Goal: Task Accomplishment & Management: Manage account settings

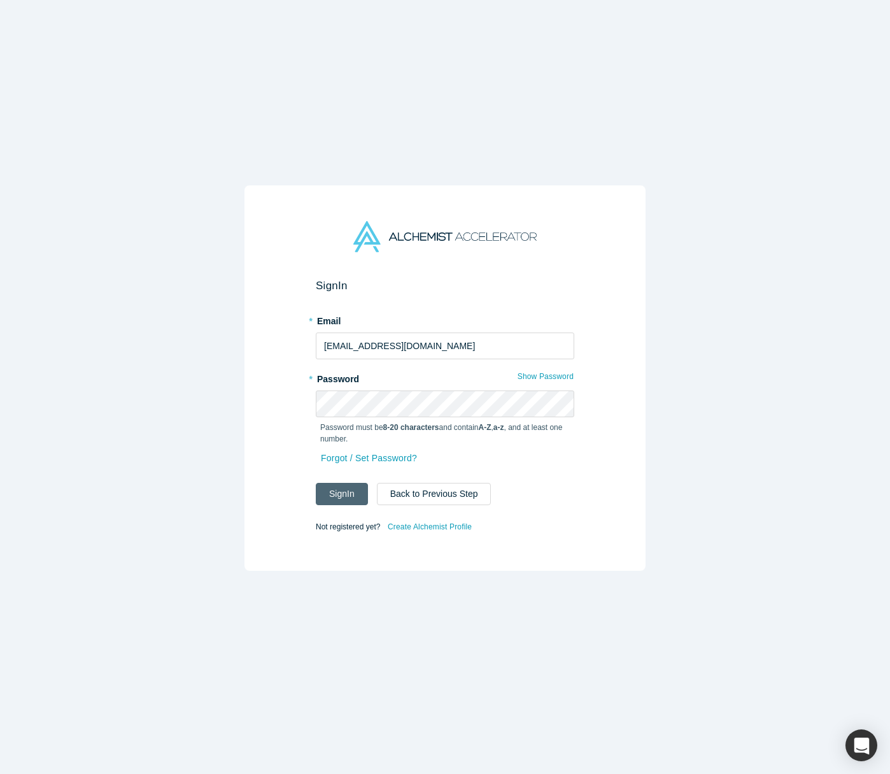
click at [347, 498] on button "Sign In" at bounding box center [342, 494] width 52 height 22
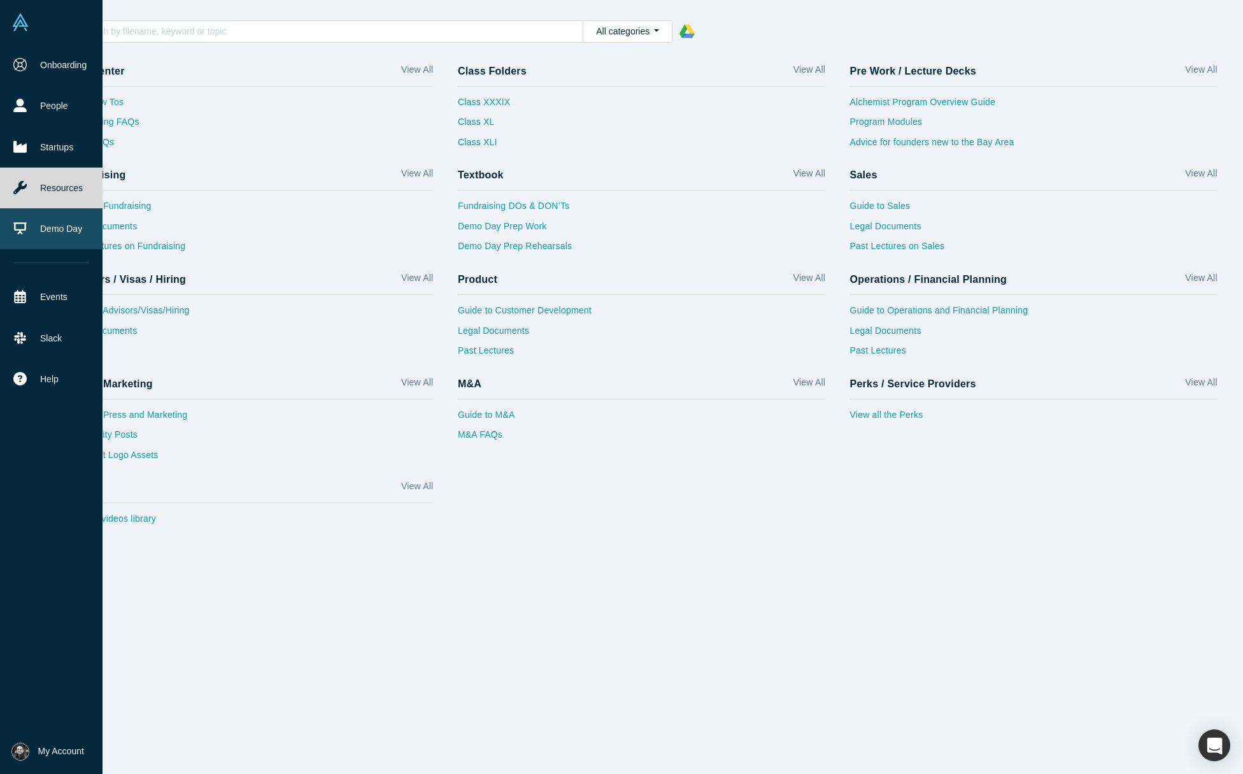
click at [66, 242] on link "Demo Day" at bounding box center [51, 228] width 103 height 41
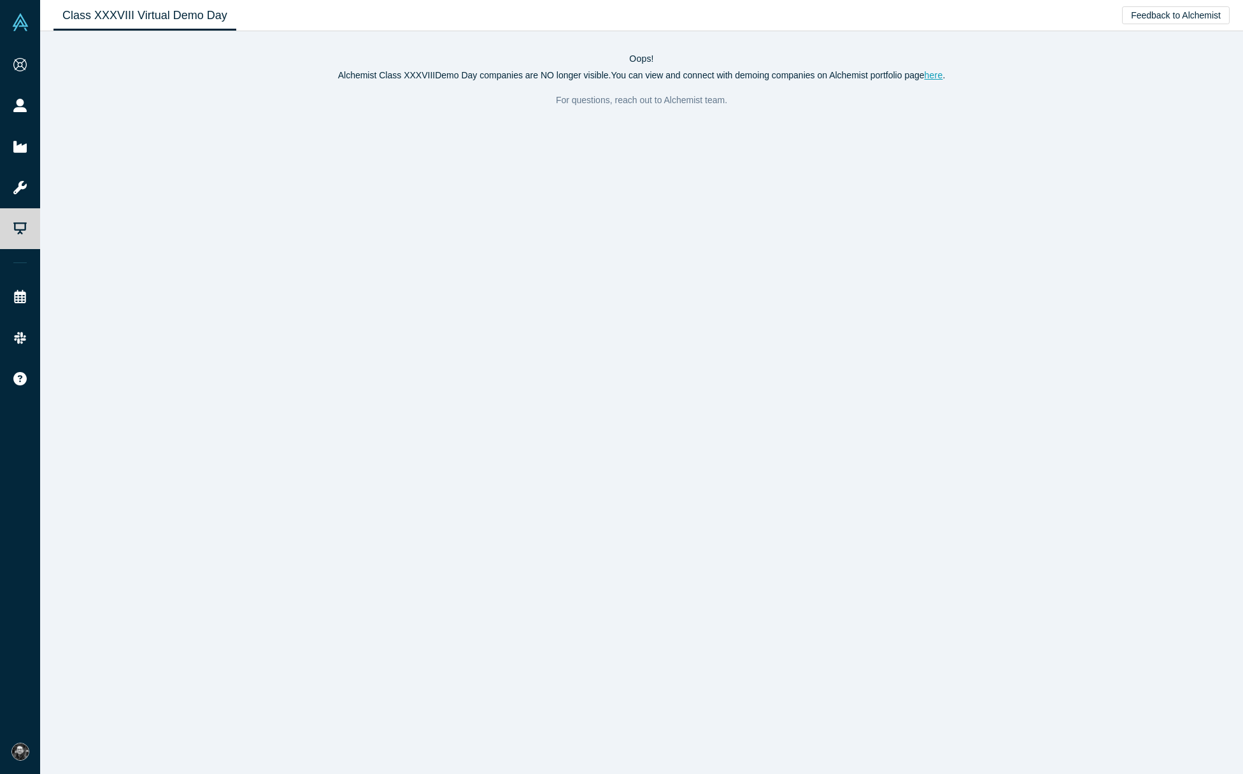
click at [642, 98] on p "For questions, reach out to Alchemist team." at bounding box center [641, 100] width 1176 height 18
click at [889, 71] on link "here" at bounding box center [934, 75] width 18 height 10
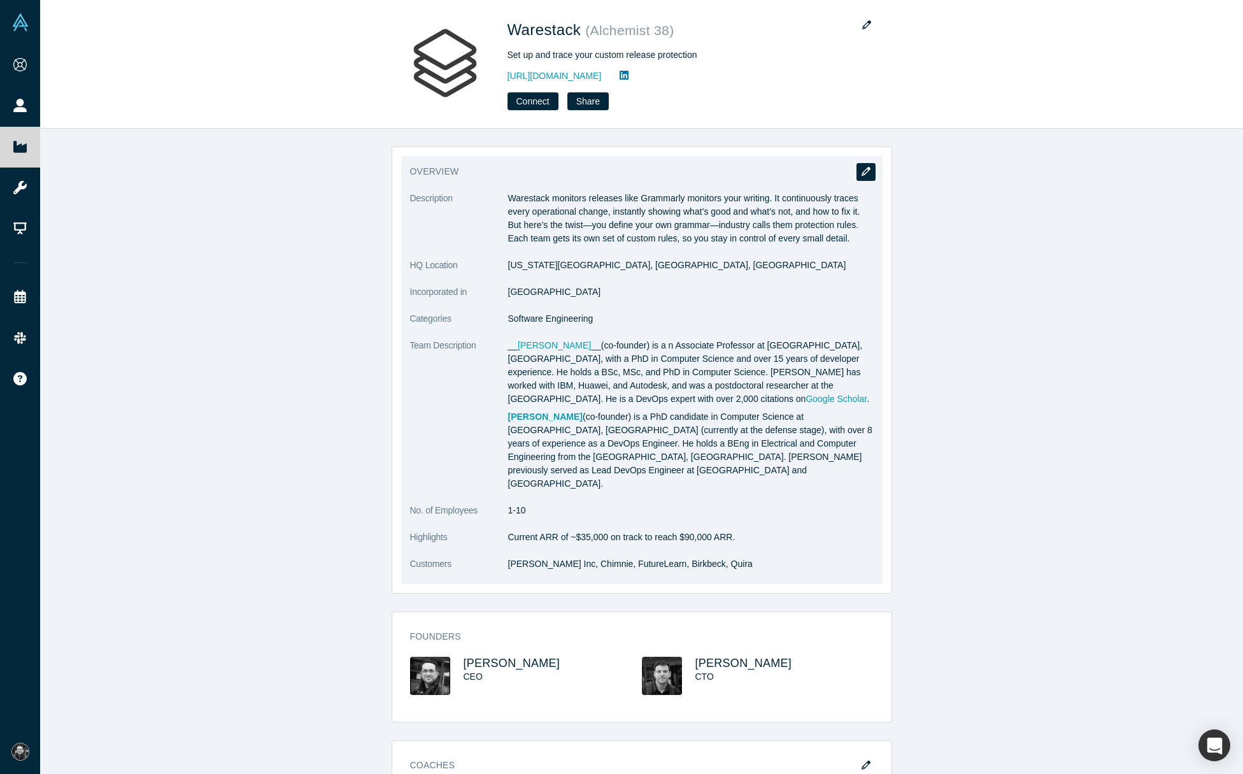
click at [868, 171] on icon "button" at bounding box center [865, 171] width 9 height 9
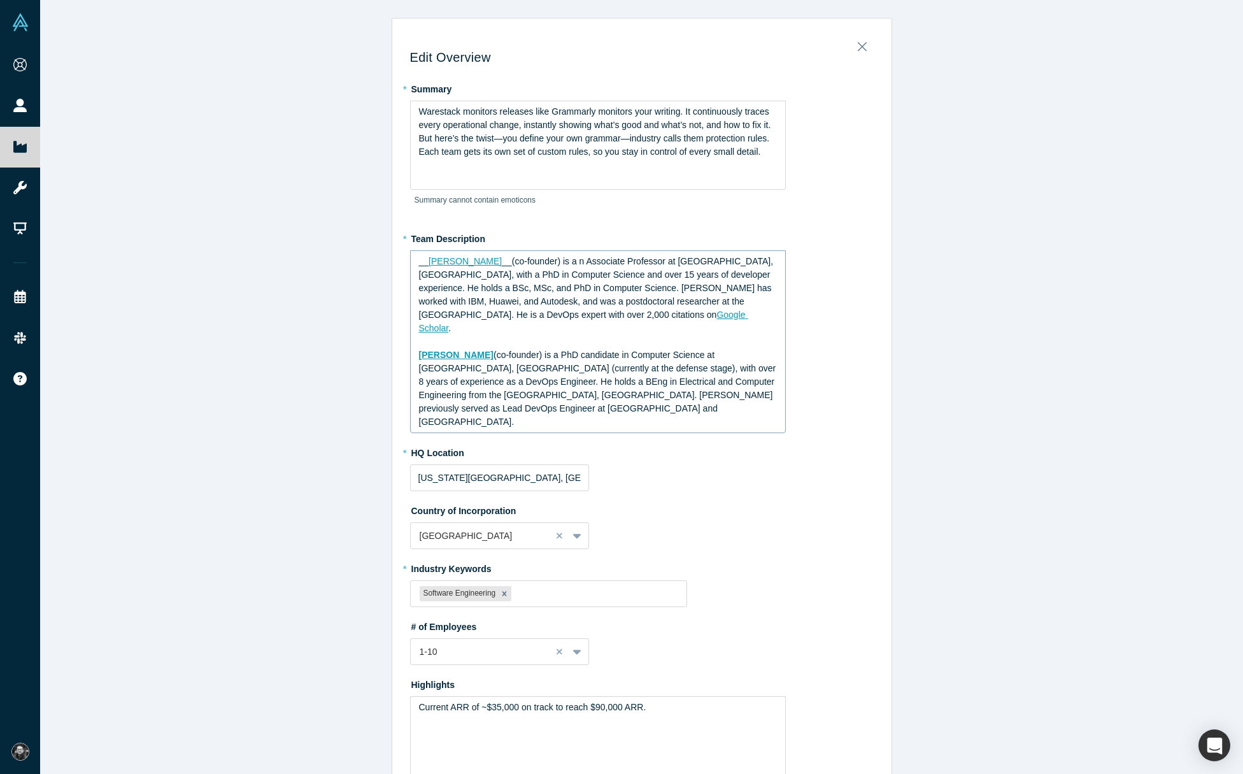
click at [501, 263] on span "__(co-founder) is a n Associate Professor at Birkbeck, University of London, wi…" at bounding box center [597, 288] width 357 height 64
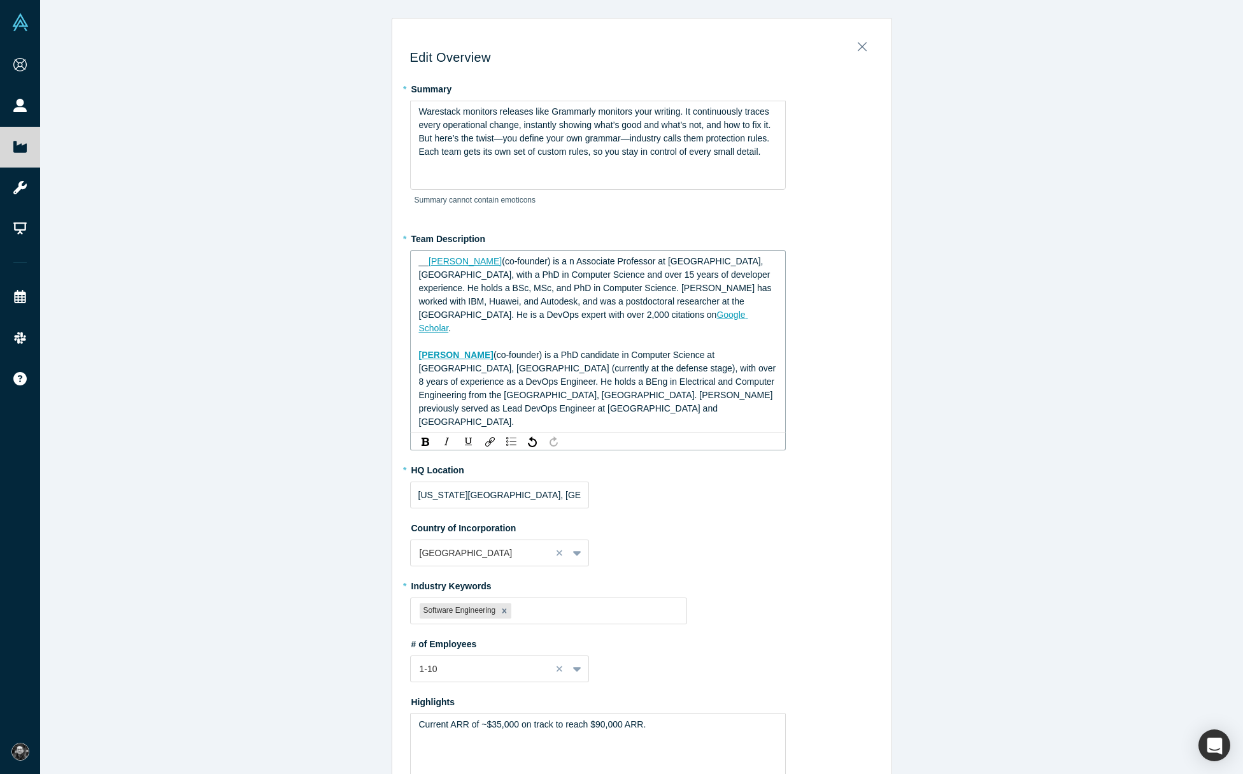
click at [419, 260] on span "__" at bounding box center [424, 261] width 10 height 10
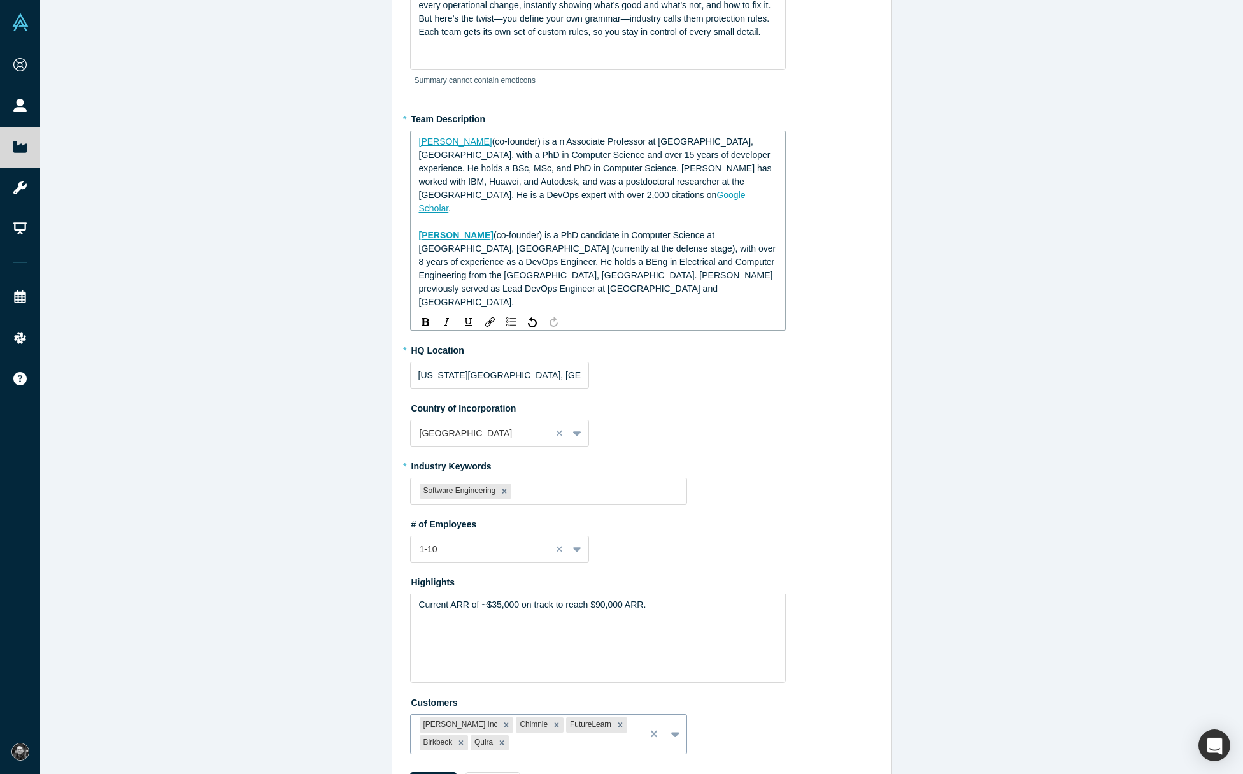
scroll to position [150, 0]
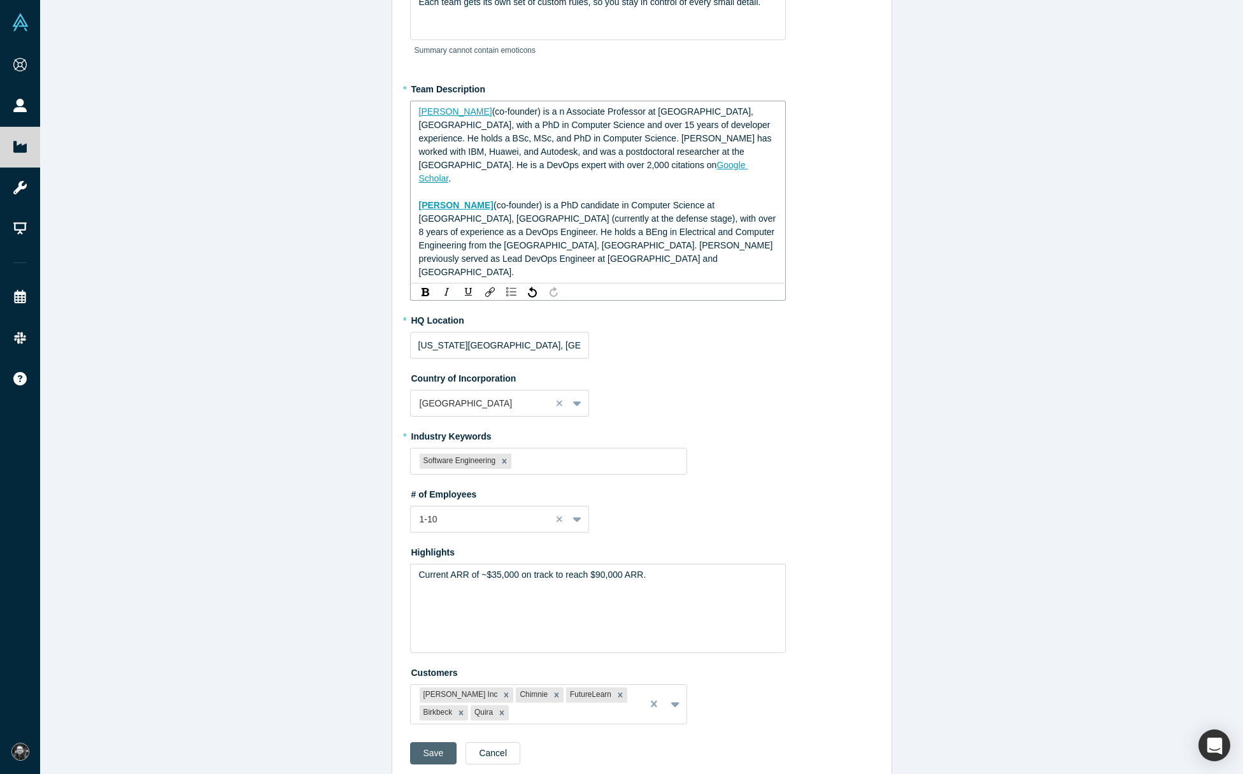
click at [426, 742] on button "Save" at bounding box center [433, 753] width 47 height 22
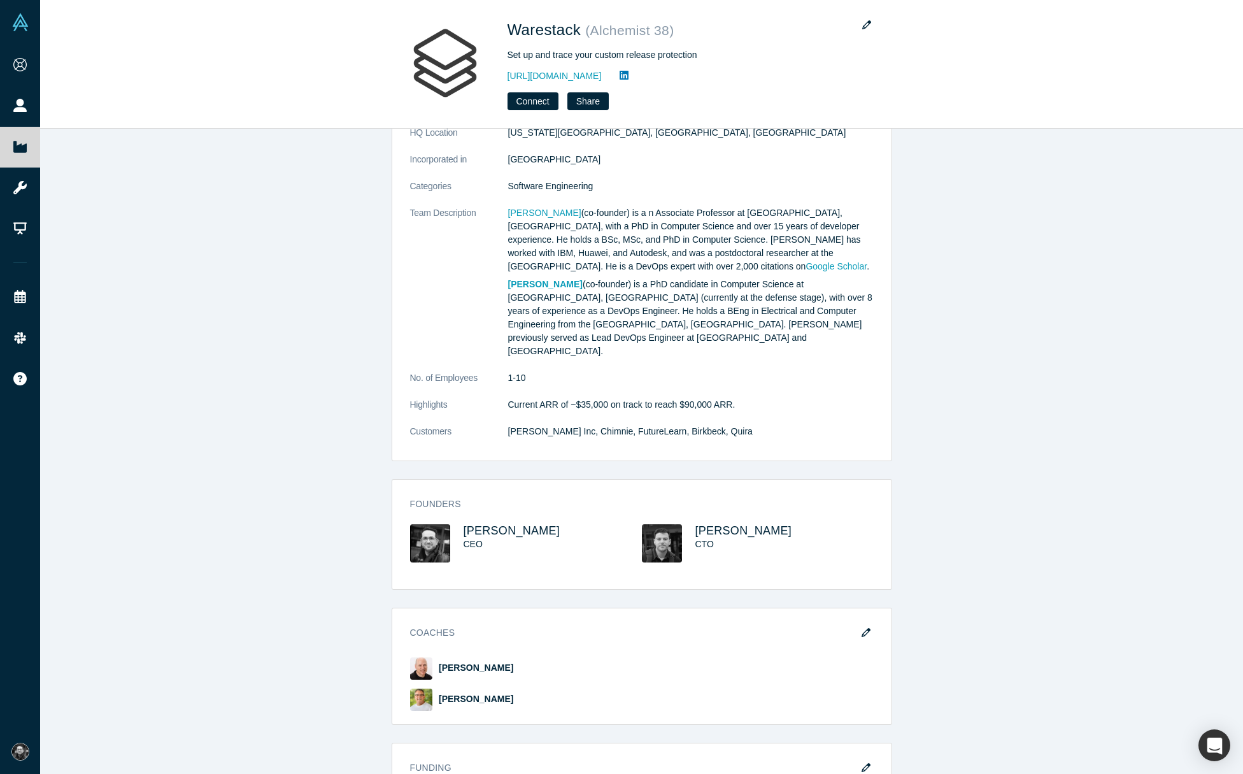
scroll to position [0, 0]
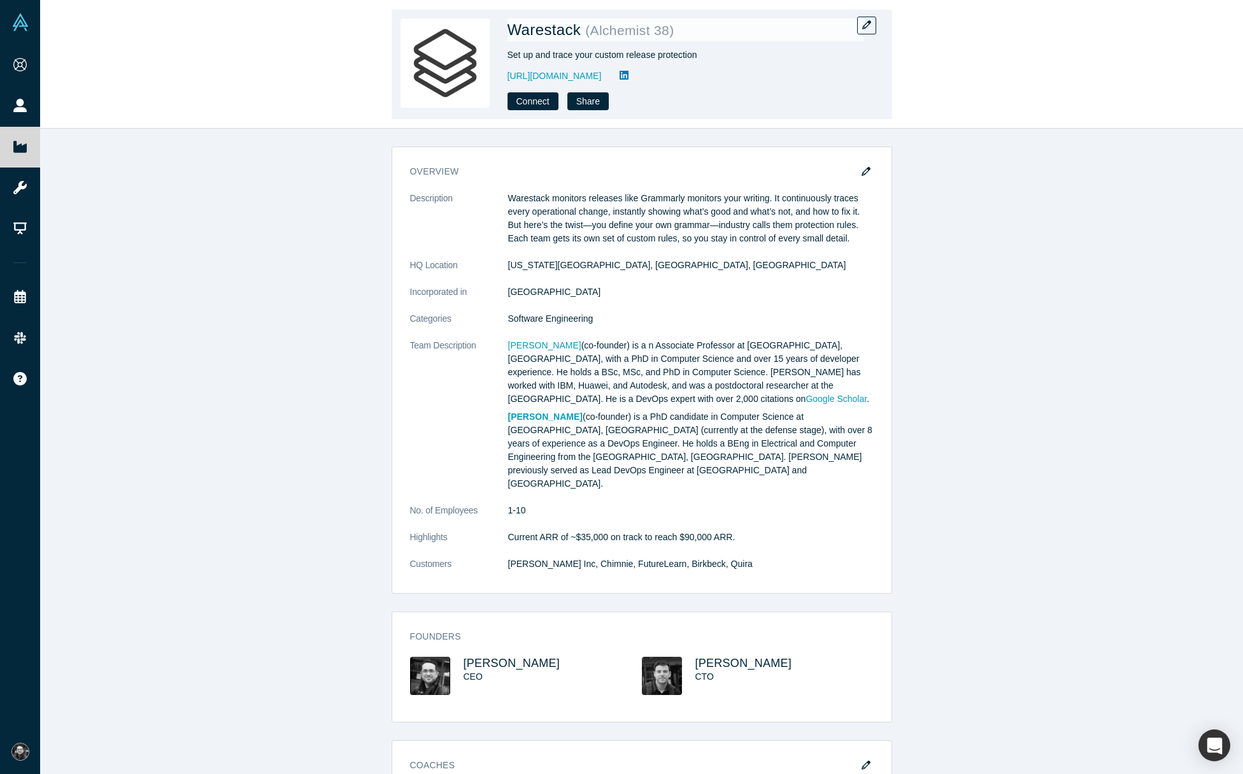
drag, startPoint x: 860, startPoint y: 172, endPoint x: 579, endPoint y: 87, distance: 293.9
click at [579, 98] on div "Warestack ( Alchemist 38 ) Set up and trace your custom release protection http…" at bounding box center [641, 387] width 1203 height 774
click at [579, 77] on link "[URL][DOMAIN_NAME]" at bounding box center [554, 75] width 94 height 13
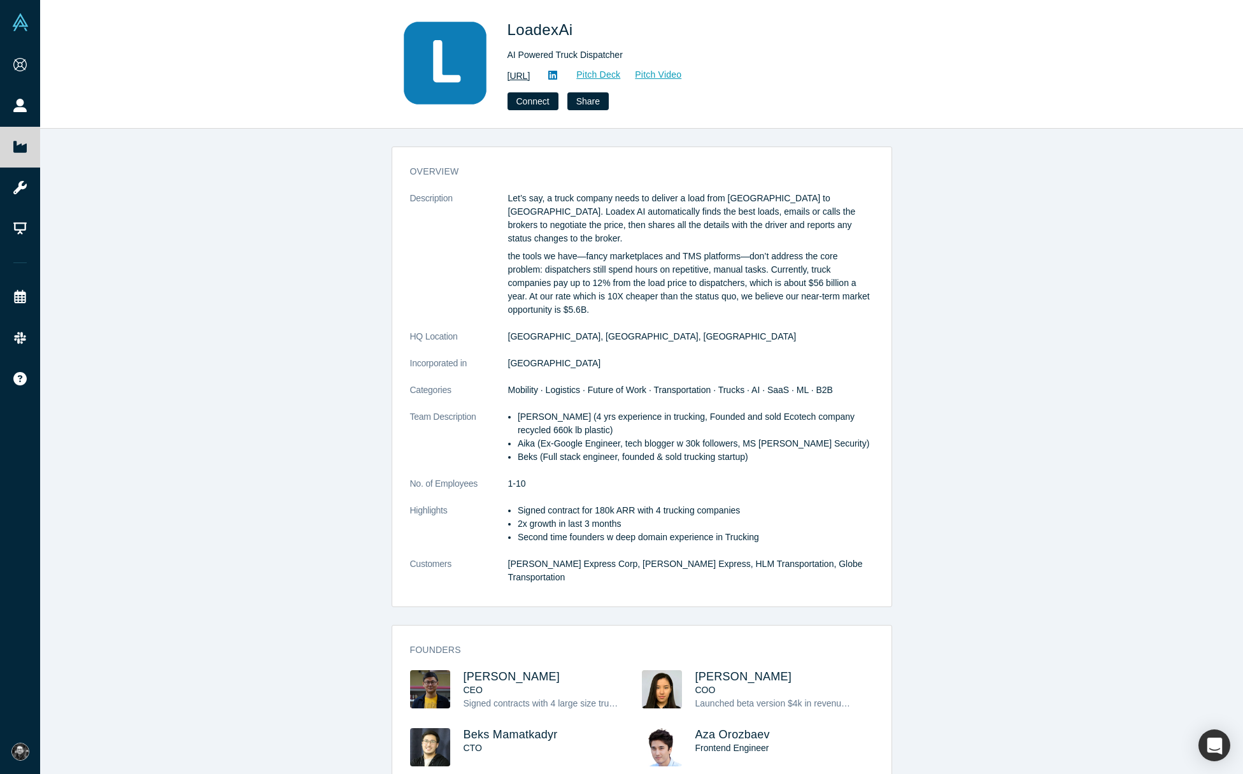
click at [530, 79] on link "https://loadex.ai" at bounding box center [518, 75] width 23 height 13
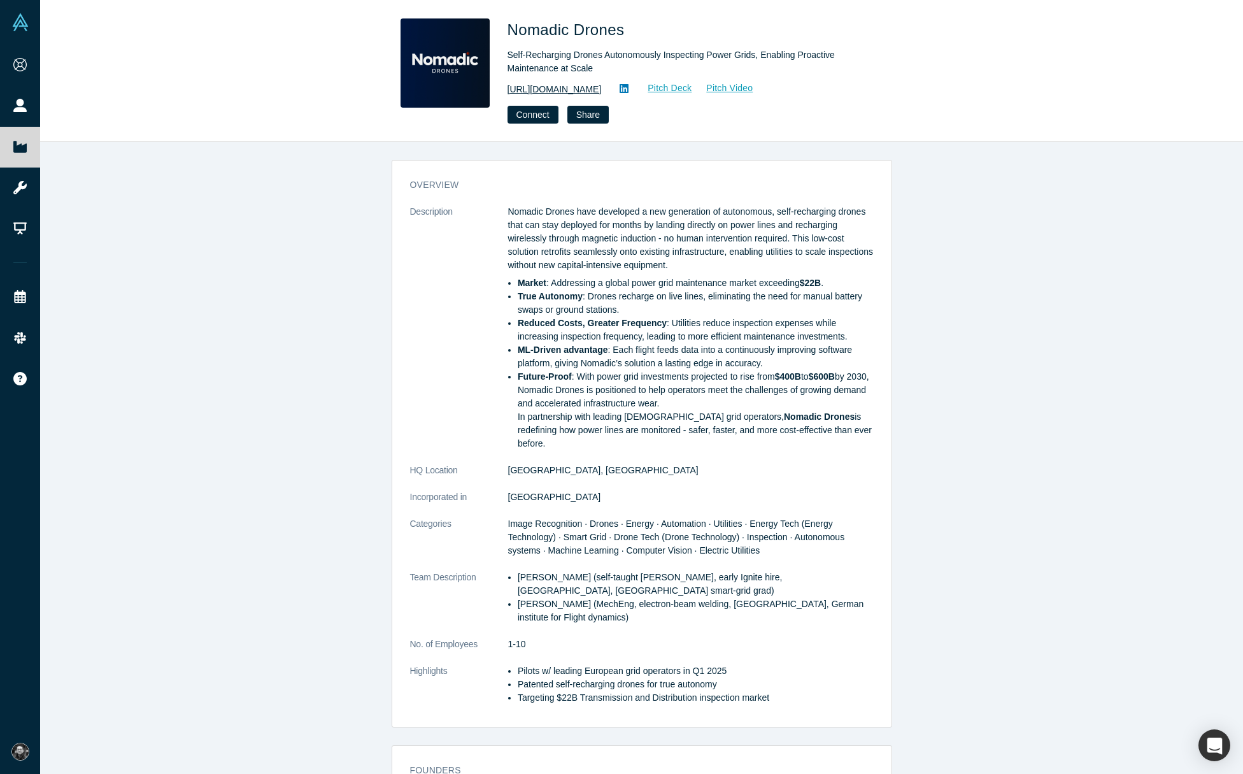
click at [602, 88] on link "[URL][DOMAIN_NAME]" at bounding box center [554, 89] width 94 height 13
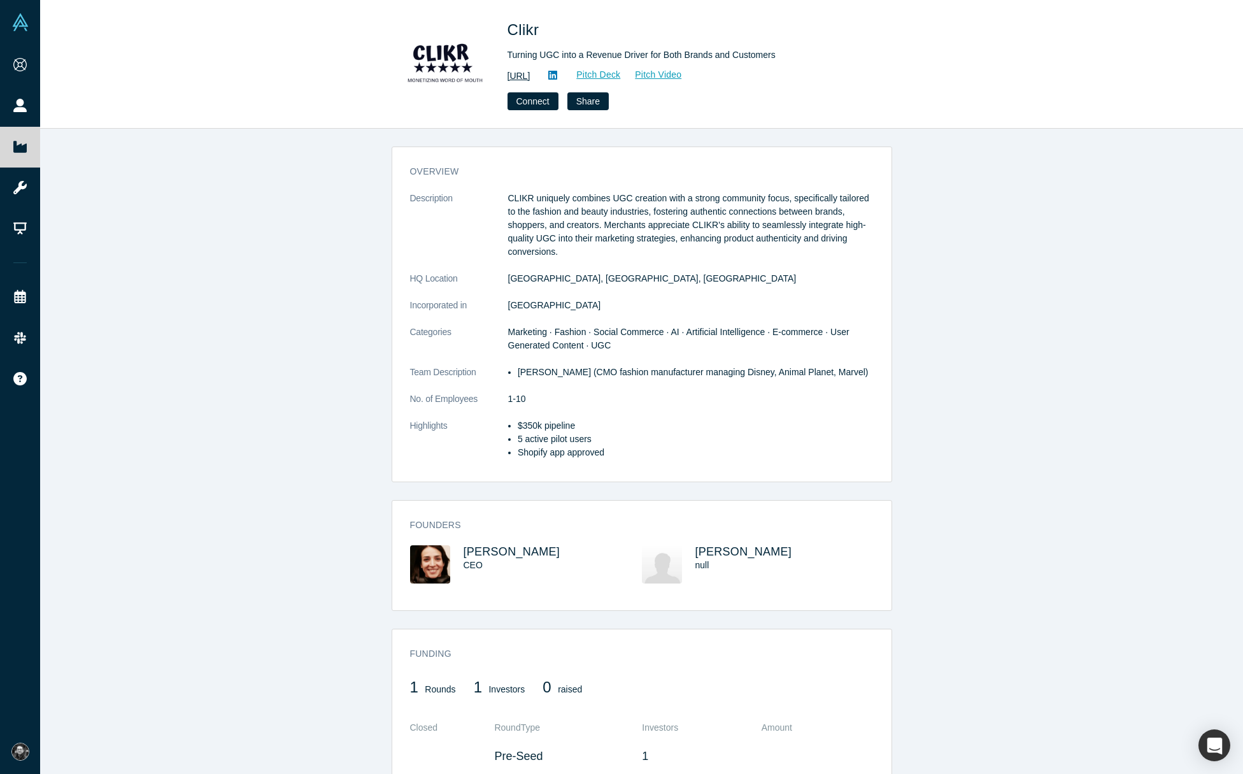
click at [528, 74] on link "https://www.clikr.ai" at bounding box center [518, 75] width 23 height 13
click at [530, 71] on link "https://www.clikr.ai" at bounding box center [518, 75] width 23 height 13
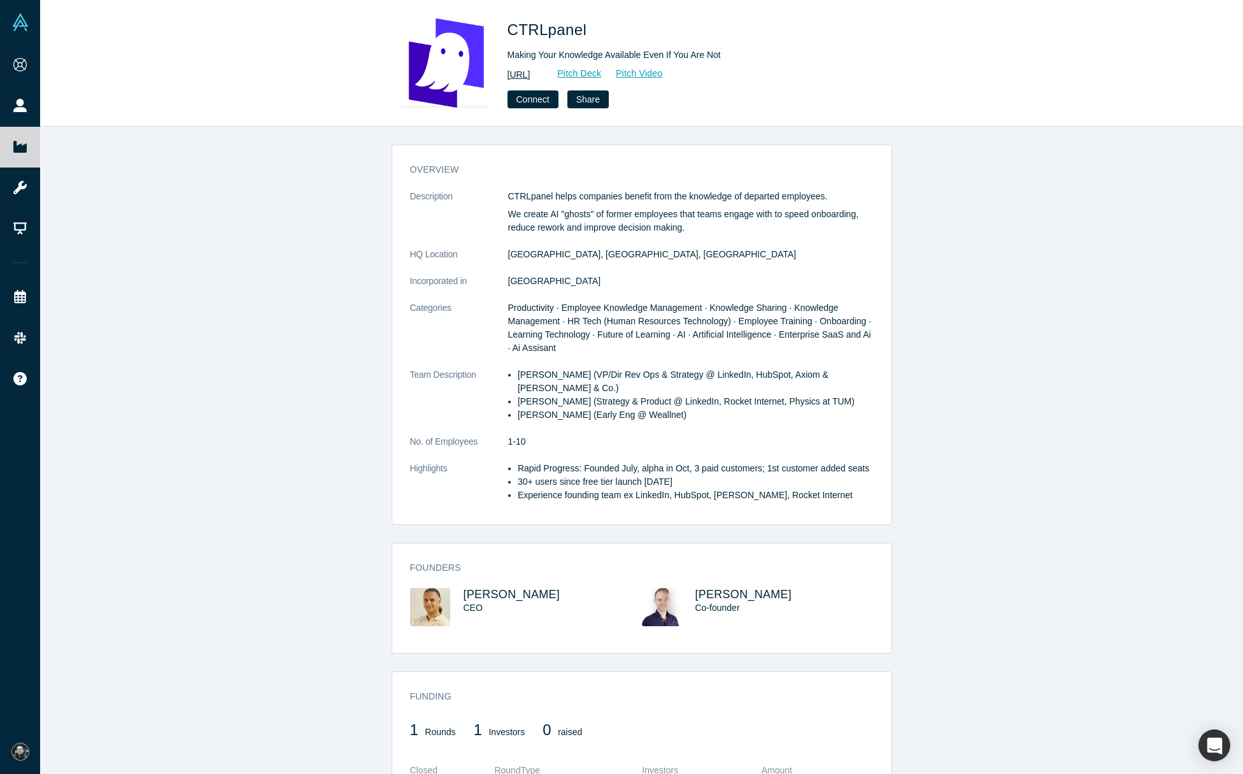
click at [530, 78] on link "[URL]" at bounding box center [518, 74] width 23 height 13
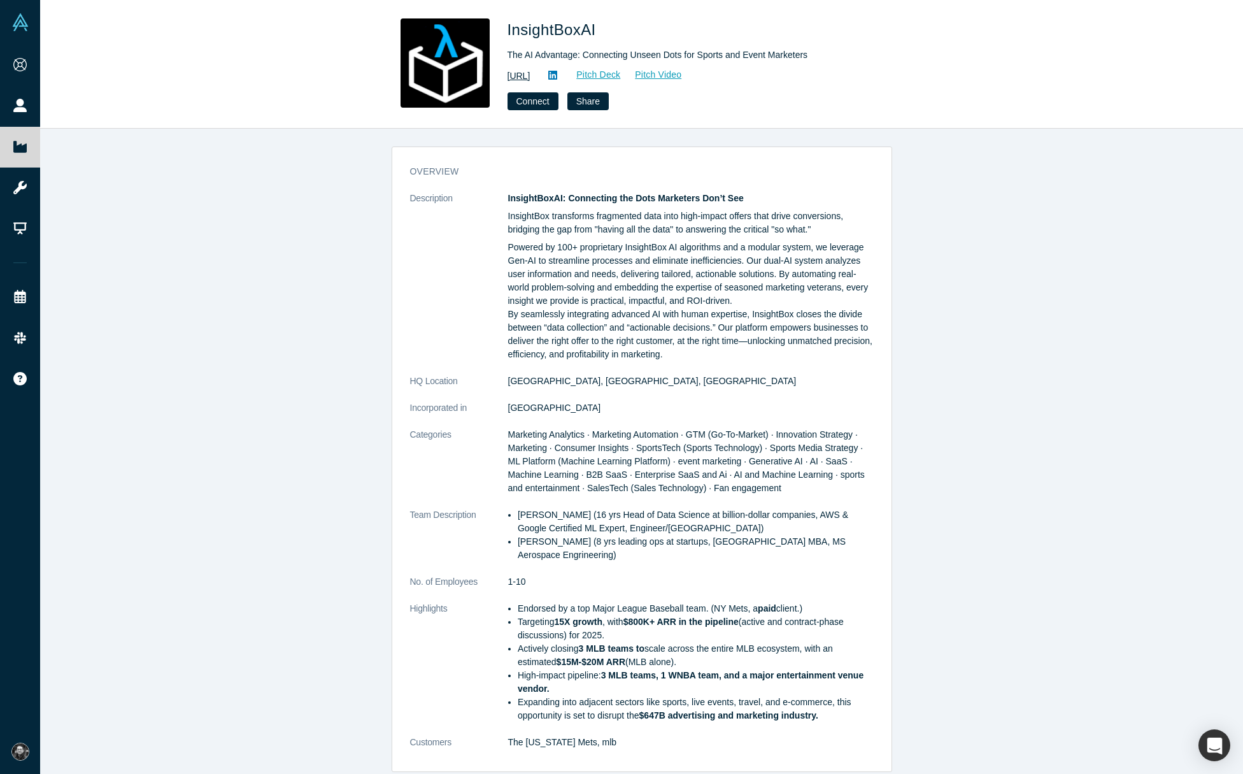
click at [530, 76] on link "https://www.insightbox.ai/" at bounding box center [518, 75] width 23 height 13
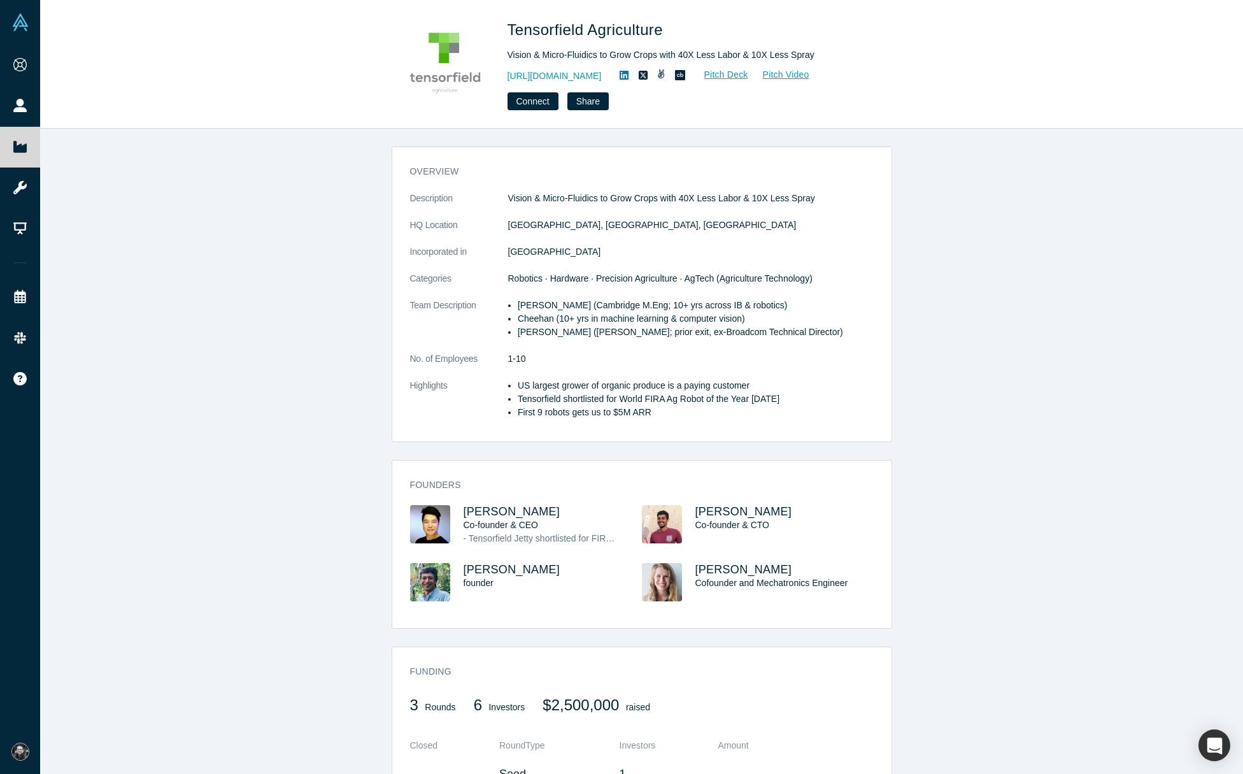
click at [563, 363] on dd "1-10" at bounding box center [690, 358] width 365 height 13
click at [539, 71] on link "https://tensorfield.ag" at bounding box center [554, 75] width 94 height 13
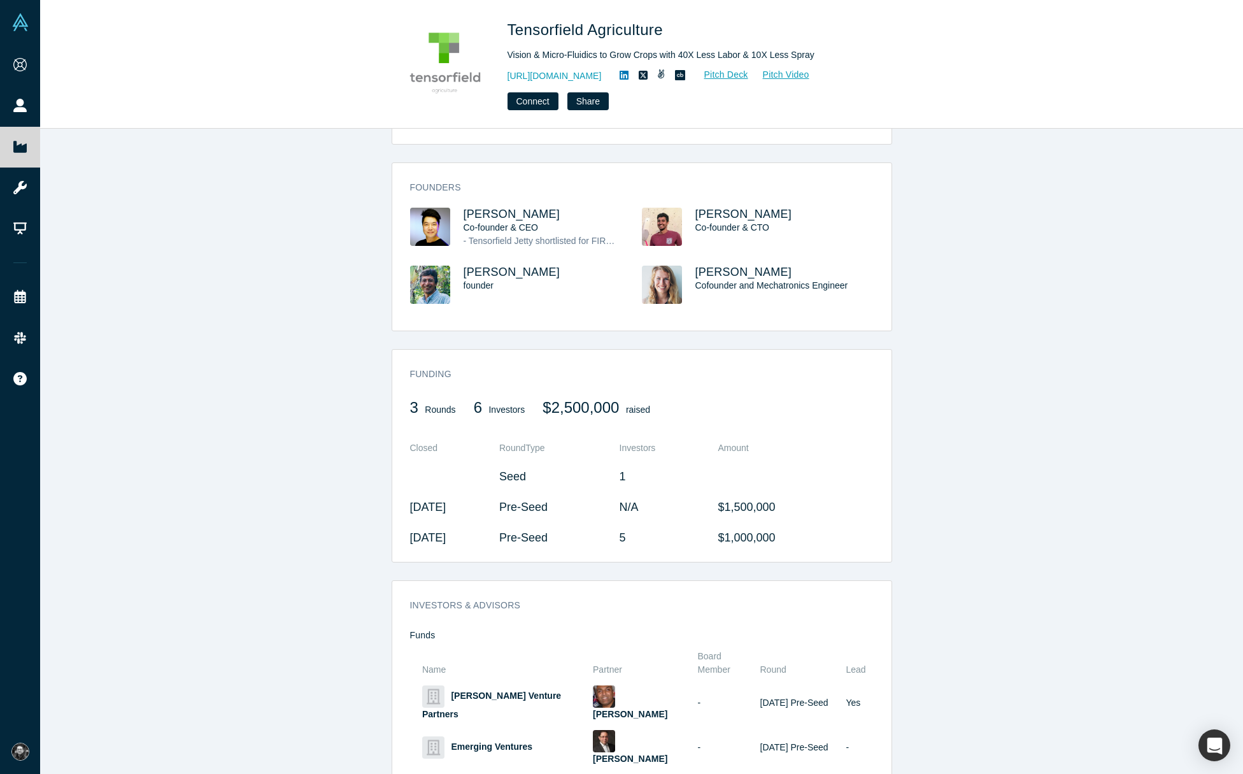
scroll to position [300, 0]
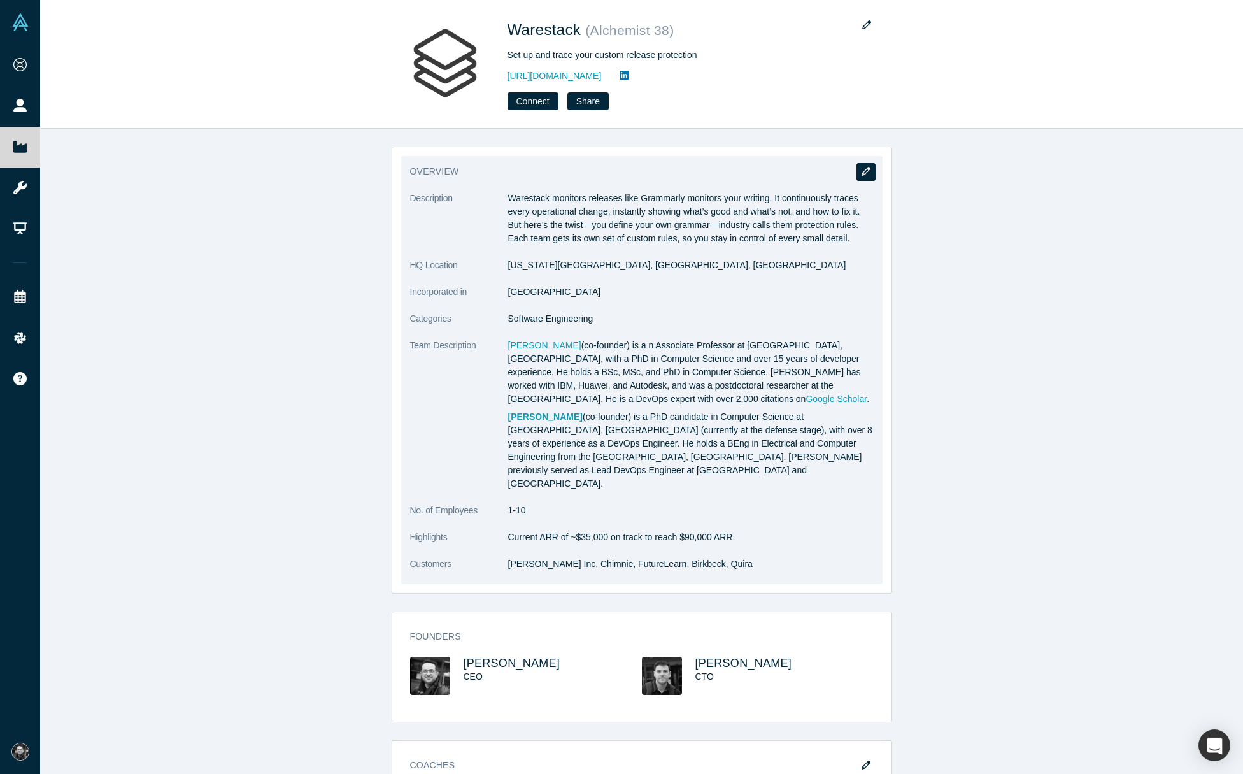
click at [862, 167] on icon "button" at bounding box center [865, 171] width 9 height 9
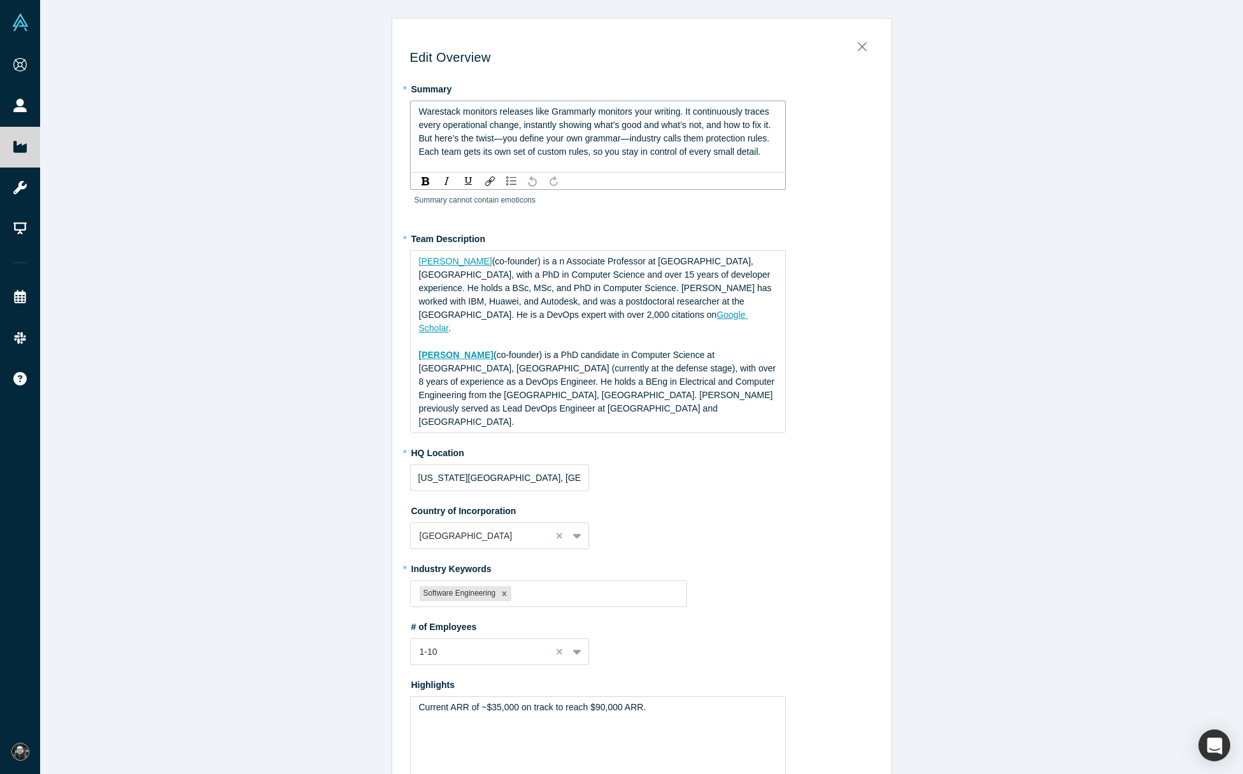
click at [602, 136] on span "Warestack monitors releases like Grammarly monitors your writing. It continuous…" at bounding box center [596, 131] width 355 height 50
click at [571, 110] on span "Warestack monitors releases like Grammarly monitors your writing. It continuous…" at bounding box center [596, 131] width 355 height 50
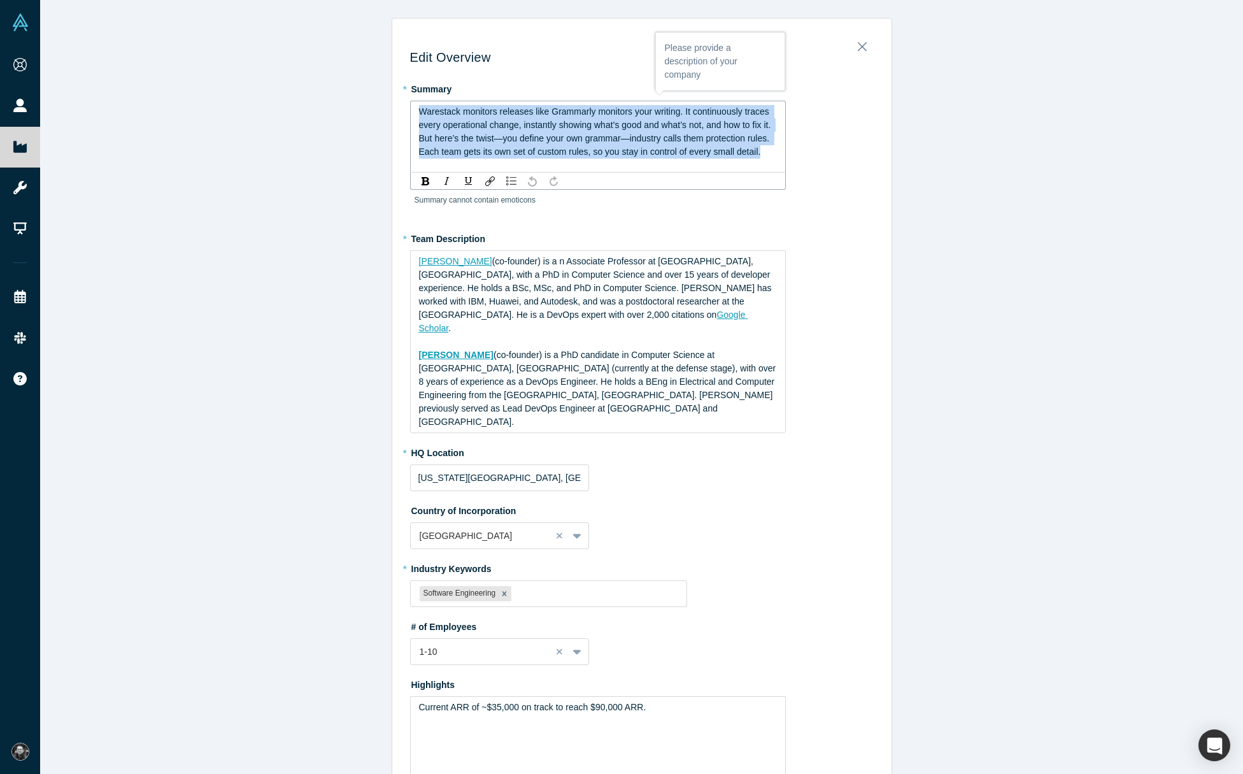
click at [571, 110] on span "Warestack monitors releases like Grammarly monitors your writing. It continuous…" at bounding box center [596, 131] width 355 height 50
paste div "rdw-editor"
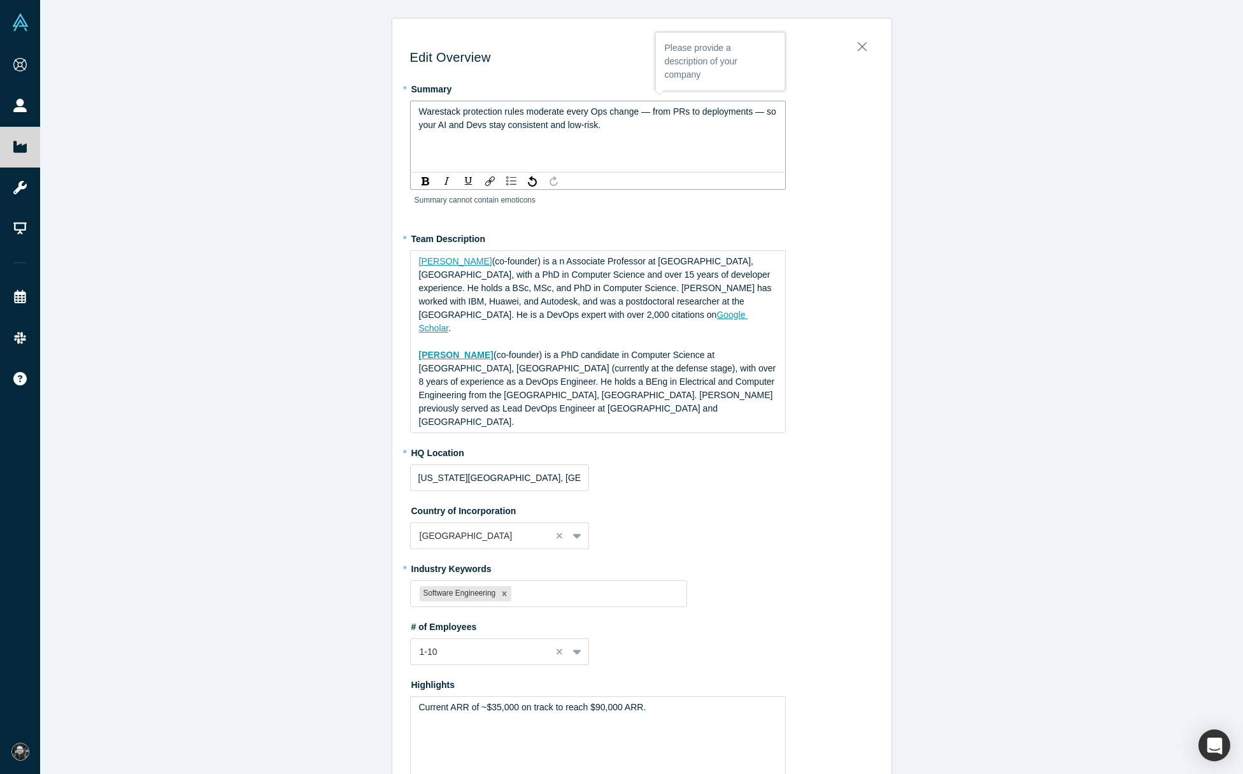
click at [460, 108] on span "Warestack protection rules moderate every Ops change — from PRs to deployments …" at bounding box center [599, 118] width 360 height 24
click at [465, 111] on span "Warestack protection rules moderate every Ops change — from PRs to deployments …" at bounding box center [599, 118] width 360 height 24
click at [547, 114] on span "Warestack offers protection rules moderate every Ops change — from PRs to deplo…" at bounding box center [573, 118] width 308 height 24
click at [719, 120] on div "Warestack offers protection rules to moderate every Ops change — from PRs to de…" at bounding box center [598, 118] width 358 height 27
click at [488, 186] on div "rdw-link-control" at bounding box center [490, 180] width 16 height 13
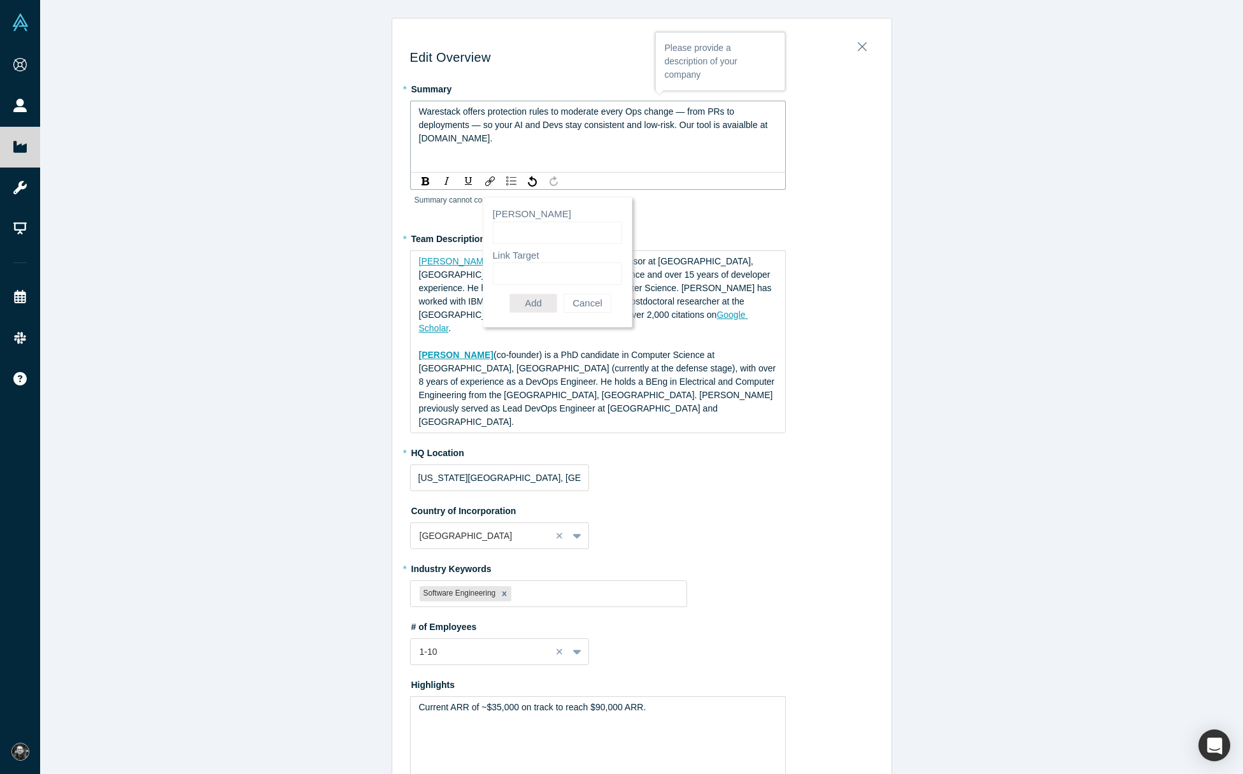
click at [458, 127] on span "Warestack offers protection rules to moderate every Ops change — from PRs to de…" at bounding box center [594, 124] width 351 height 37
drag, startPoint x: 418, startPoint y: 139, endPoint x: 500, endPoint y: 136, distance: 81.6
click at [500, 136] on span "Warestack offers protection rules to moderate every Ops change — from PRs to de…" at bounding box center [594, 124] width 351 height 37
copy span "www.warestack.com"
click at [492, 184] on img "rdw-link-control" at bounding box center [490, 181] width 10 height 10
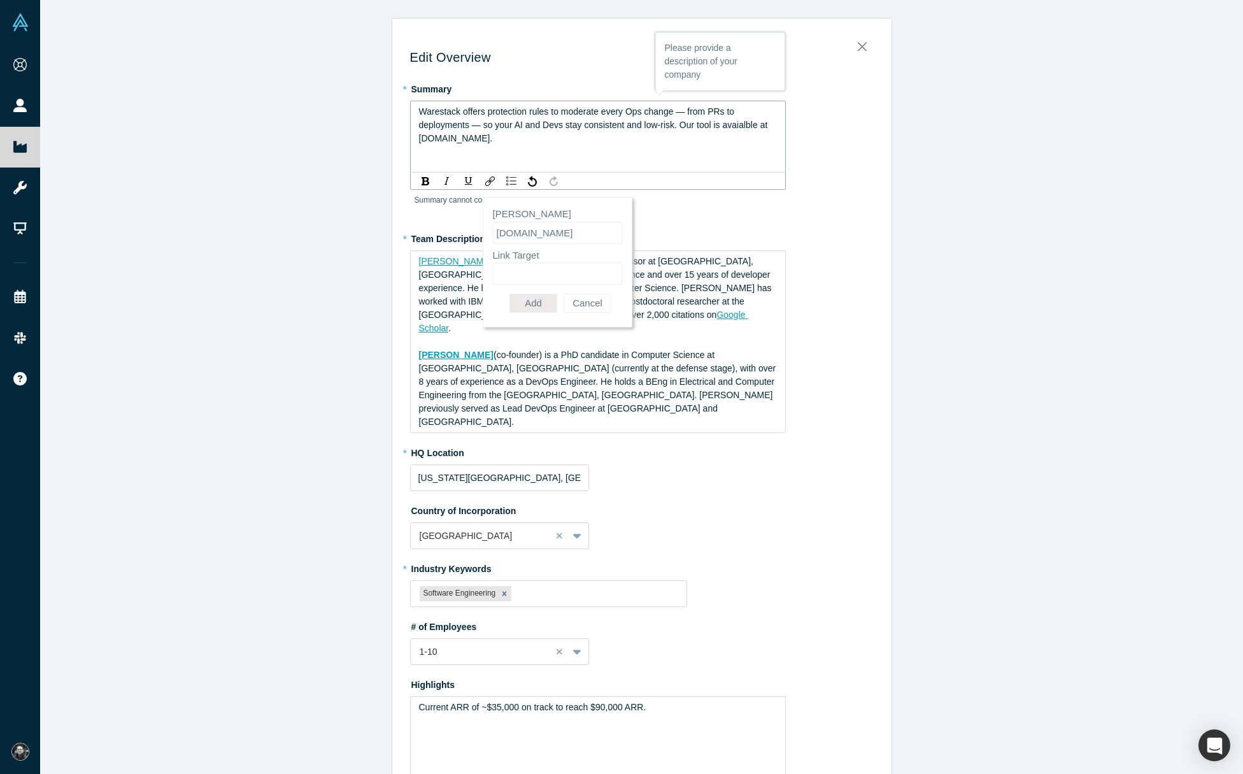
click at [511, 268] on input "Link Target" at bounding box center [557, 273] width 129 height 22
paste input "www.warestack.com"
type input "www.warestack.com"
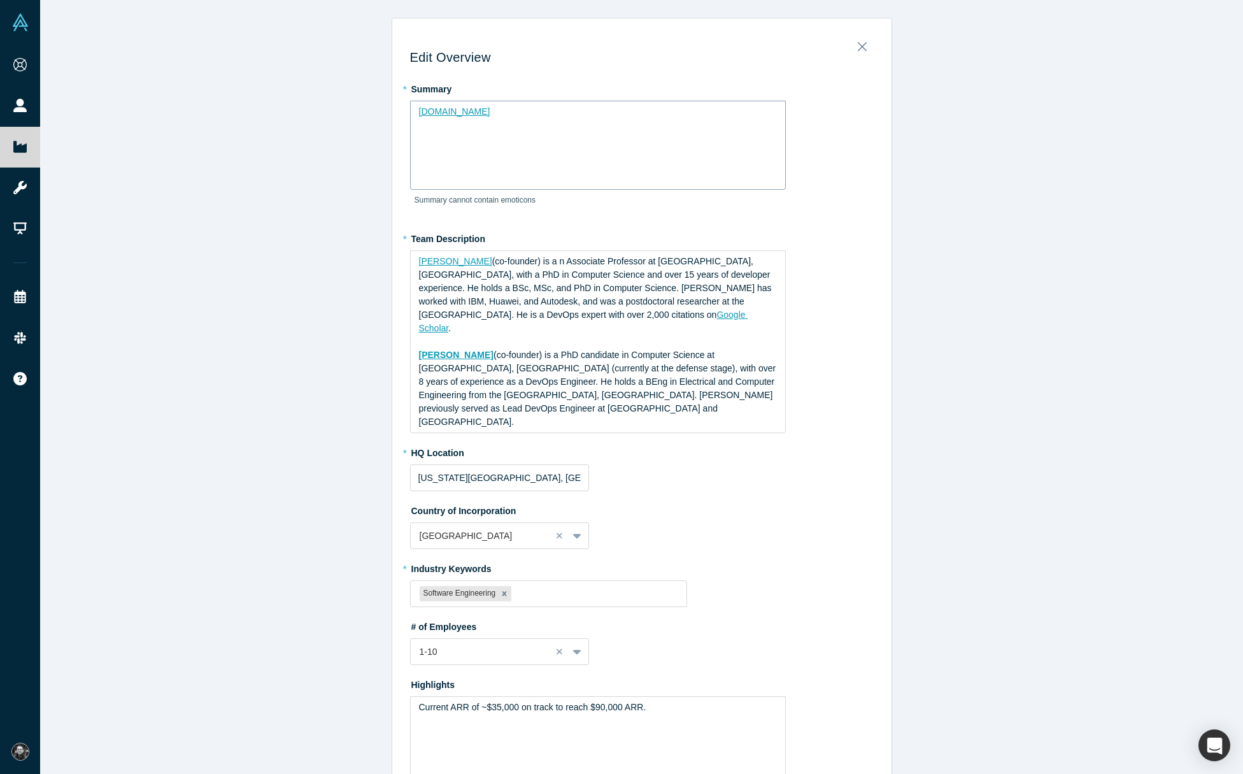
click at [499, 139] on div "www.warestack.com" at bounding box center [598, 145] width 376 height 89
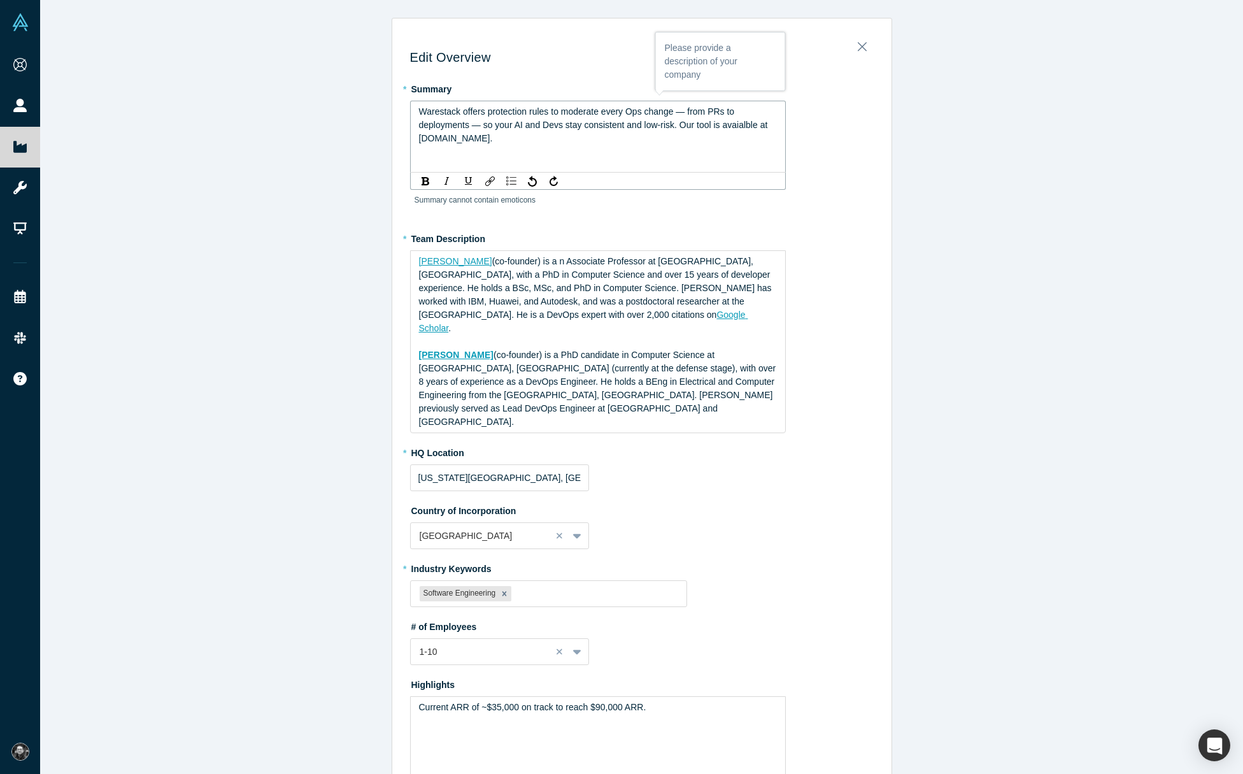
drag, startPoint x: 509, startPoint y: 139, endPoint x: 416, endPoint y: 141, distance: 93.0
click at [416, 141] on div "Warestack offers protection rules to moderate every Ops change — from PRs to de…" at bounding box center [598, 137] width 376 height 72
click at [490, 178] on img "rdw-link-control" at bounding box center [490, 181] width 10 height 10
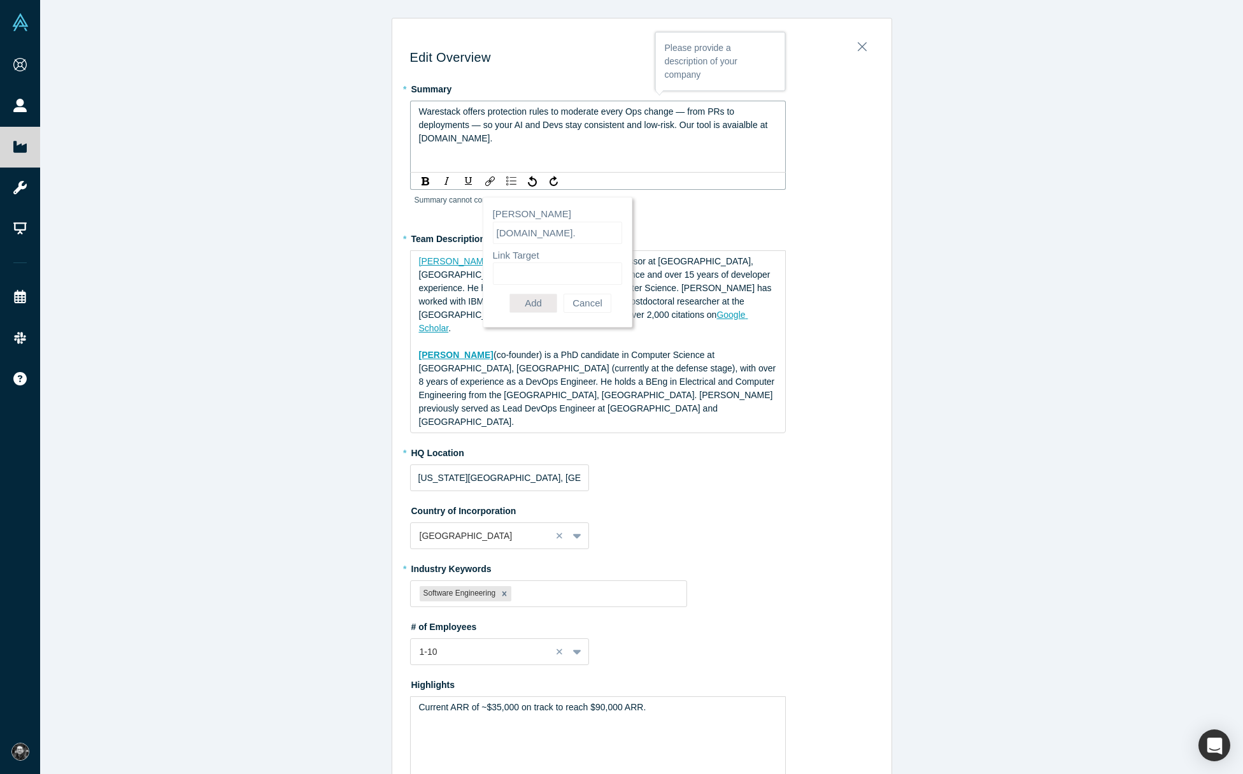
drag, startPoint x: 520, startPoint y: 283, endPoint x: 531, endPoint y: 285, distance: 11.0
click at [521, 281] on input "Link Target" at bounding box center [557, 273] width 129 height 22
paste input "[URL][DOMAIN_NAME]"
type input "[URL][DOMAIN_NAME]"
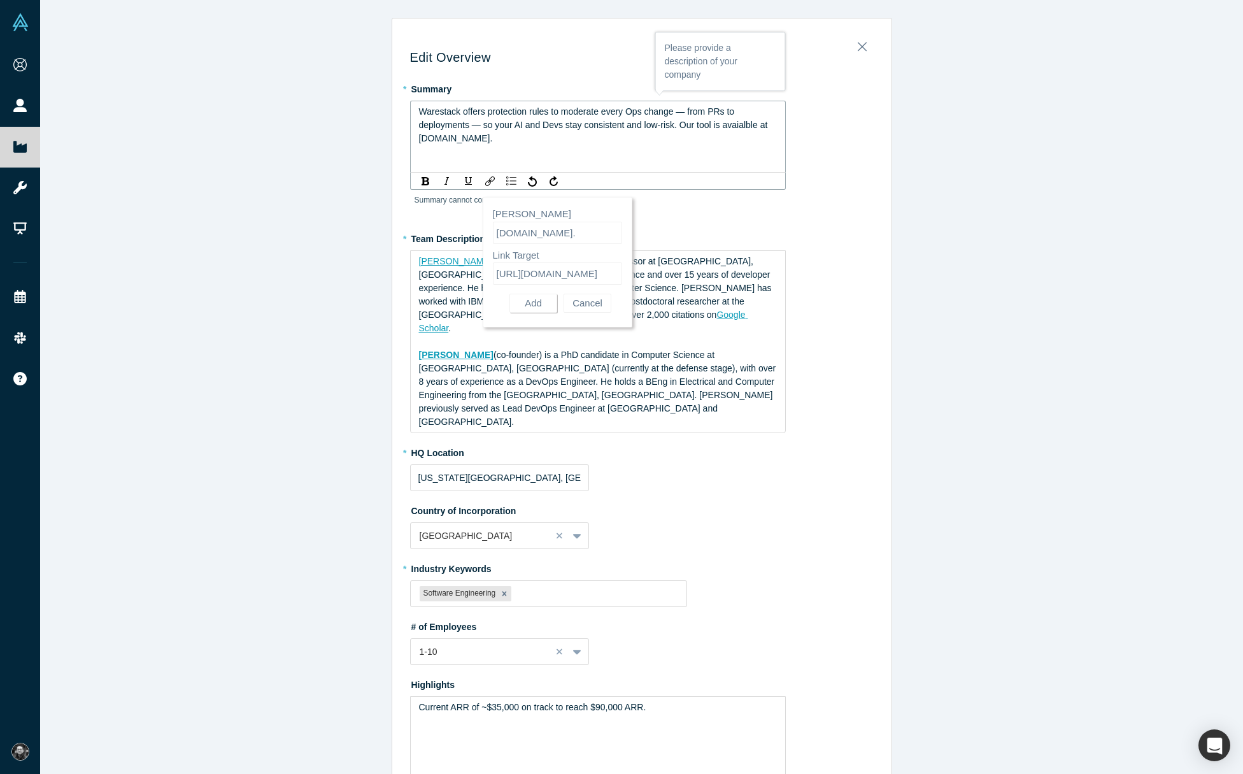
click at [530, 299] on button "Add" at bounding box center [533, 303] width 48 height 19
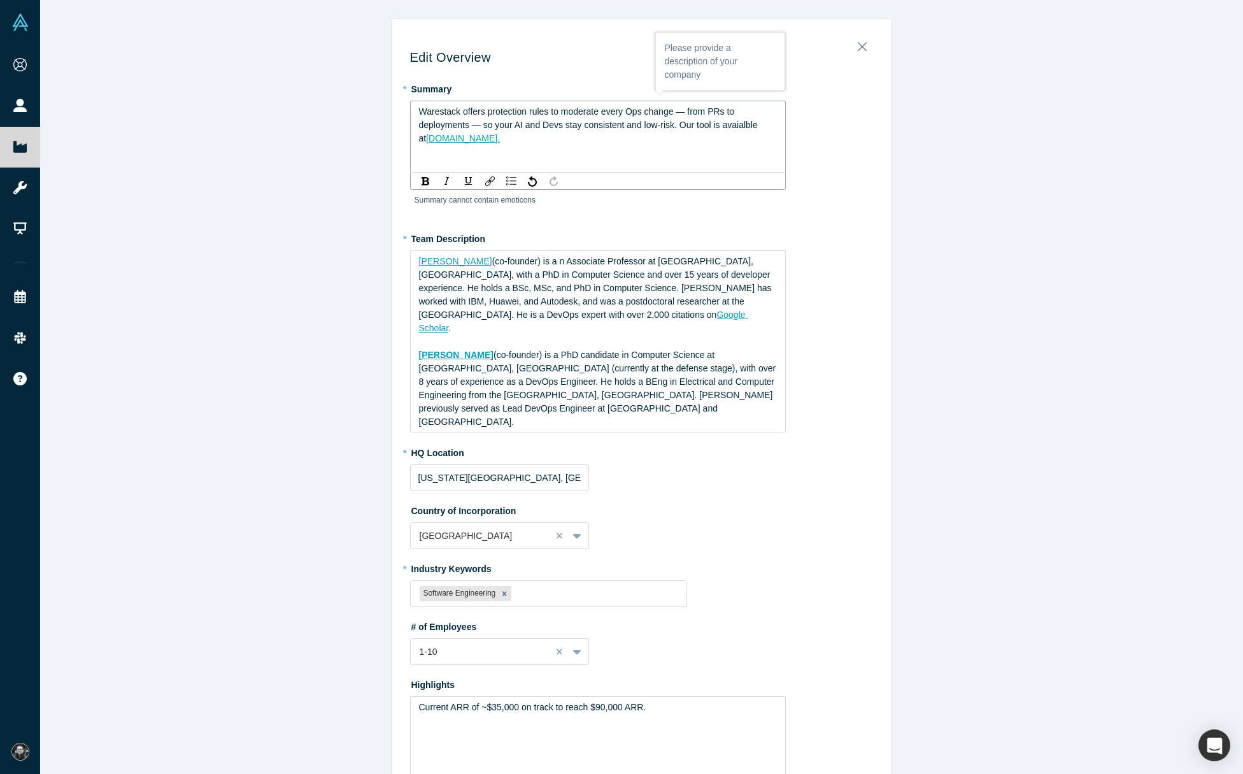
click at [596, 129] on span "Warestack offers protection rules to moderate every Ops change — from PRs to de…" at bounding box center [589, 124] width 341 height 37
click at [474, 140] on span "www.warestack.com." at bounding box center [463, 138] width 74 height 10
click at [431, 135] on span "www.warestack.com." at bounding box center [463, 138] width 74 height 10
drag, startPoint x: 716, startPoint y: 125, endPoint x: 683, endPoint y: 124, distance: 32.5
click at [683, 124] on span "Warestack offers protection rules to moderate every Ops change — from PRs to de…" at bounding box center [589, 124] width 341 height 37
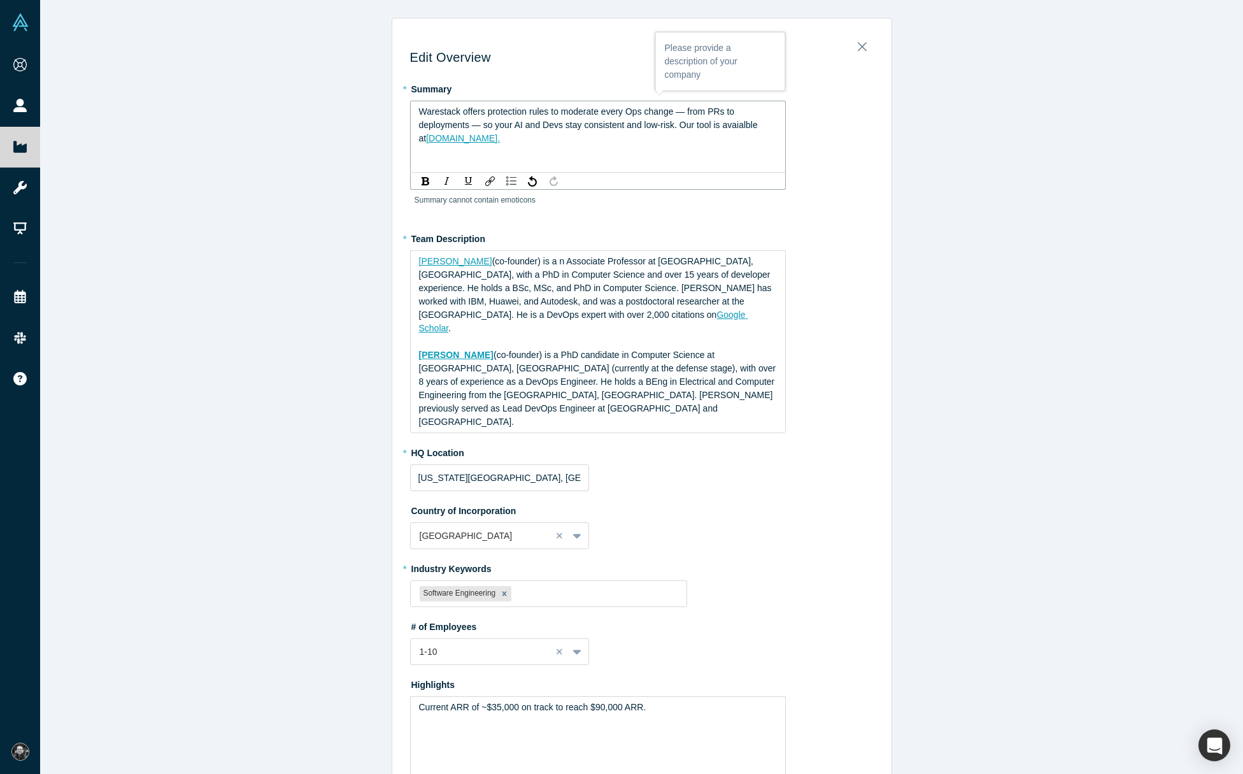
click at [461, 111] on span "Warestack offers protection rules to moderate every Ops change — from PRs to de…" at bounding box center [589, 124] width 341 height 37
click at [682, 111] on span "Warestack is a dev tool providing protection rules to moderate every Ops change…" at bounding box center [595, 124] width 353 height 37
click at [742, 111] on span "Warestack is a dev tool providing protection rules to moderate operational chan…" at bounding box center [597, 124] width 357 height 37
drag, startPoint x: 750, startPoint y: 111, endPoint x: 543, endPoint y: 125, distance: 207.4
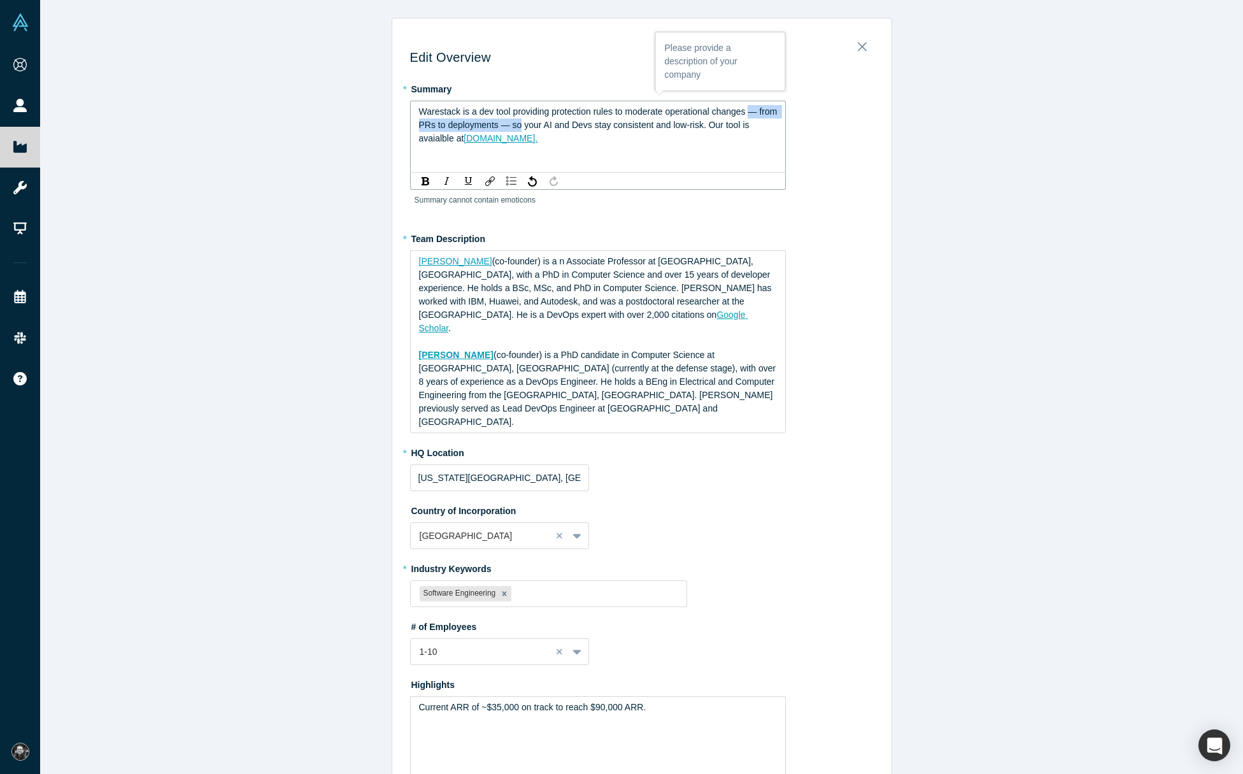
click at [543, 125] on span "Warestack is a dev tool providing protection rules to moderate operational chan…" at bounding box center [599, 124] width 361 height 37
click at [742, 125] on span "Warestack is a dev tool providing protection rules to moderate operational chan…" at bounding box center [597, 124] width 357 height 37
click at [679, 129] on div "Warestack is a dev tool providing protection rules to moderate operational chan…" at bounding box center [598, 118] width 358 height 27
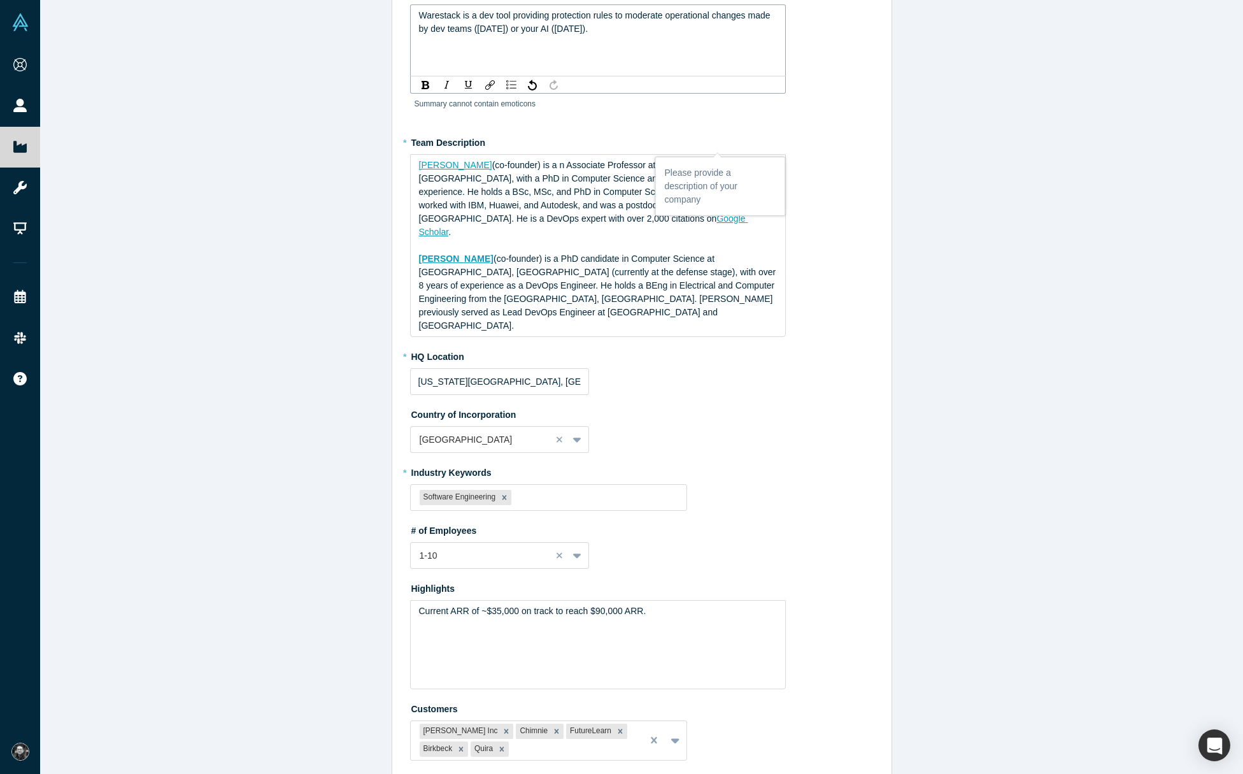
scroll to position [132, 0]
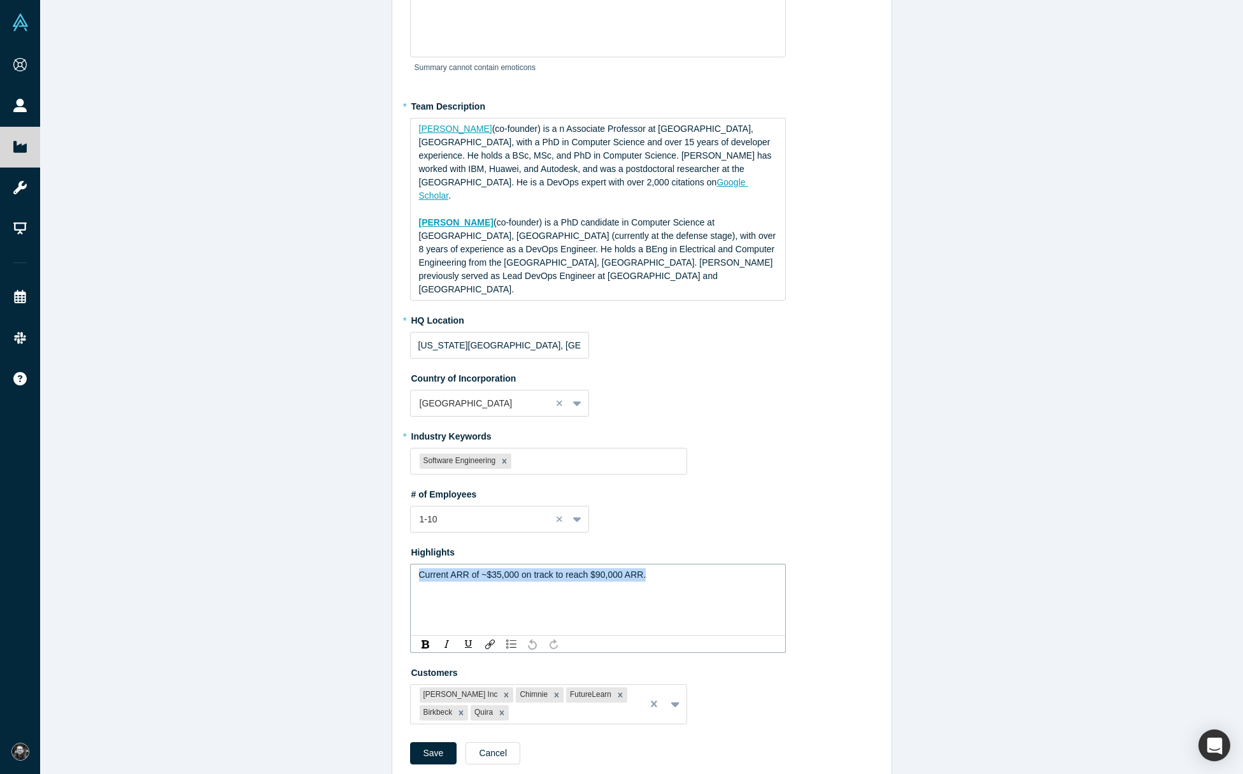
drag, startPoint x: 646, startPoint y: 545, endPoint x: 411, endPoint y: 552, distance: 235.7
click at [411, 563] on div "Current ARR of ~$35,000 on track to reach $90,000 ARR." at bounding box center [598, 599] width 376 height 72
click at [511, 563] on div "e.g.: N% MoM Growth for the last n months..." at bounding box center [598, 599] width 376 height 72
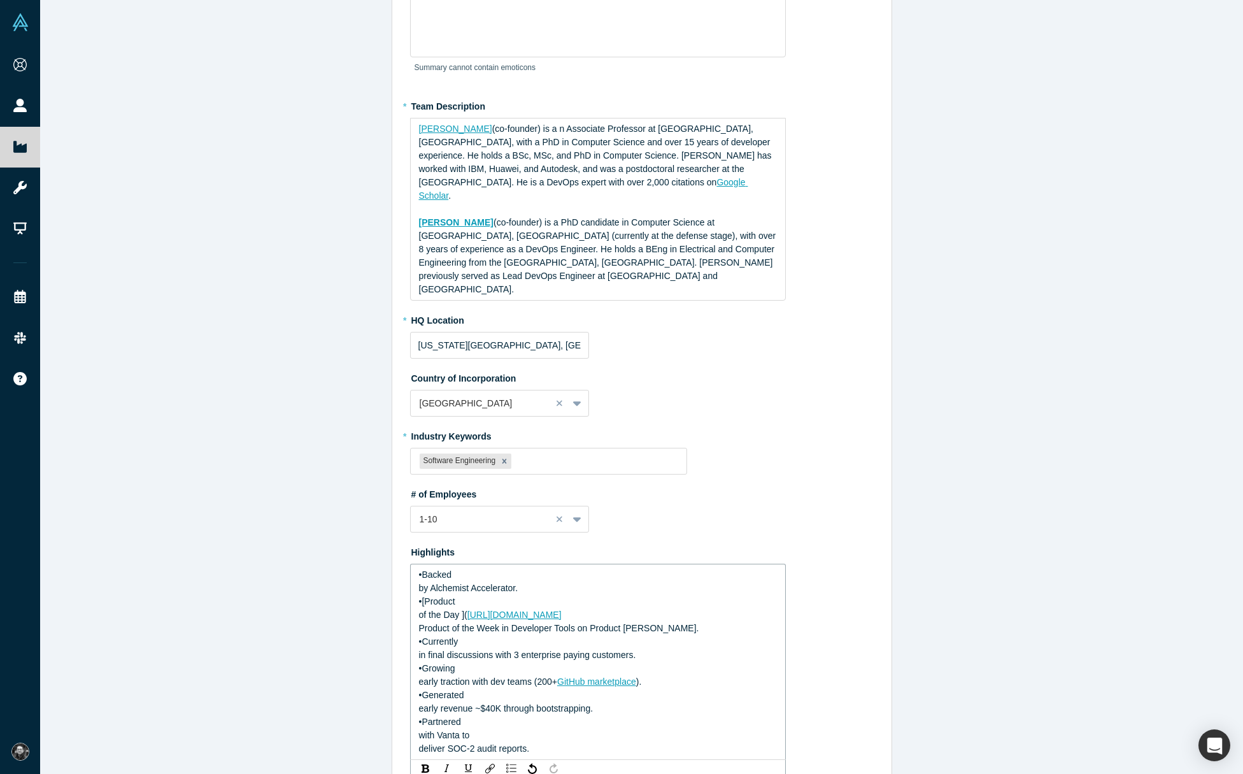
drag, startPoint x: 489, startPoint y: 541, endPoint x: 541, endPoint y: 507, distance: 62.5
click at [516, 541] on div "Highlights •Backed by Alchemist Accelerator. •[Product of the Day ]( https://ww…" at bounding box center [642, 659] width 464 height 236
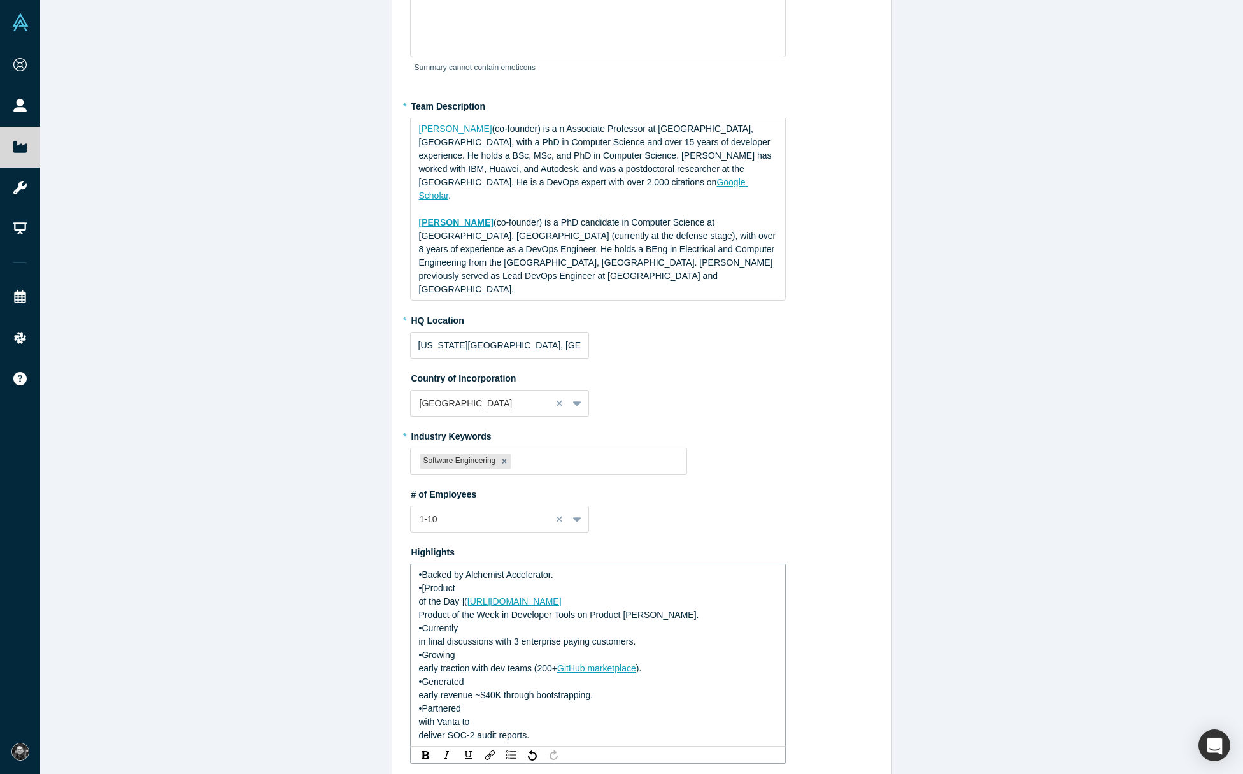
scroll to position [243, 0]
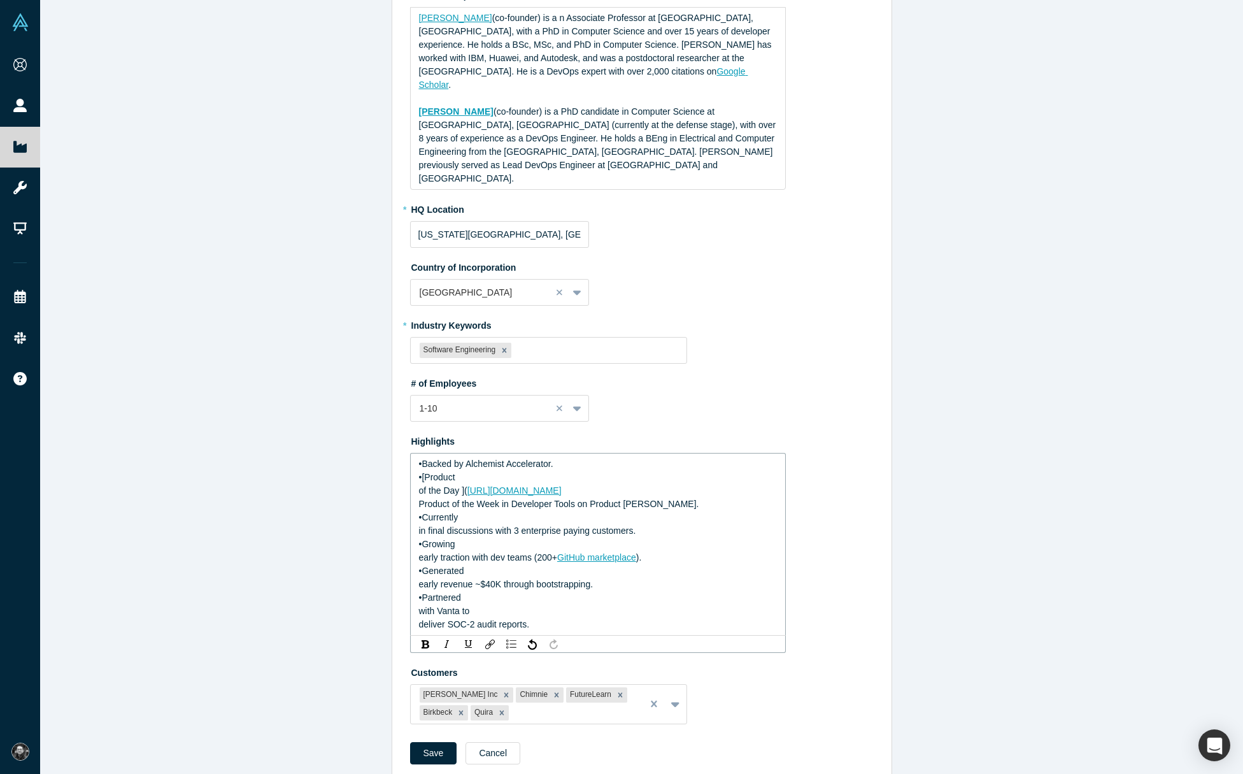
click at [421, 472] on span "•[Product" at bounding box center [437, 477] width 36 height 10
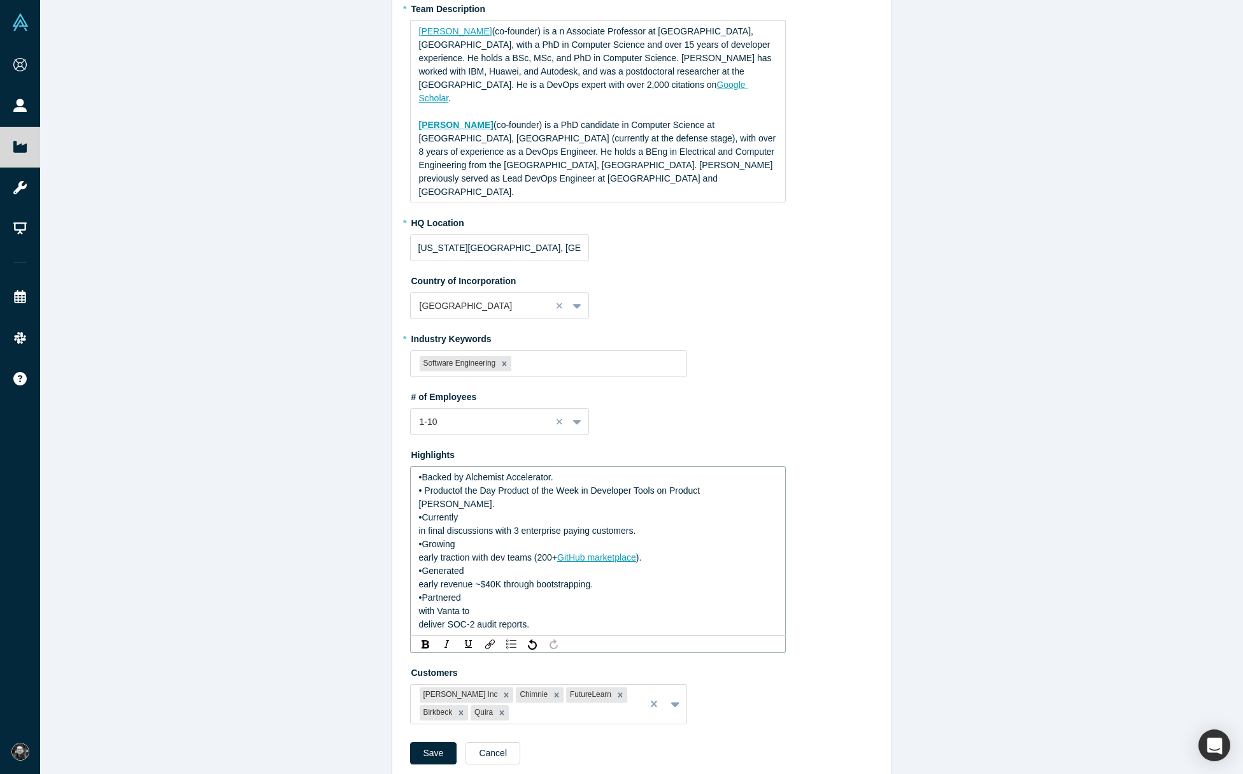
scroll to position [216, 0]
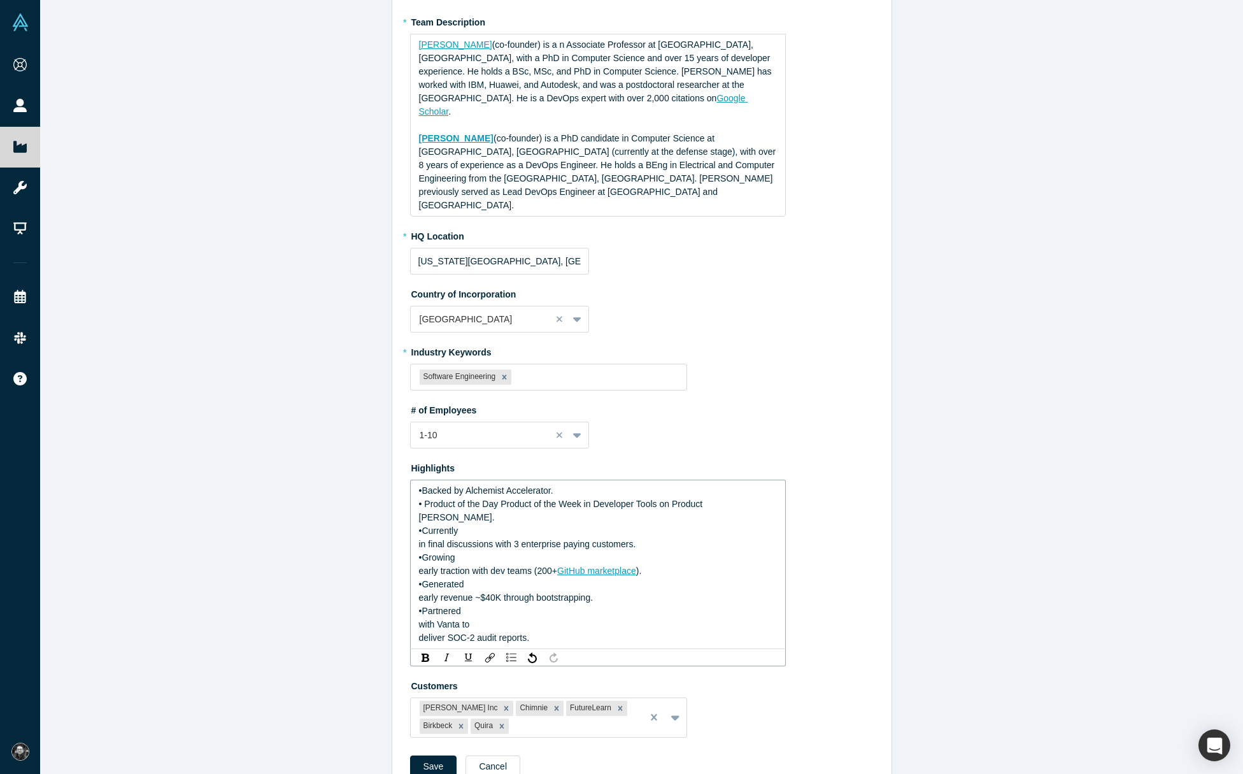
click at [503, 499] on span "• Product of the Day Product of the Week in Developer Tools on Product Hunt." at bounding box center [562, 511] width 287 height 24
click at [492, 539] on span "in final discussions with 3 enterprise paying customers." at bounding box center [527, 544] width 217 height 10
click at [424, 485] on span "•Backed by Alchemist Accelerator." at bounding box center [486, 490] width 134 height 10
drag, startPoint x: 745, startPoint y: 477, endPoint x: 511, endPoint y: 472, distance: 233.7
click at [511, 499] on span "• Product of the Day and Product of the Week in Developer Tools on Product Hunt." at bounding box center [571, 511] width 304 height 24
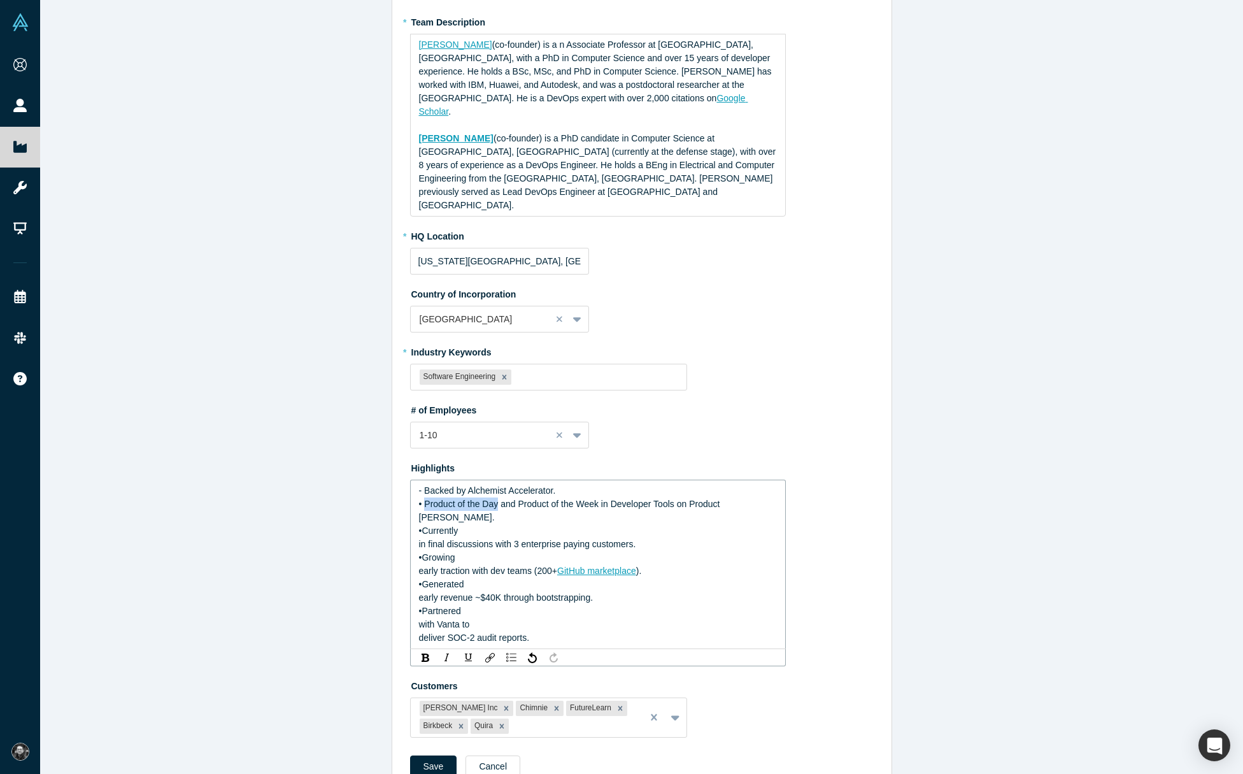
drag, startPoint x: 425, startPoint y: 476, endPoint x: 497, endPoint y: 474, distance: 72.0
click at [497, 499] on span "• Product of the Day and Product of the Week in Developer Tools on Product Hunt." at bounding box center [571, 511] width 304 height 24
click at [490, 653] on img "rdw-link-control" at bounding box center [490, 658] width 10 height 10
drag, startPoint x: 523, startPoint y: 714, endPoint x: 527, endPoint y: 721, distance: 7.7
click at [523, 739] on input "Link Target" at bounding box center [557, 750] width 129 height 22
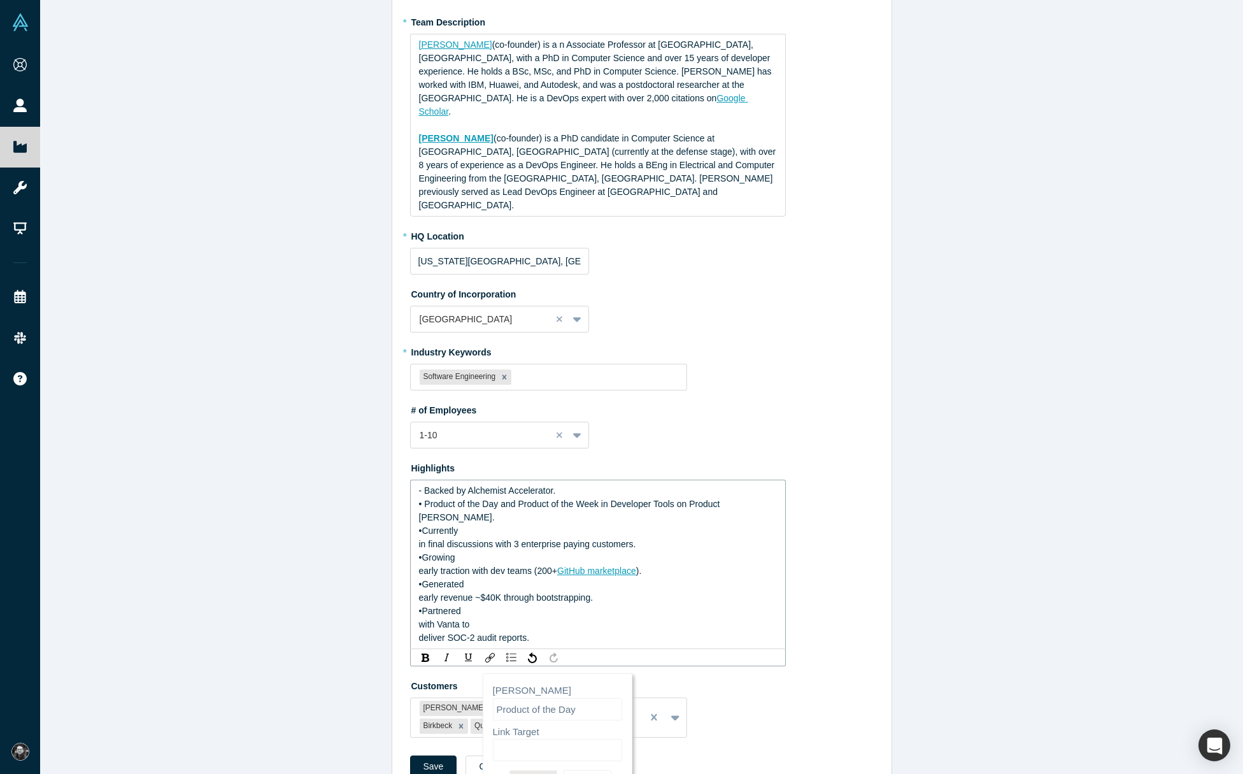
paste input "](https://www.producthunt.com/products/warestack/launches/warestack-3)and"
type input "](https://www.producthunt.com/products/warestack/launches/warestack-3"
drag, startPoint x: 548, startPoint y: 710, endPoint x: 348, endPoint y: 717, distance: 200.0
click at [342, 714] on div "Edit Overview * Summary Warestack is a dev tool providing protection rules to m…" at bounding box center [641, 387] width 1203 height 774
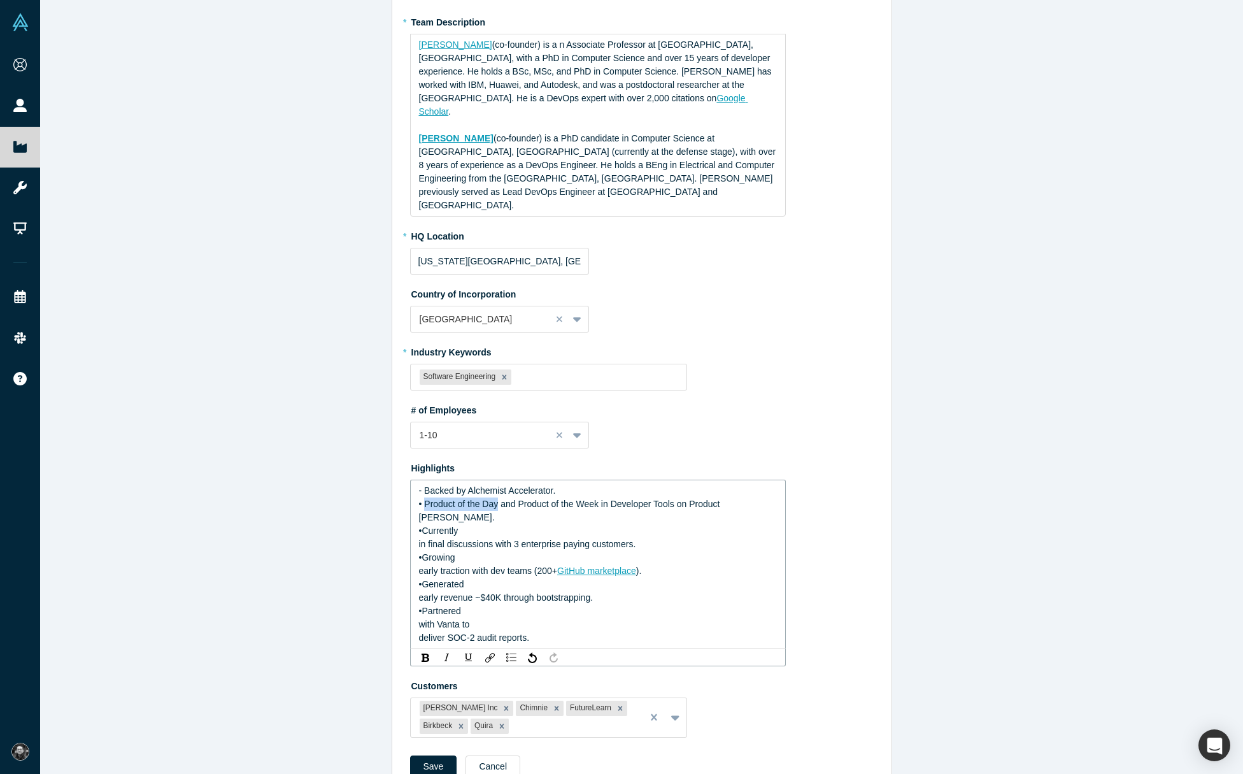
drag, startPoint x: 425, startPoint y: 478, endPoint x: 499, endPoint y: 473, distance: 74.0
click at [499, 499] on span "• Product of the Day and Product of the Week in Developer Tools on Product Hunt." at bounding box center [571, 511] width 304 height 24
click at [489, 653] on img "rdw-link-control" at bounding box center [490, 658] width 10 height 10
click at [521, 739] on input "Link Target" at bounding box center [557, 750] width 129 height 22
paste input "](https://www.producthunt.com/products/warestack/launches/warestack-3)and"
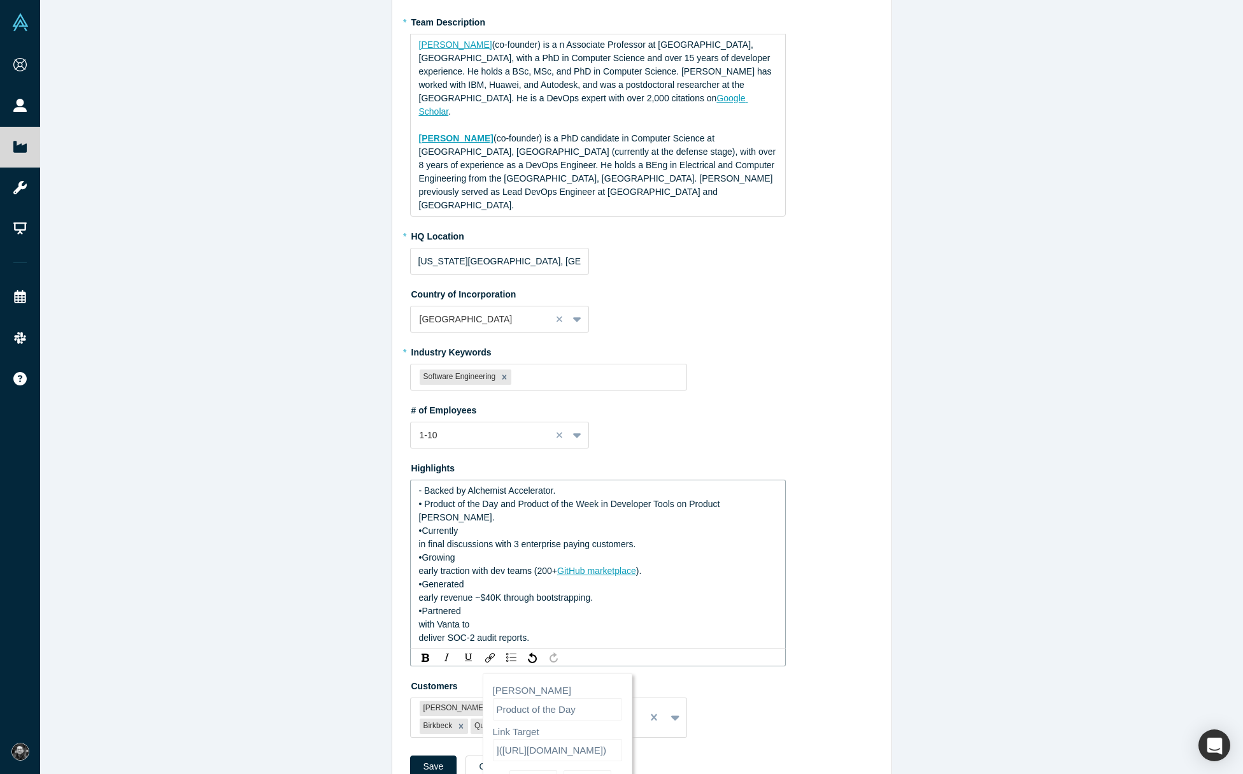
type input "](https://www.producthunt.com/products/warestack/launches/warestack-3"
drag, startPoint x: 512, startPoint y: 712, endPoint x: 428, endPoint y: 712, distance: 84.0
click at [428, 712] on form "* Summary Warestack is a dev tool providing protection rules to moderate operat…" at bounding box center [642, 324] width 464 height 925
drag, startPoint x: 441, startPoint y: 492, endPoint x: 436, endPoint y: 485, distance: 9.2
click at [441, 525] on span "•Currently" at bounding box center [438, 530] width 39 height 10
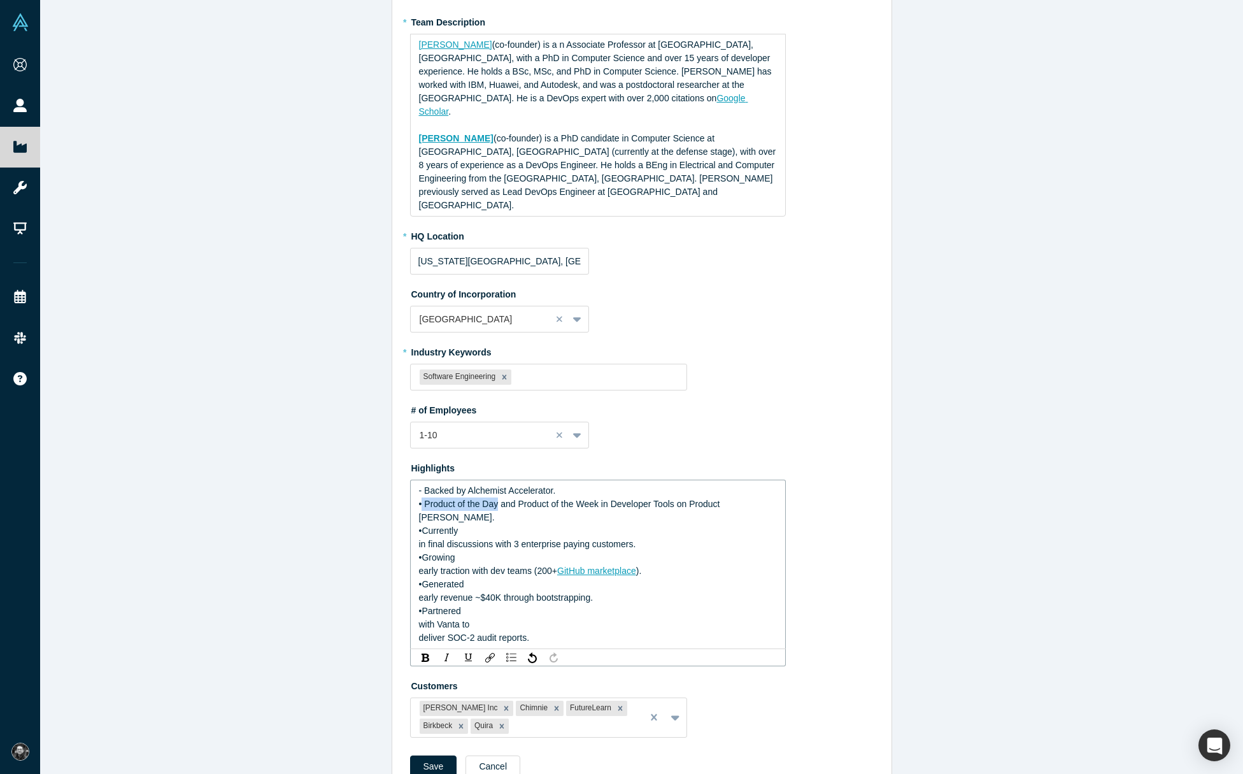
drag, startPoint x: 422, startPoint y: 475, endPoint x: 498, endPoint y: 474, distance: 75.8
click at [498, 499] on span "• Product of the Day and Product of the Week in Developer Tools on Product Hunt." at bounding box center [571, 511] width 304 height 24
click at [490, 653] on img "rdw-link-control" at bounding box center [490, 658] width 10 height 10
click at [530, 739] on input "Link Target" at bounding box center [557, 750] width 129 height 22
paste input "](https://www.producthunt.com/products/warestack/launches/warestack-3)and"
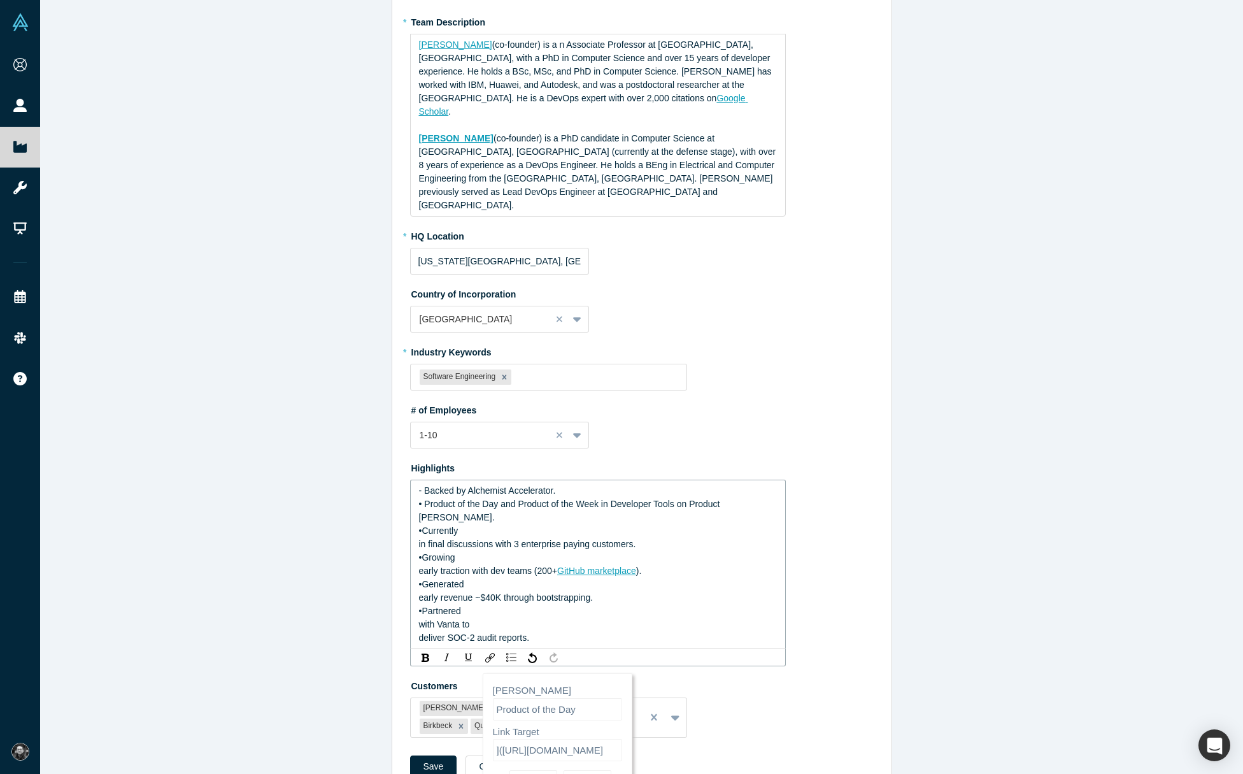
scroll to position [0, 1]
type input "https://www.producthunt.com/products/warestack/launches/warestack-3"
click at [542, 770] on button "Add" at bounding box center [533, 779] width 48 height 19
click at [482, 524] on div "•Currently" at bounding box center [598, 530] width 358 height 13
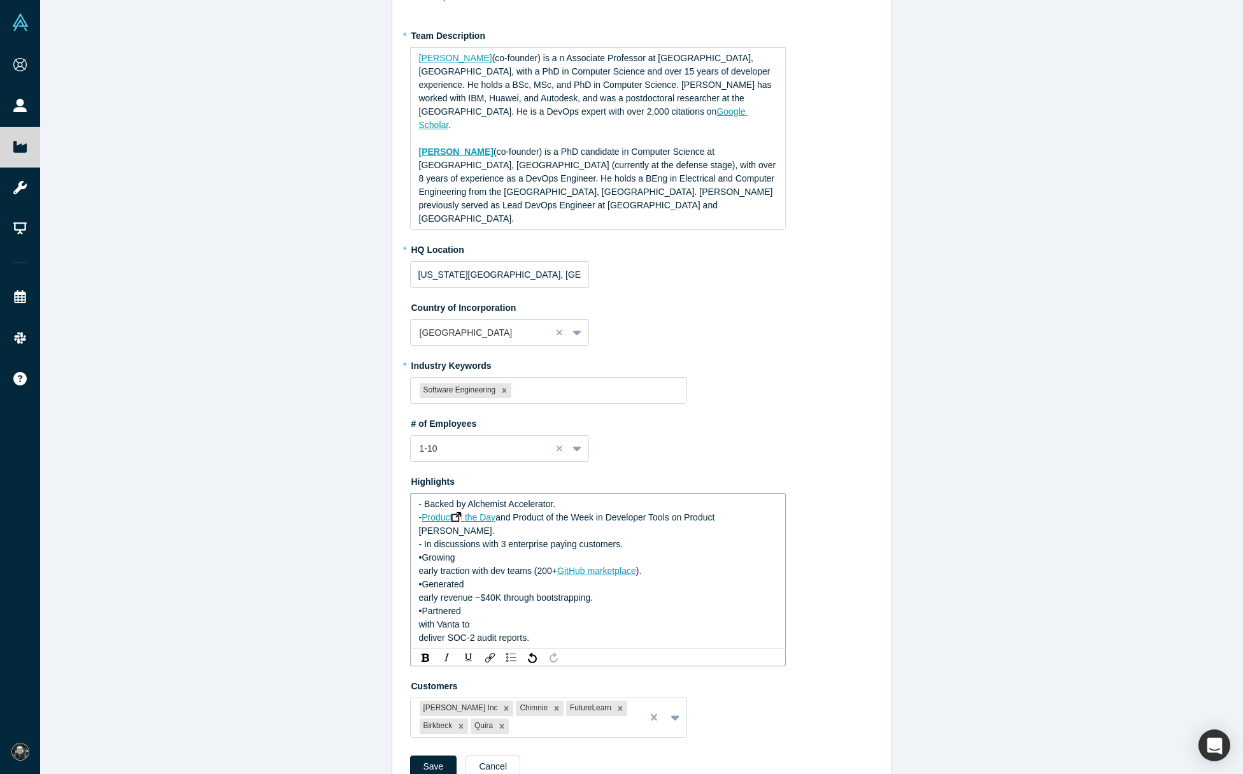
click at [502, 539] on span "- In discussions with 3 enterprise paying customers." at bounding box center [521, 544] width 204 height 10
click at [514, 551] on div "- Growing" at bounding box center [598, 557] width 358 height 13
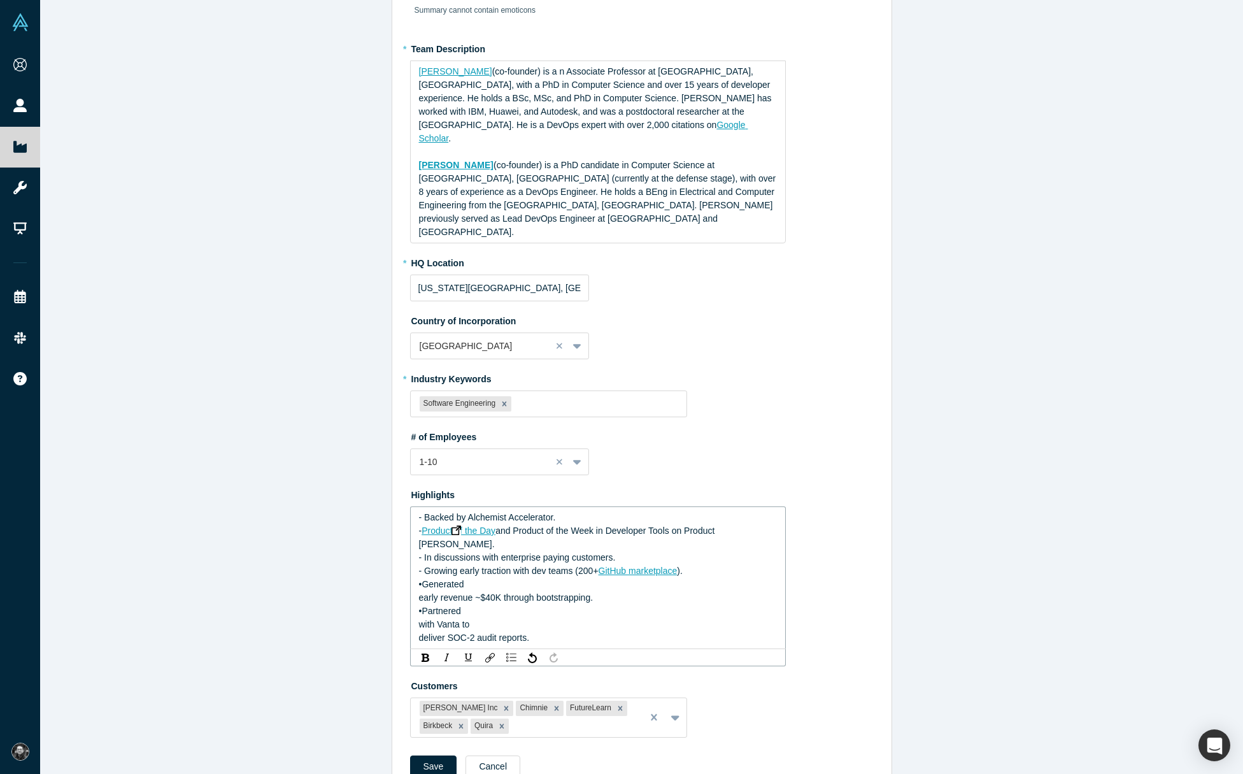
click at [420, 579] on span "•Generated" at bounding box center [441, 584] width 45 height 10
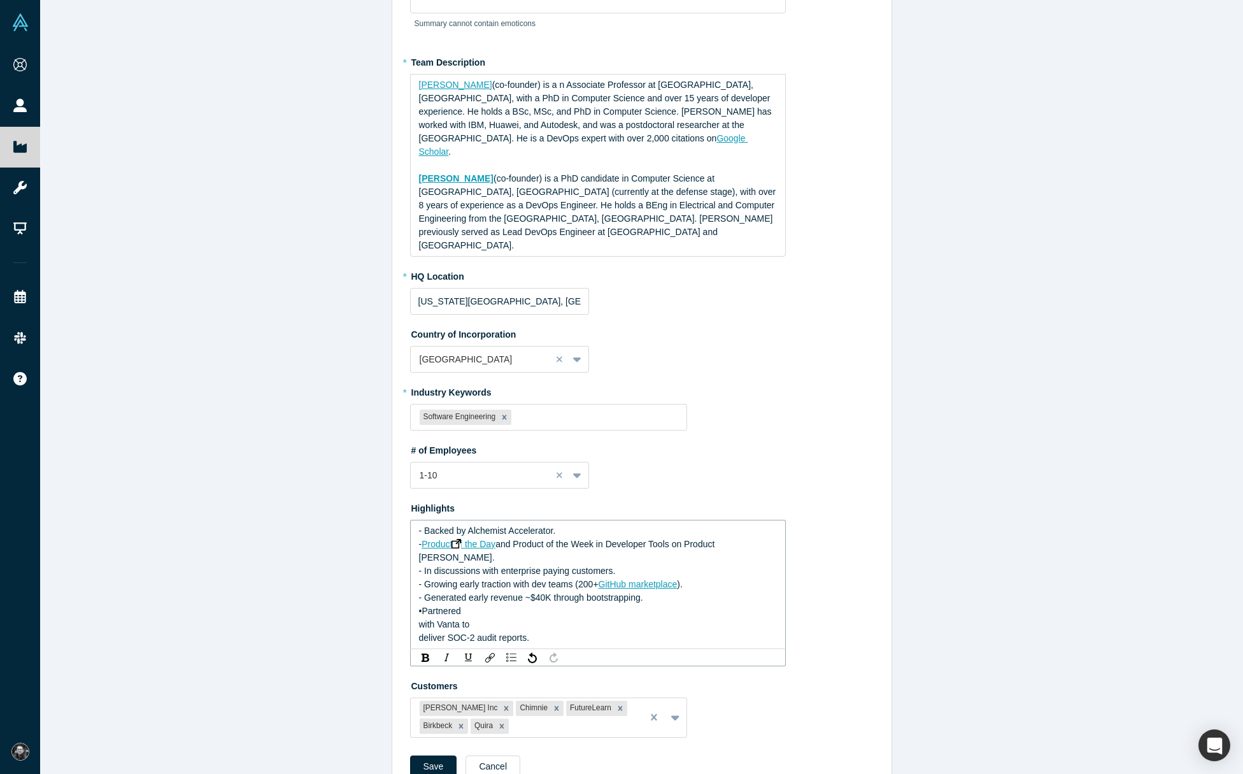
click at [425, 606] on span "•Partnered" at bounding box center [440, 611] width 42 height 10
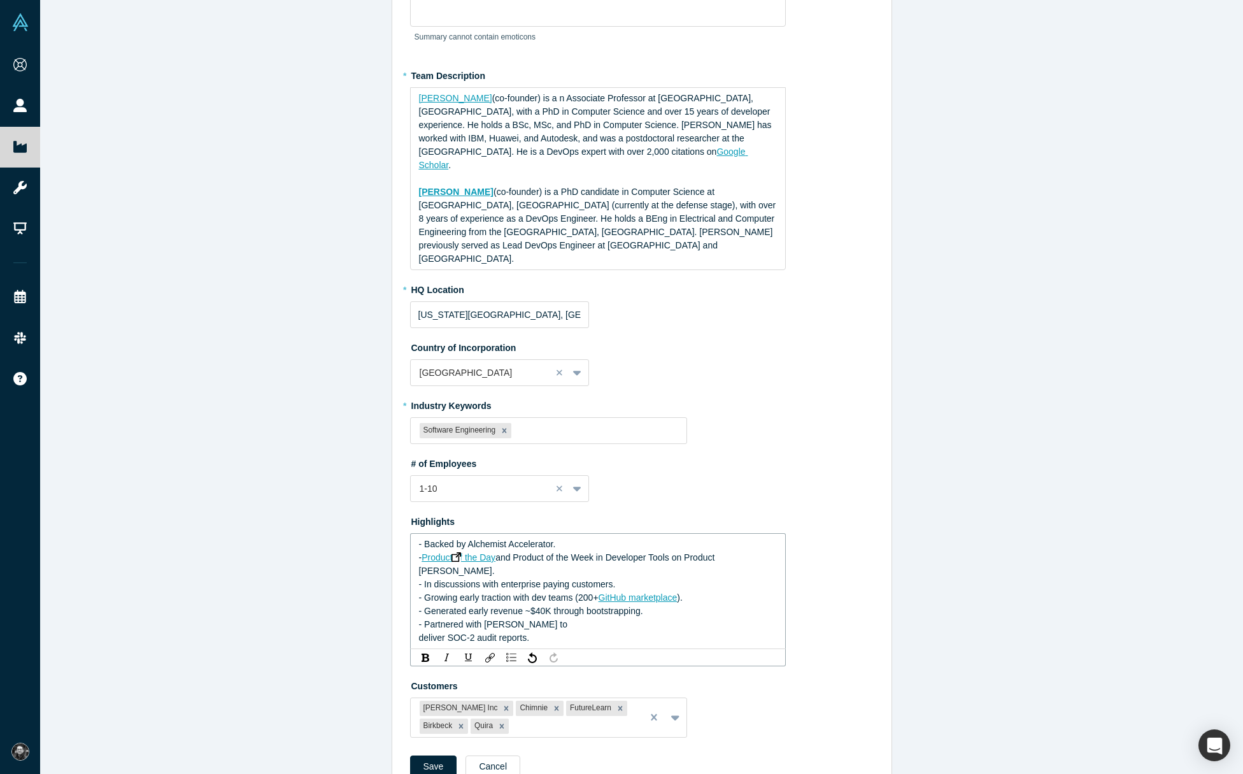
scroll to position [150, 0]
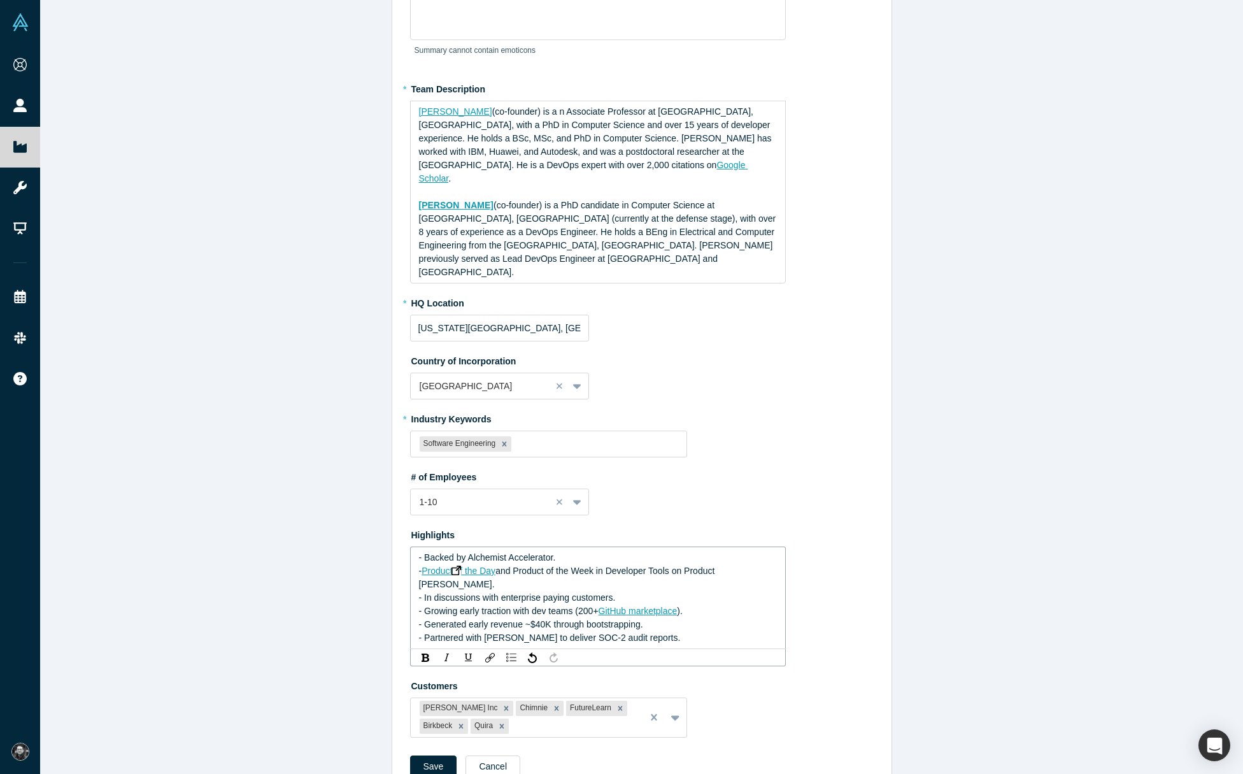
click at [586, 565] on span "and Product of the Week in Developer Tools on Product Hunt." at bounding box center [568, 577] width 299 height 24
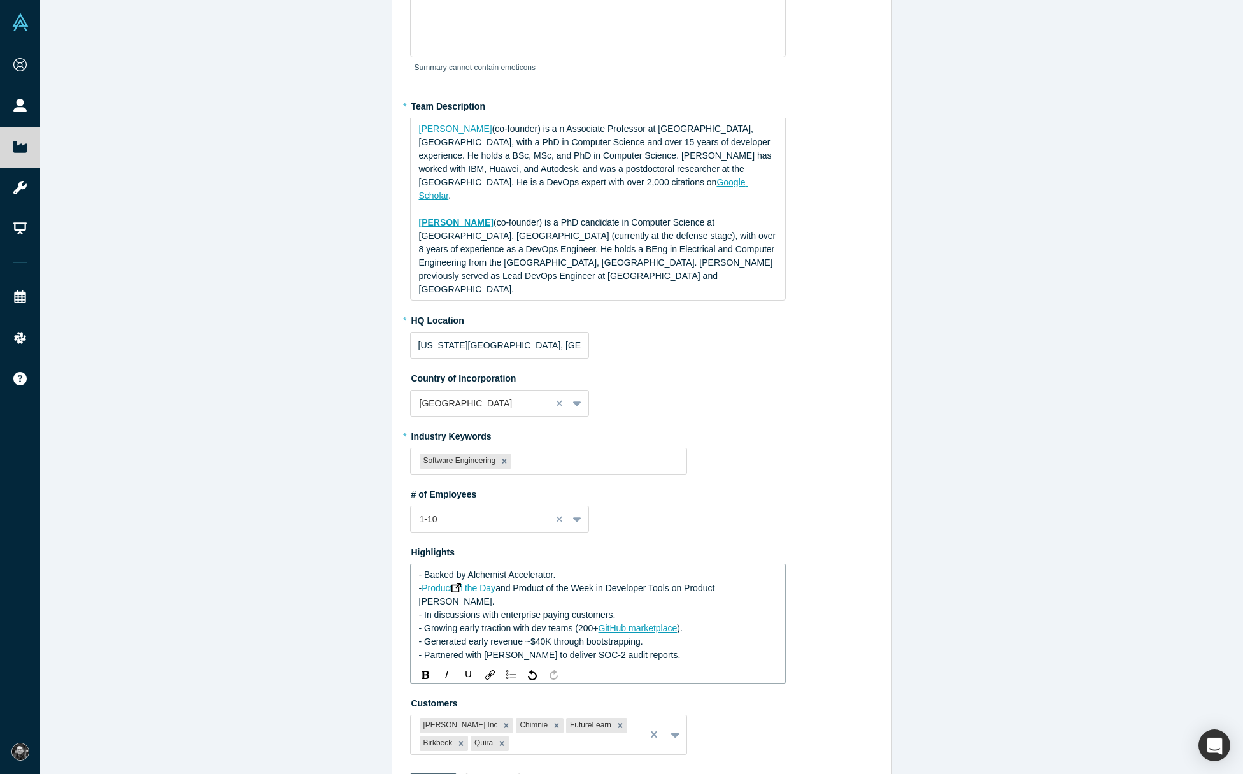
click at [427, 772] on button "Save" at bounding box center [433, 783] width 47 height 22
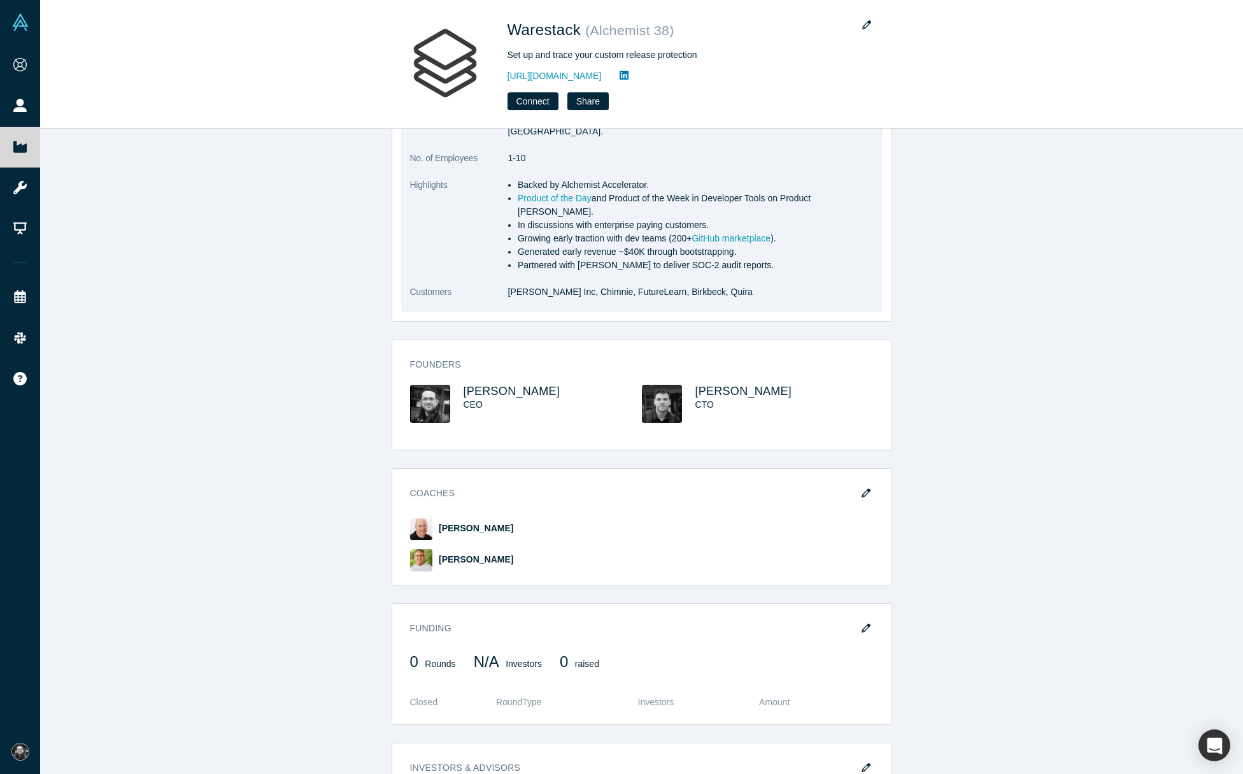
scroll to position [362, 0]
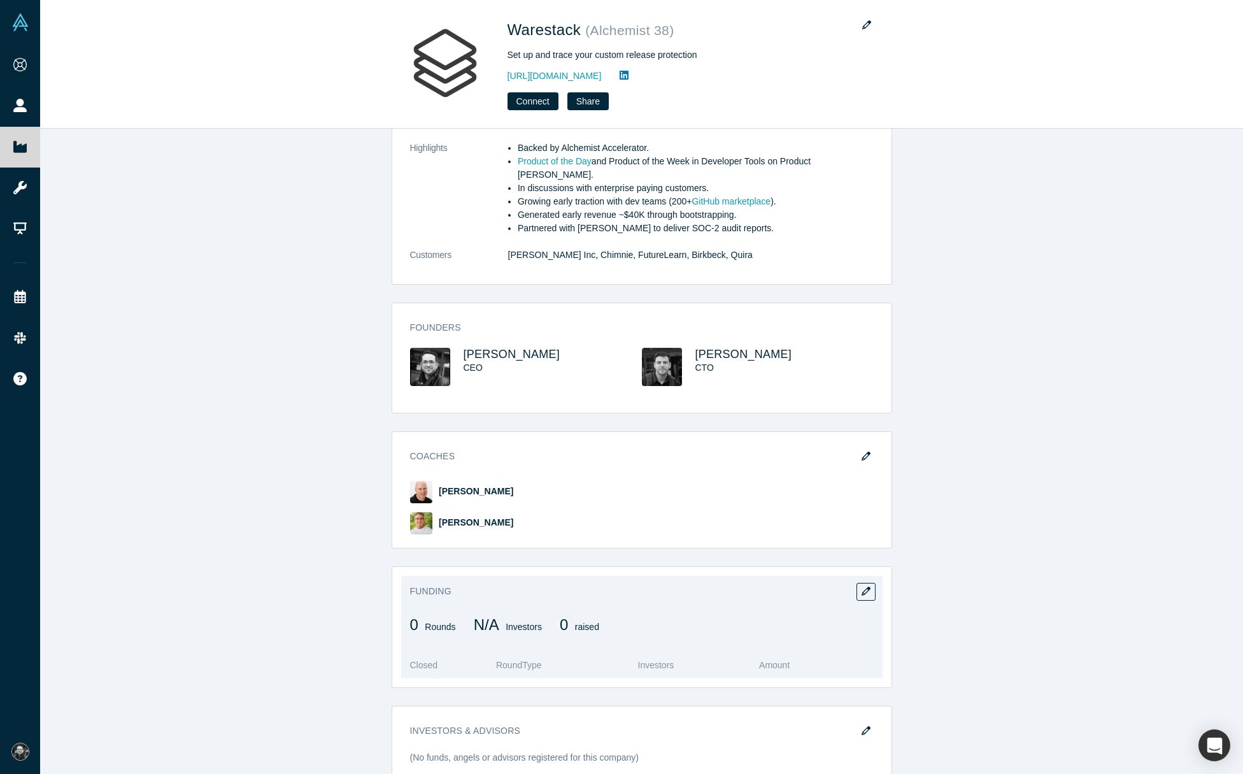
click at [855, 576] on div "Funding 0 Rounds N/A Investors 0 raised Closed Round Type Investors Amount" at bounding box center [641, 627] width 481 height 103
click at [857, 583] on button "button" at bounding box center [865, 592] width 19 height 18
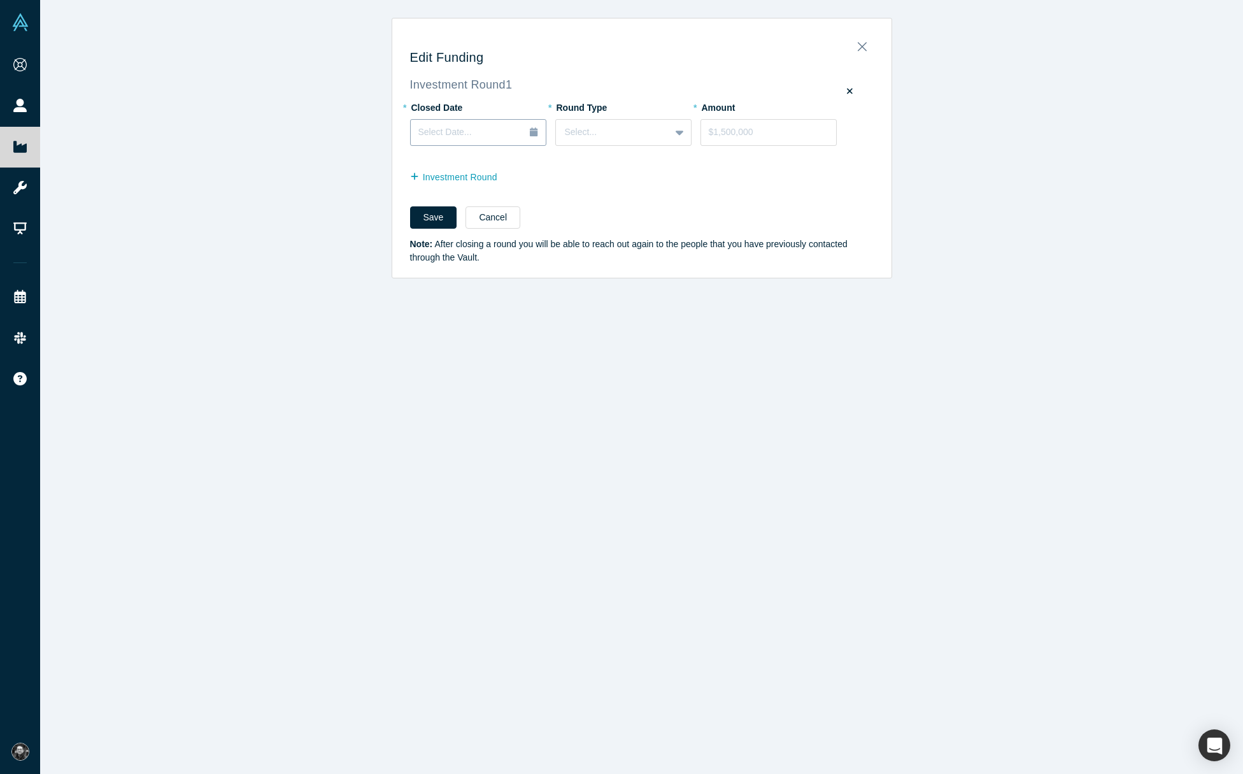
click at [522, 132] on div "Select Date..." at bounding box center [478, 132] width 120 height 14
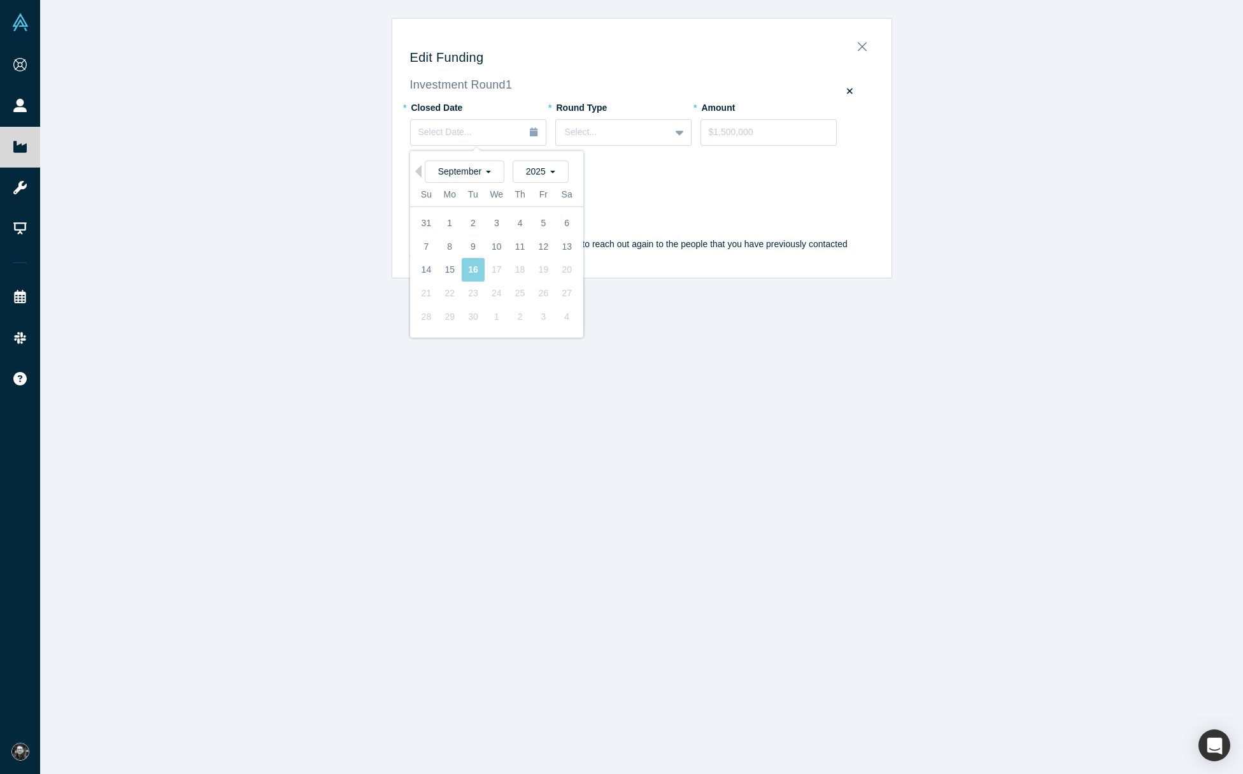
click at [97, 16] on div "Edit Funding Investment Round 1 * Closed Date Select Date... Previous Month Sep…" at bounding box center [641, 387] width 1203 height 774
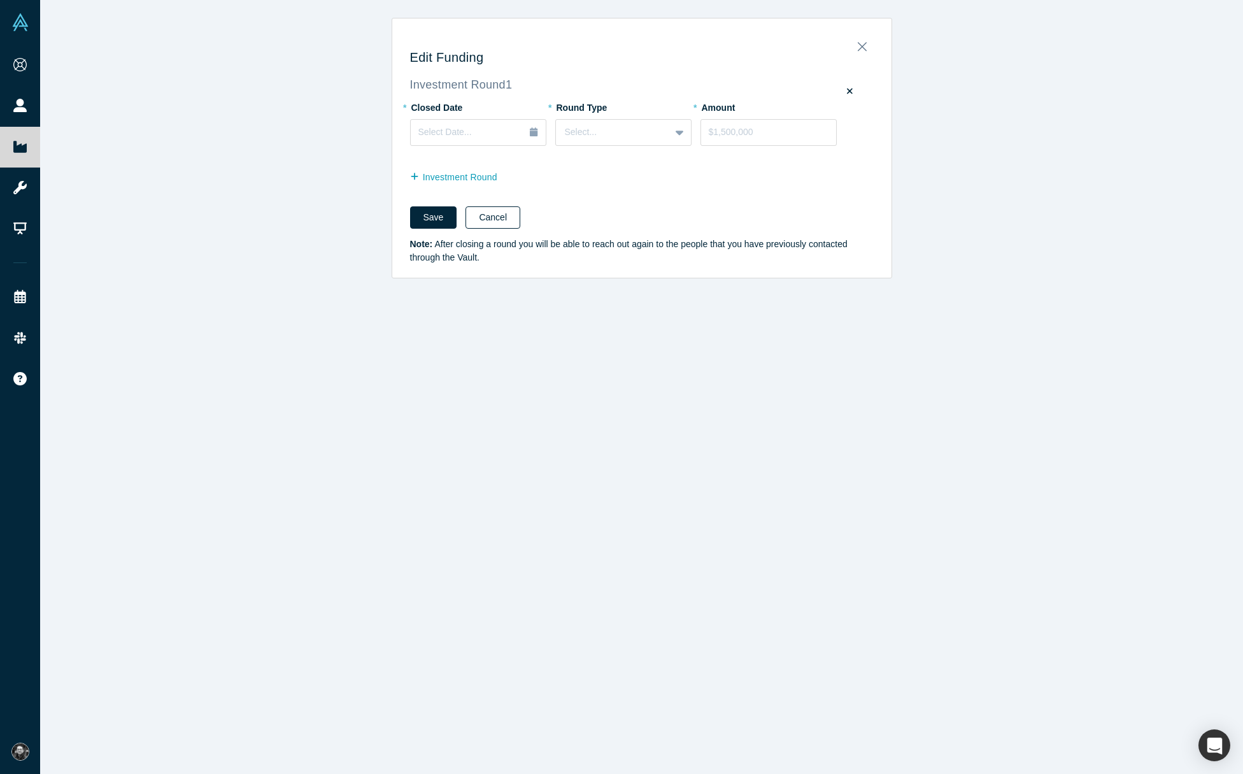
click at [482, 209] on button "Cancel" at bounding box center [492, 217] width 55 height 22
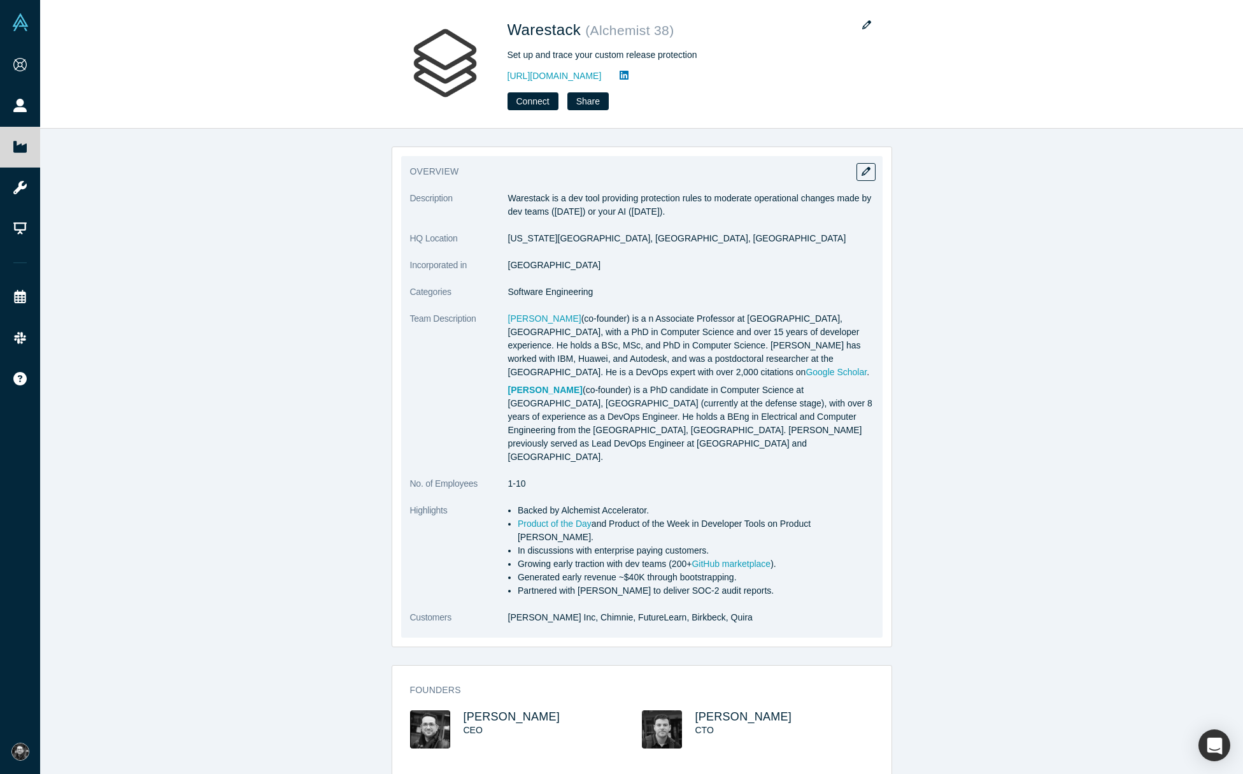
click at [709, 197] on p "Warestack is a dev tool providing protection rules to moderate operational chan…" at bounding box center [690, 205] width 365 height 27
copy dl "Warestack is a dev tool providing protection rules to moderate operational chan…"
click at [856, 178] on div "overview Description Warestack is a dev tool providing protection rules to mode…" at bounding box center [641, 396] width 481 height 481
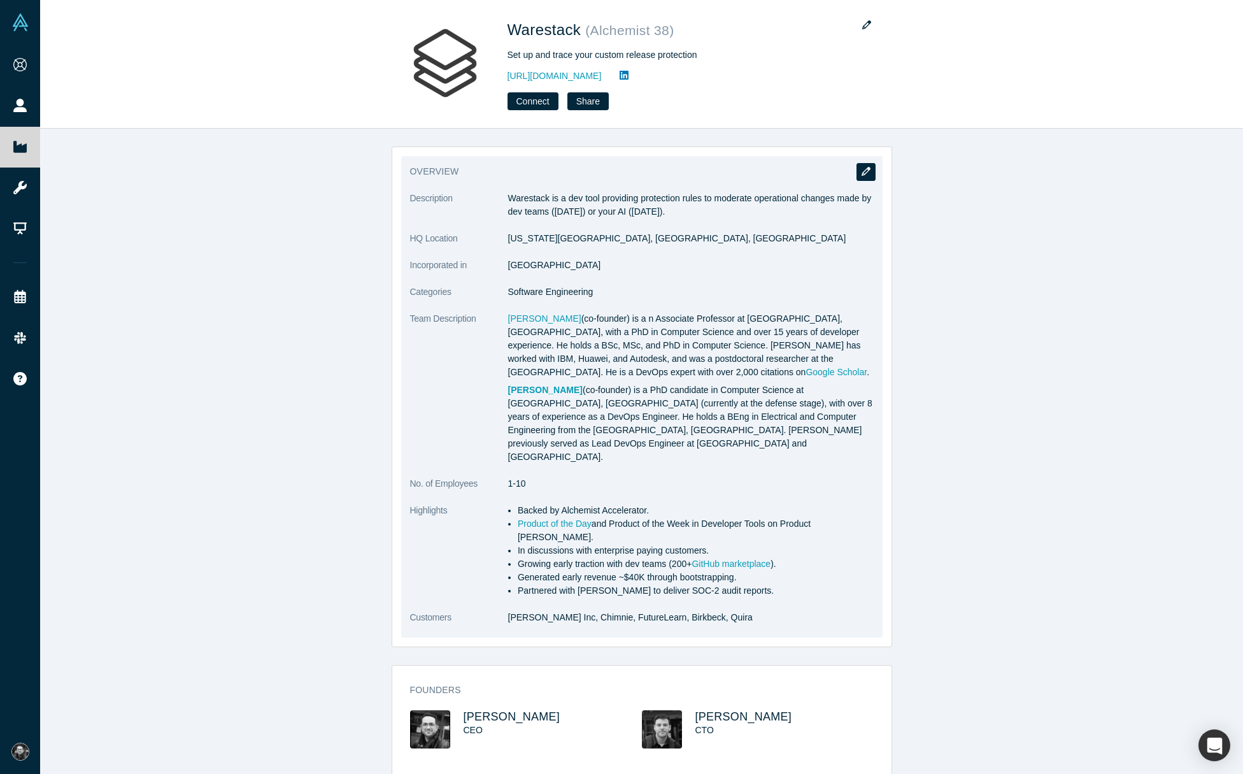
click at [863, 173] on icon "button" at bounding box center [865, 171] width 9 height 9
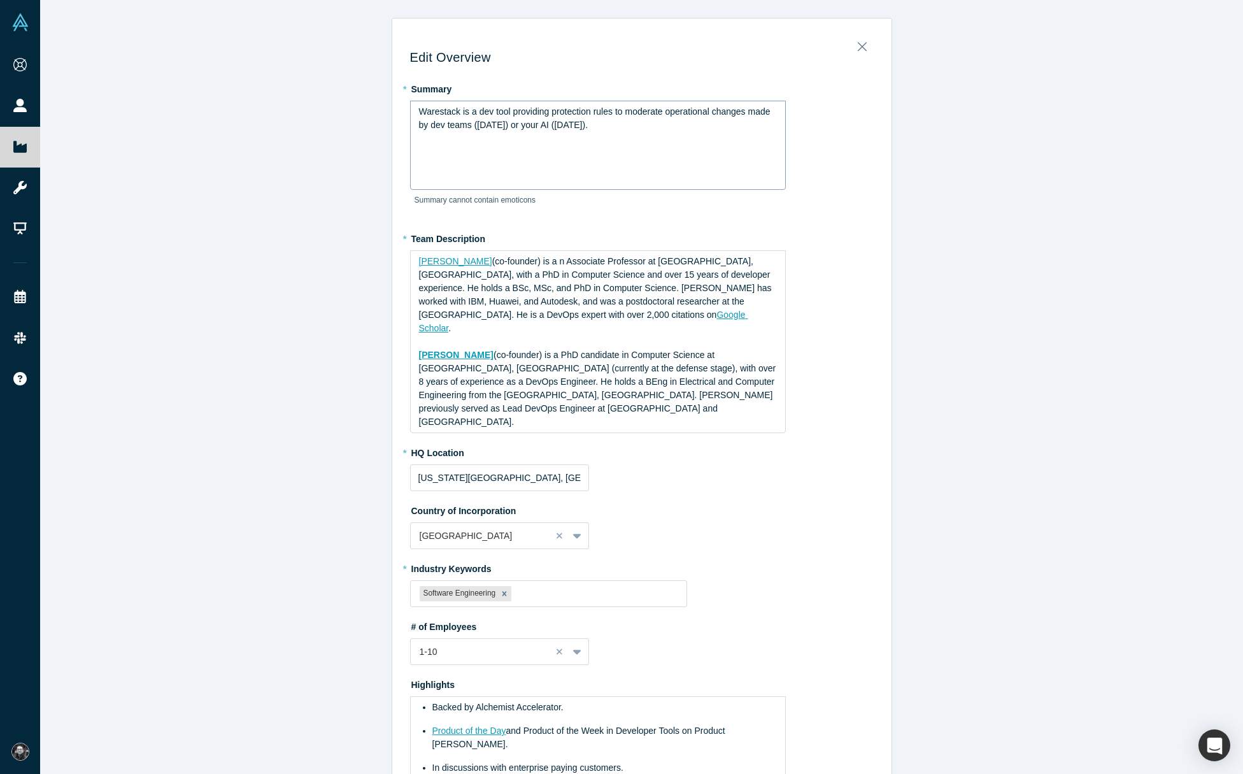
click at [514, 143] on div "Warestack is a dev tool providing protection rules to moderate operational chan…" at bounding box center [598, 145] width 376 height 89
click at [423, 111] on span "“Warestack is a developer tool that enforces protection rules to moderate opera…" at bounding box center [587, 118] width 336 height 24
click at [653, 234] on label "* Team Description" at bounding box center [642, 237] width 464 height 18
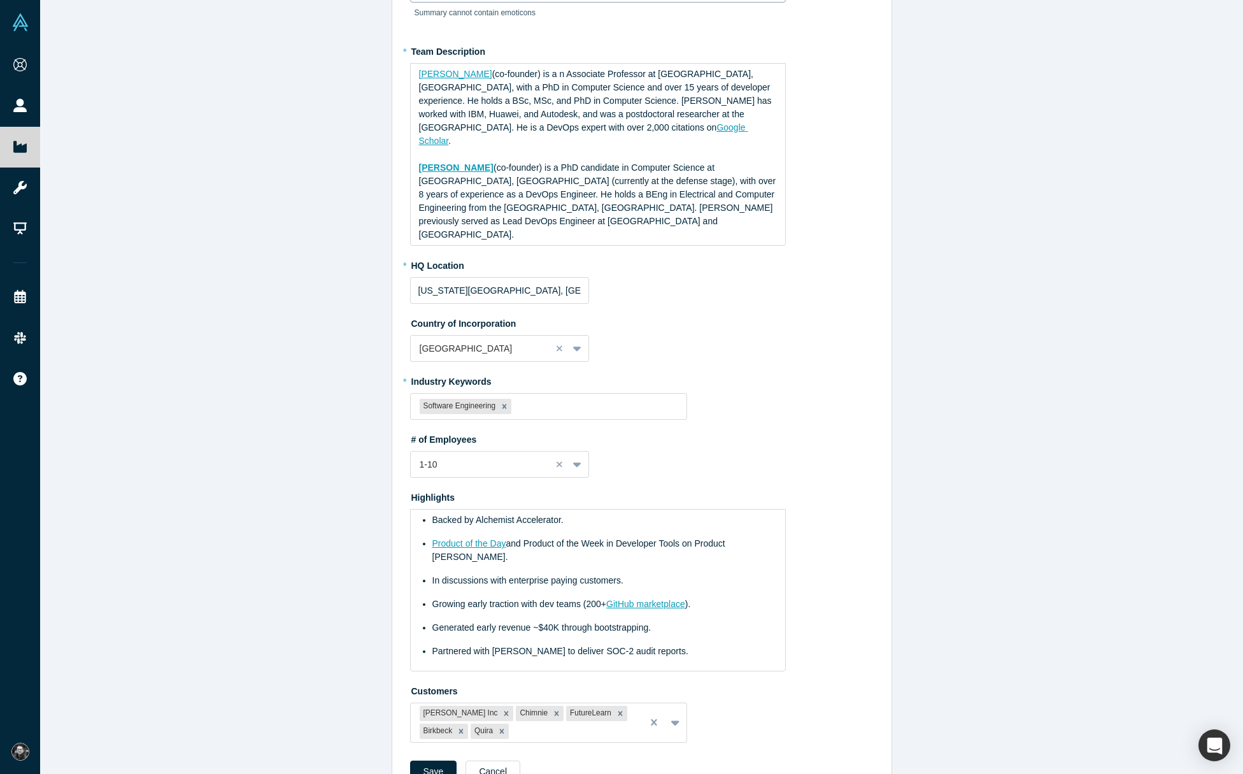
scroll to position [192, 0]
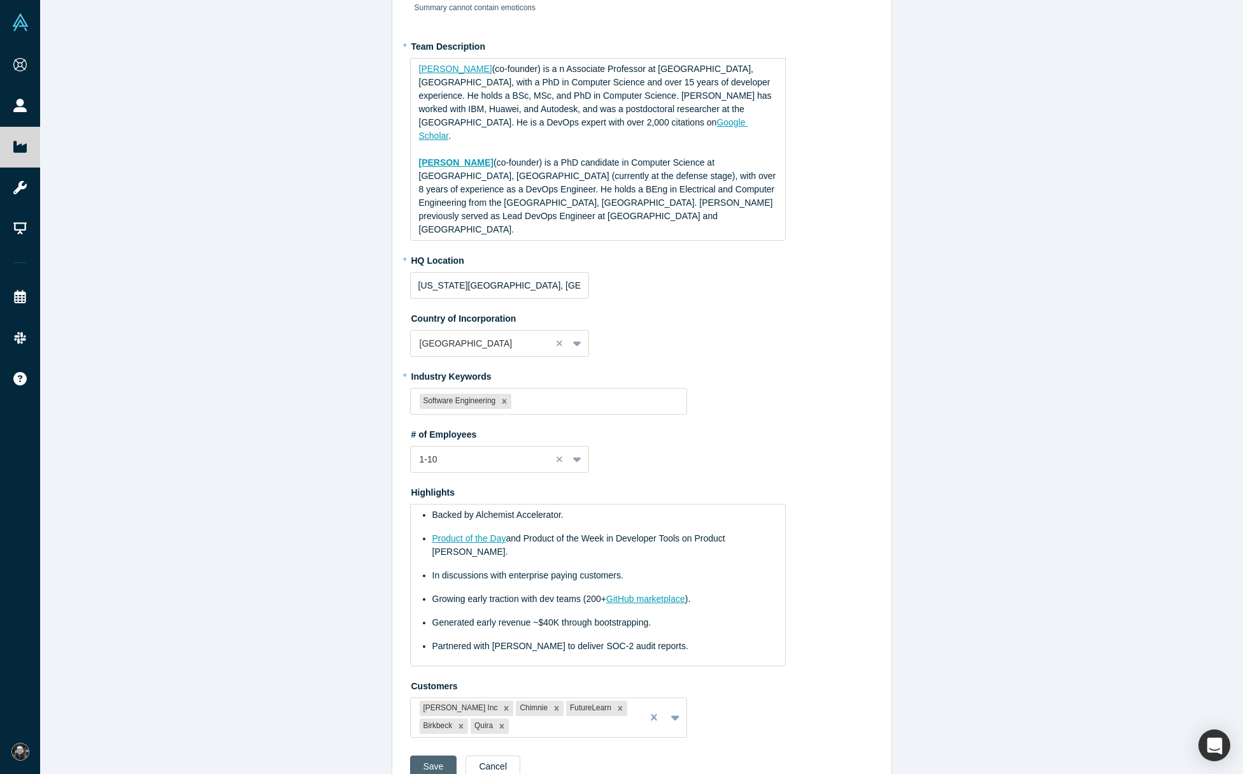
click at [430, 755] on button "Save" at bounding box center [433, 766] width 47 height 22
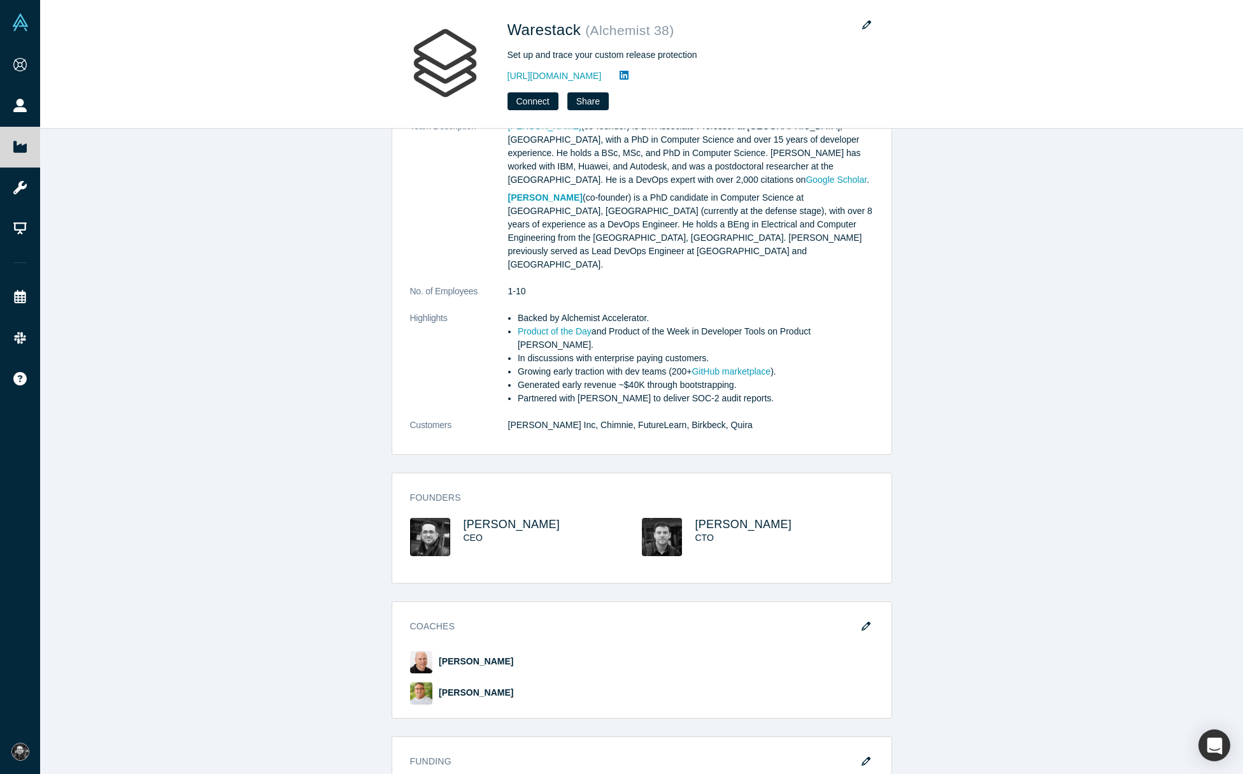
scroll to position [0, 0]
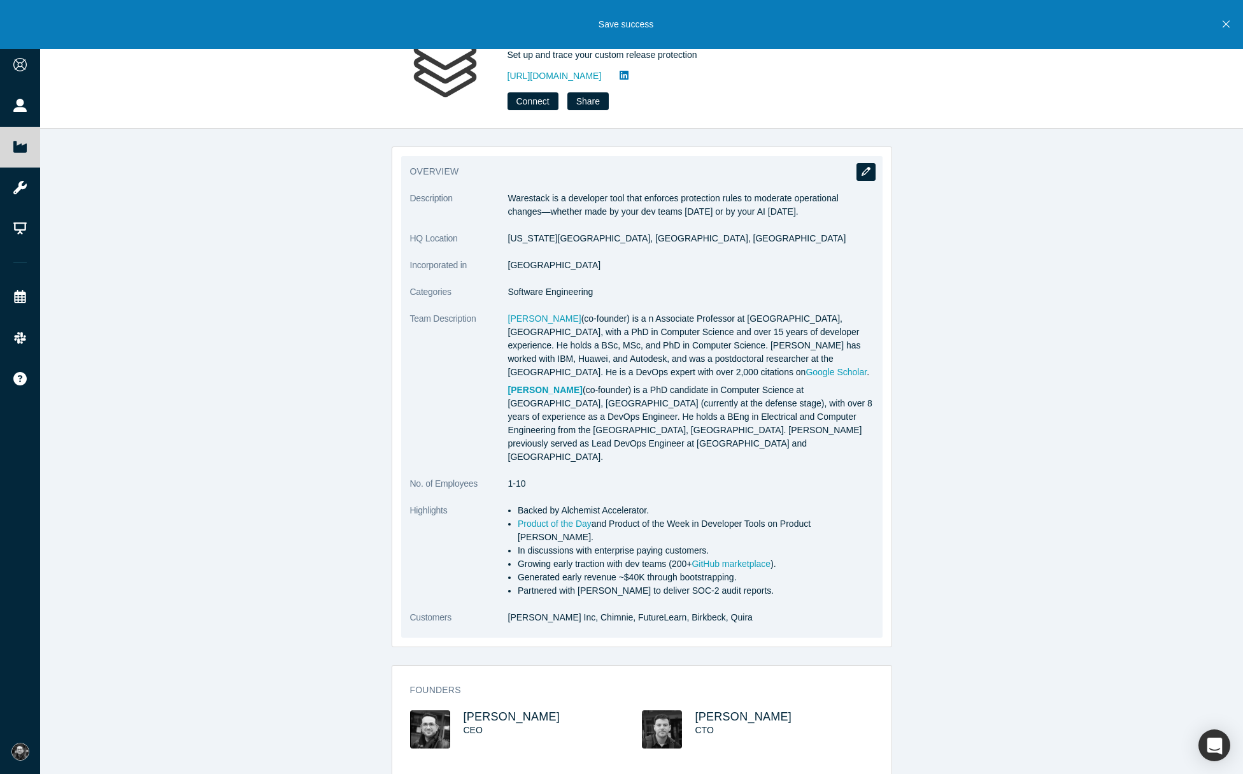
click at [861, 171] on button "button" at bounding box center [865, 172] width 19 height 18
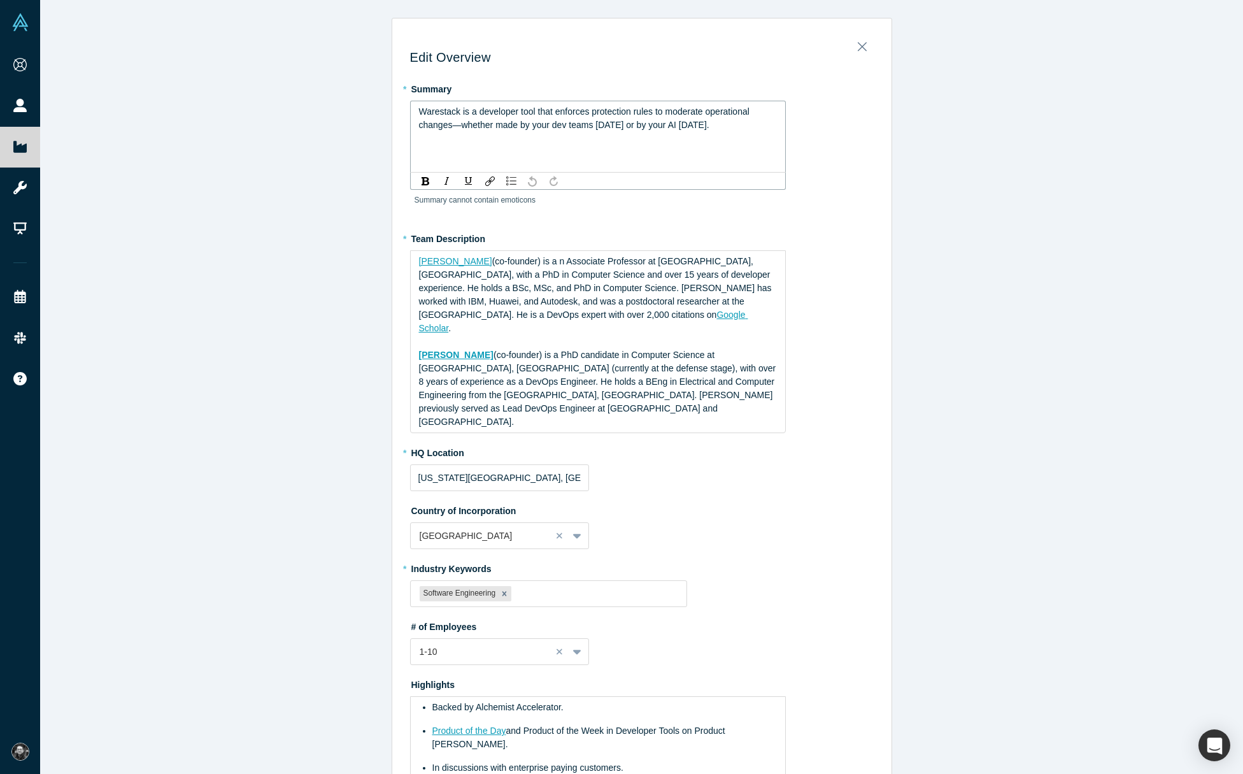
click at [607, 127] on span "Warestack is a developer tool that enforces protection rules to moderate operat…" at bounding box center [585, 118] width 333 height 24
click at [633, 127] on span "Warestack is a developer tool that enforces protection rules to moderate operat…" at bounding box center [585, 118] width 333 height 24
click at [653, 129] on span "Warestack is a developer tool that enforces protection rules to moderate operat…" at bounding box center [585, 118] width 333 height 24
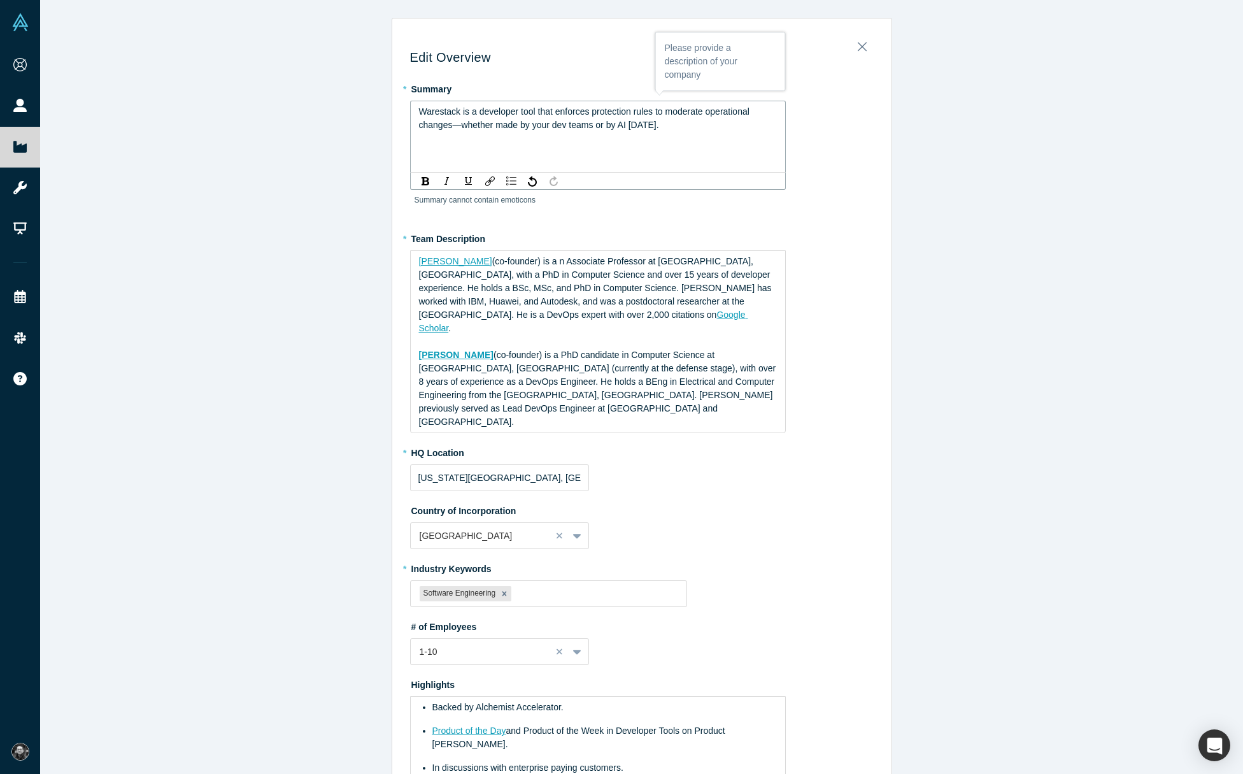
click at [653, 129] on span "Warestack is a developer tool that enforces protection rules to moderate operat…" at bounding box center [585, 118] width 333 height 24
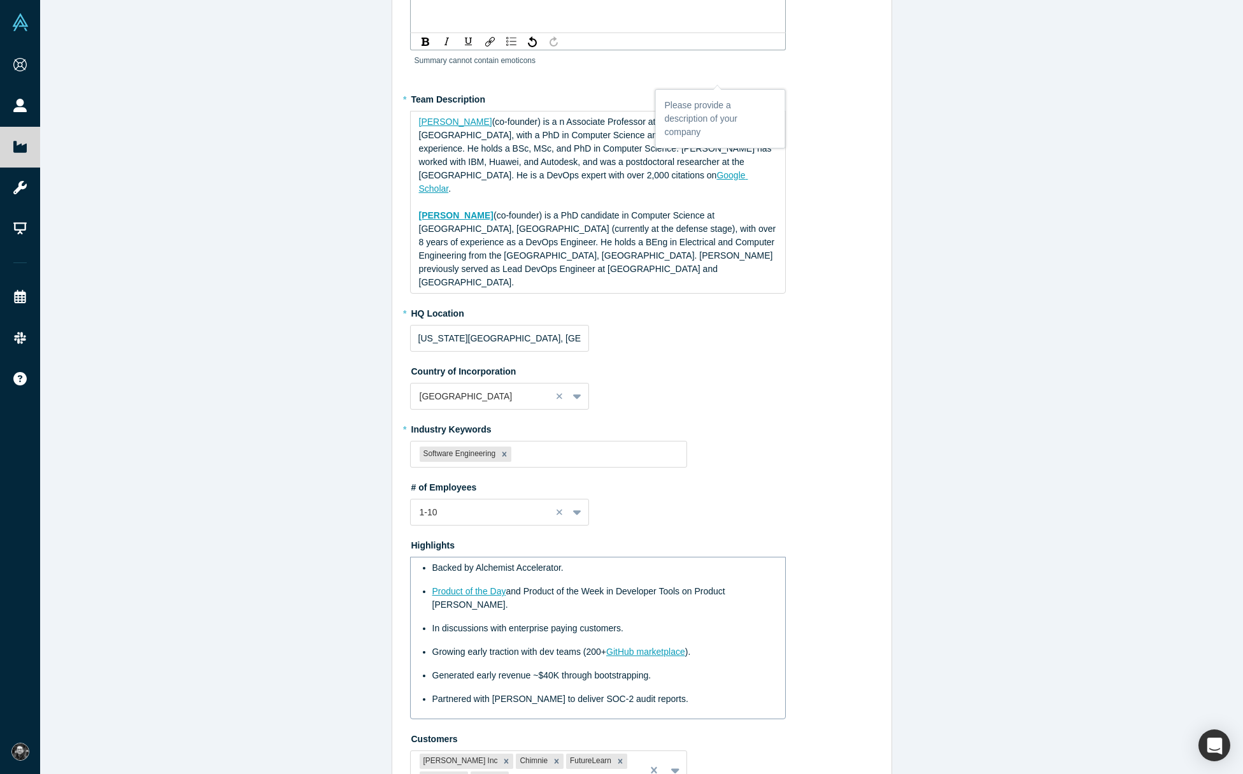
scroll to position [192, 0]
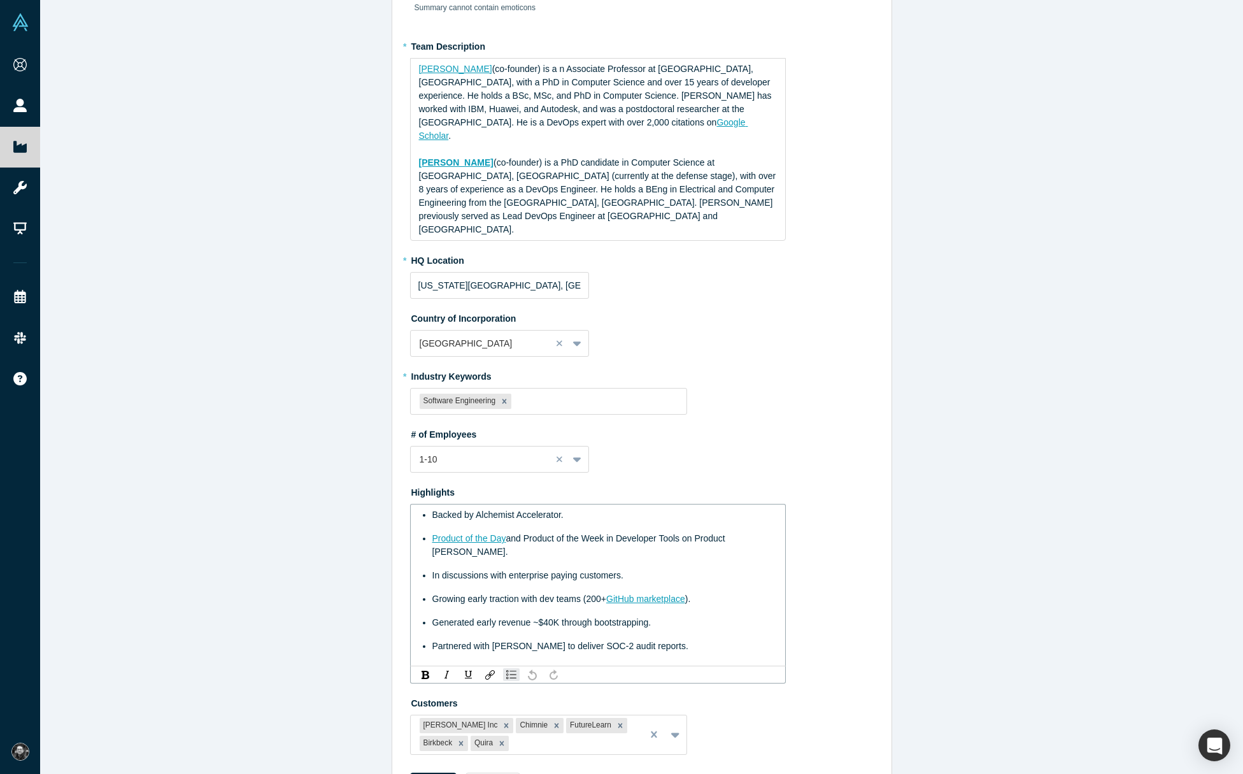
click at [444, 595] on ul "Backed by Alchemist Accelerator. Product of the Day and Product of the Week in …" at bounding box center [598, 580] width 358 height 145
click at [444, 590] on ul "Backed by Alchemist Accelerator. Product of the Day and Product of the Week in …" at bounding box center [598, 580] width 358 height 145
drag, startPoint x: 749, startPoint y: 583, endPoint x: 686, endPoint y: 612, distance: 69.8
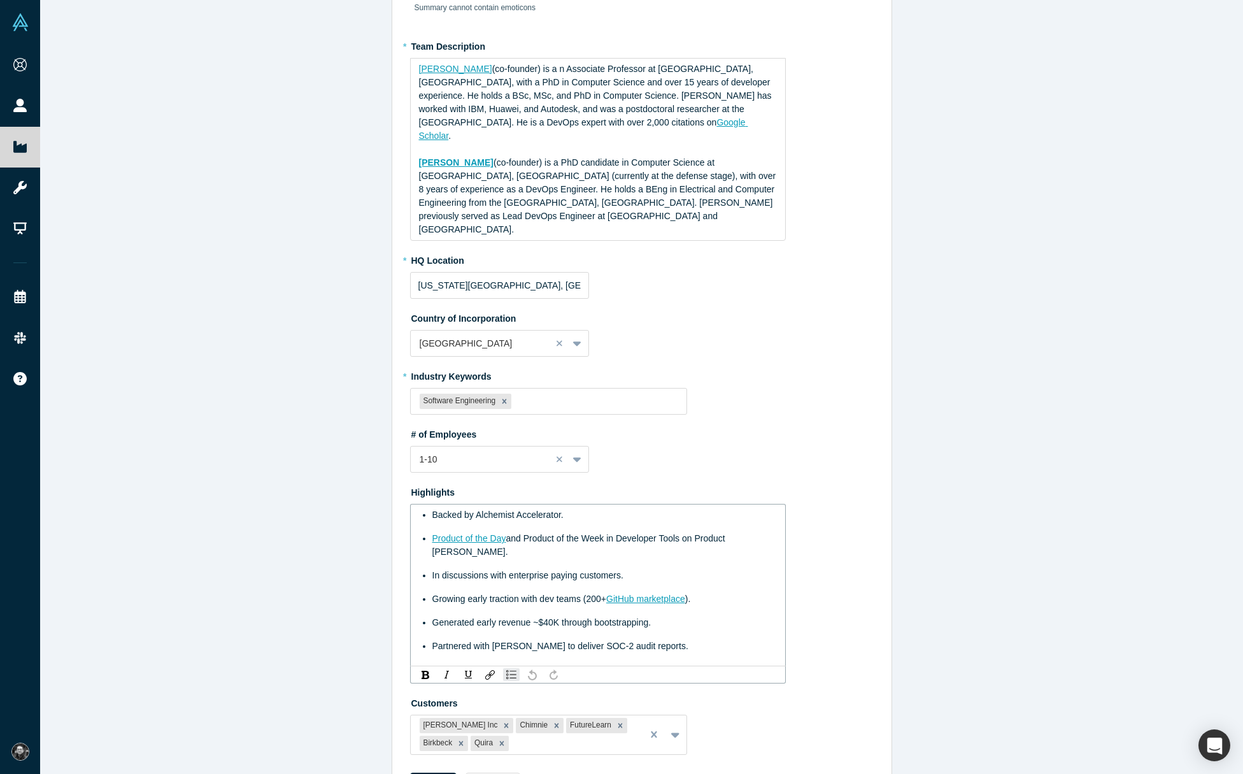
click at [749, 616] on div "Generated early revenue ~$40K through bootstrapping." at bounding box center [604, 622] width 345 height 13
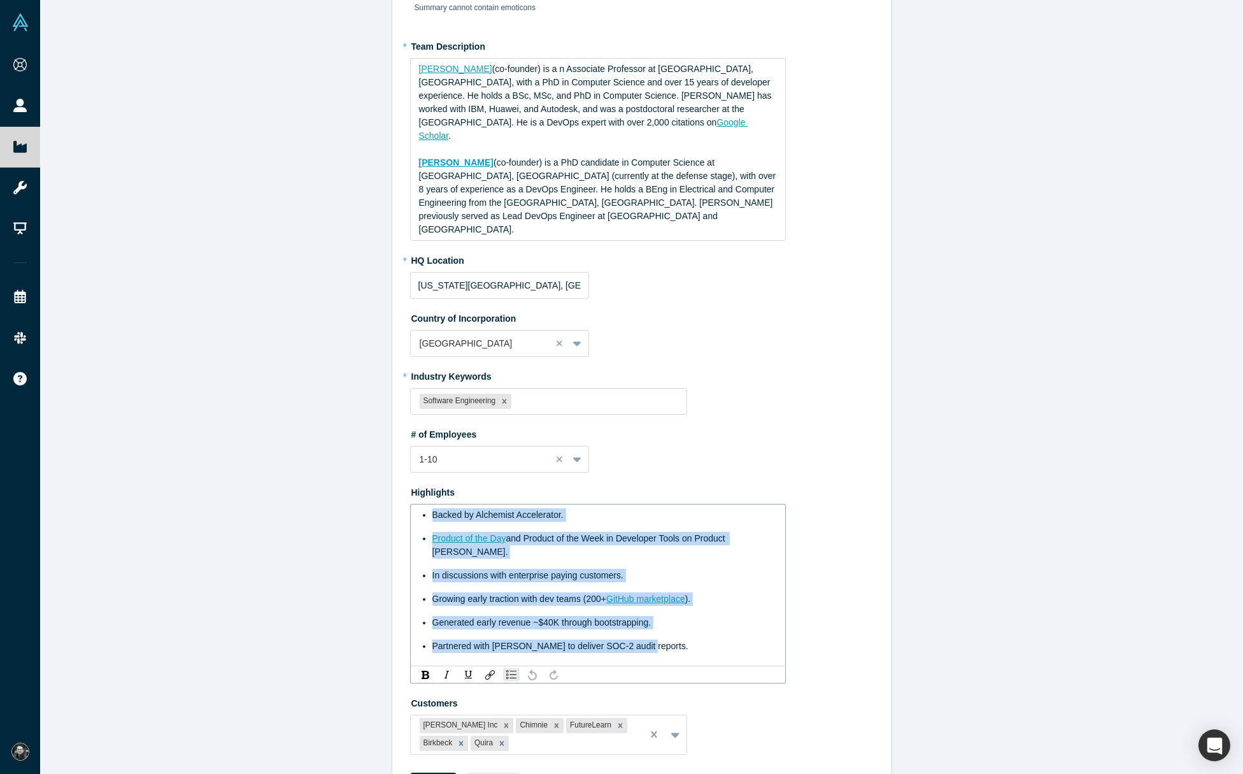
drag, startPoint x: 685, startPoint y: 609, endPoint x: 393, endPoint y: 472, distance: 322.1
click at [393, 472] on div "Edit Overview * Summary Warestack is a developer tool that enforces protection …" at bounding box center [641, 323] width 499 height 977
click at [513, 670] on img "rdw-list-control" at bounding box center [511, 674] width 10 height 9
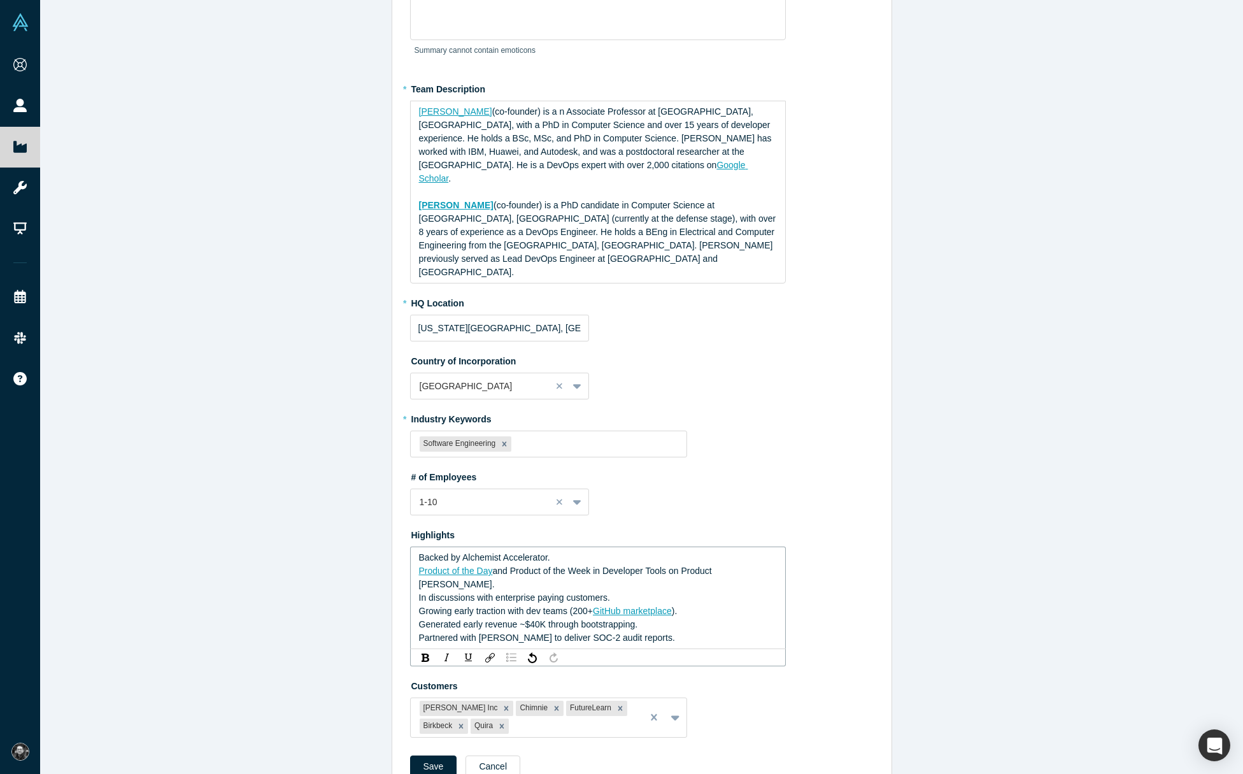
click at [511, 651] on div "rdw-list-control" at bounding box center [511, 657] width 17 height 13
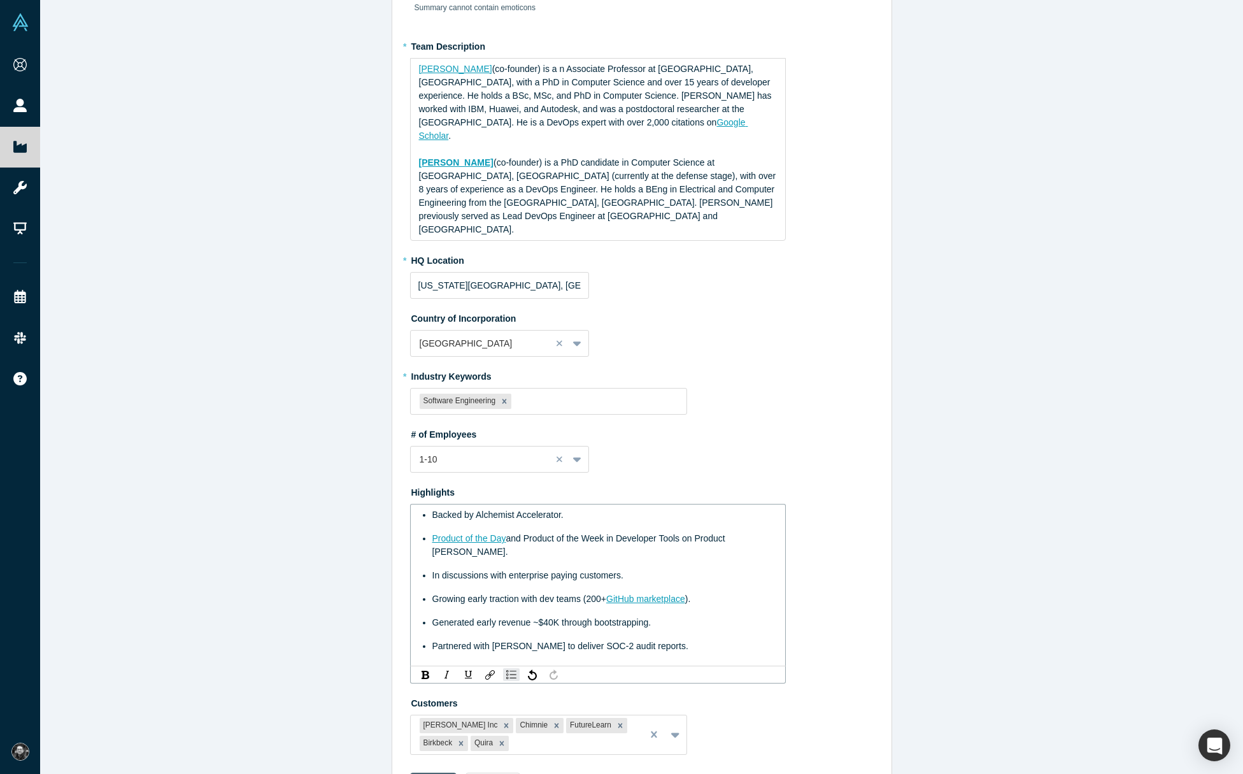
click at [443, 772] on div "Save Cancel" at bounding box center [642, 787] width 464 height 31
click at [420, 755] on button "Save" at bounding box center [433, 766] width 47 height 22
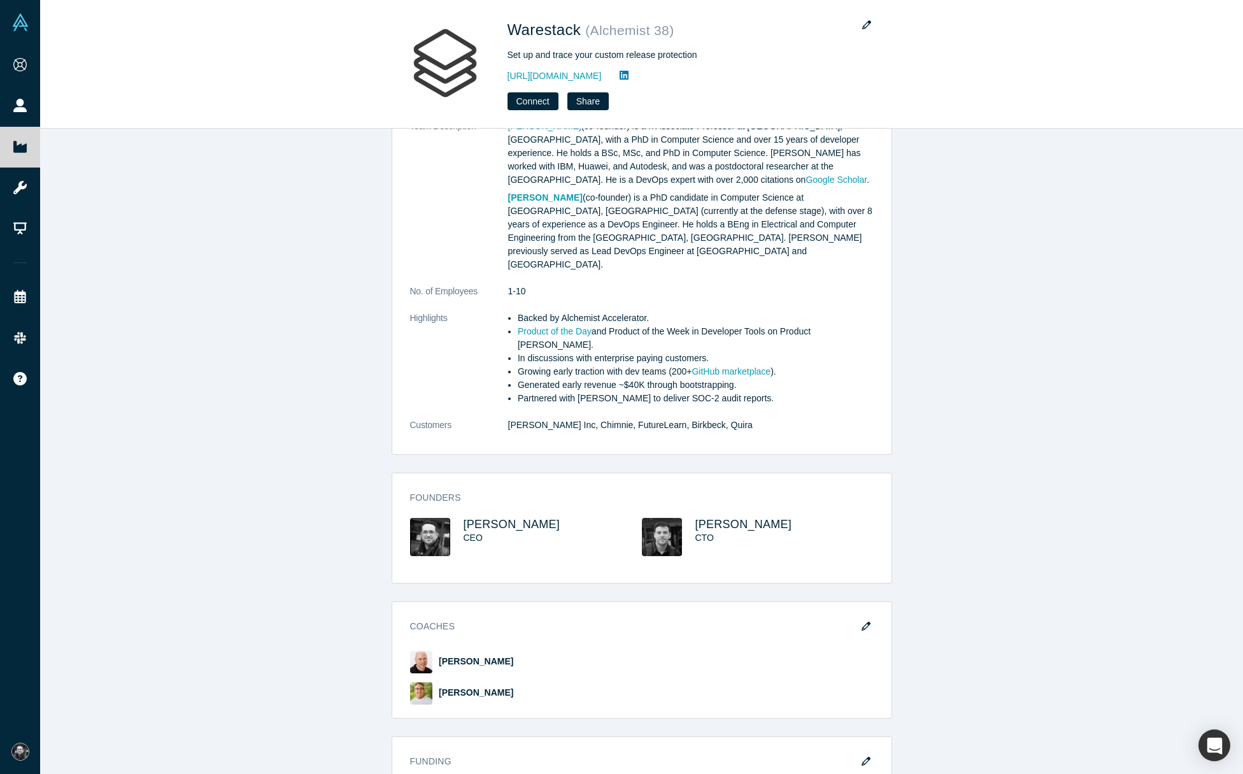
scroll to position [0, 0]
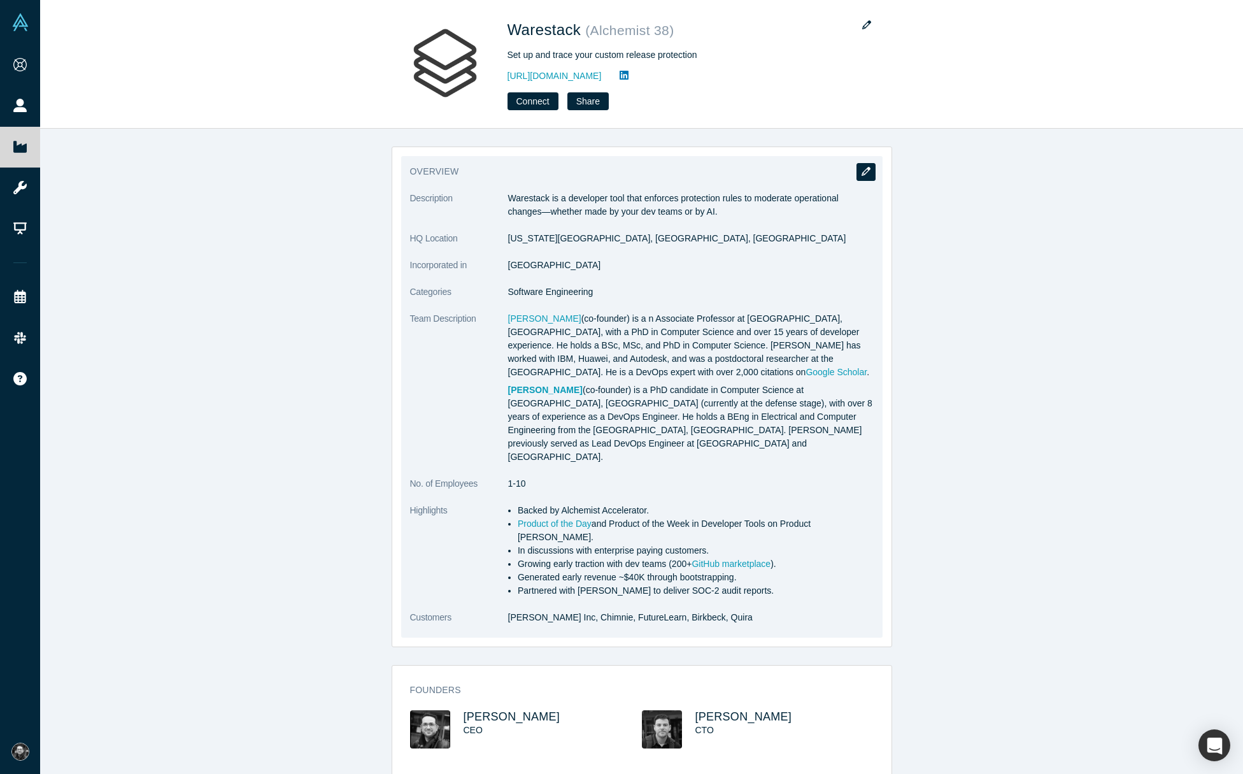
click at [863, 173] on icon "button" at bounding box center [865, 171] width 9 height 9
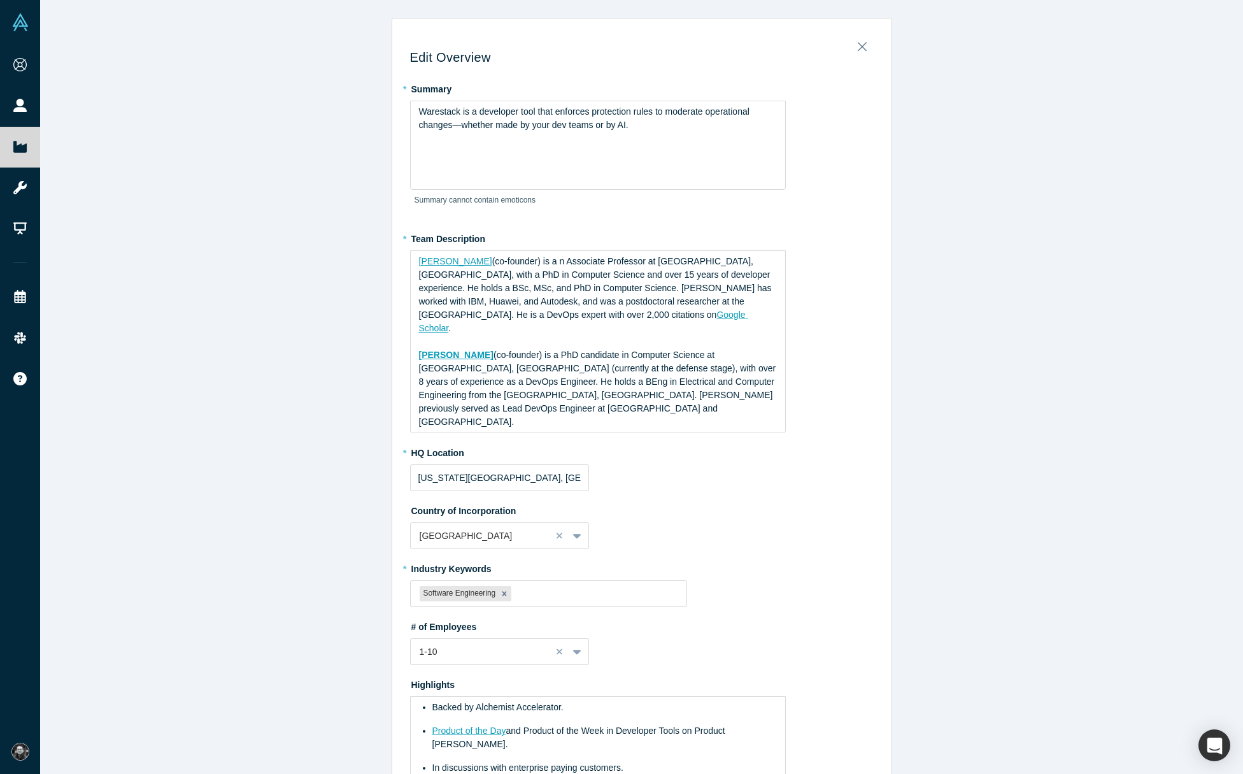
scroll to position [192, 0]
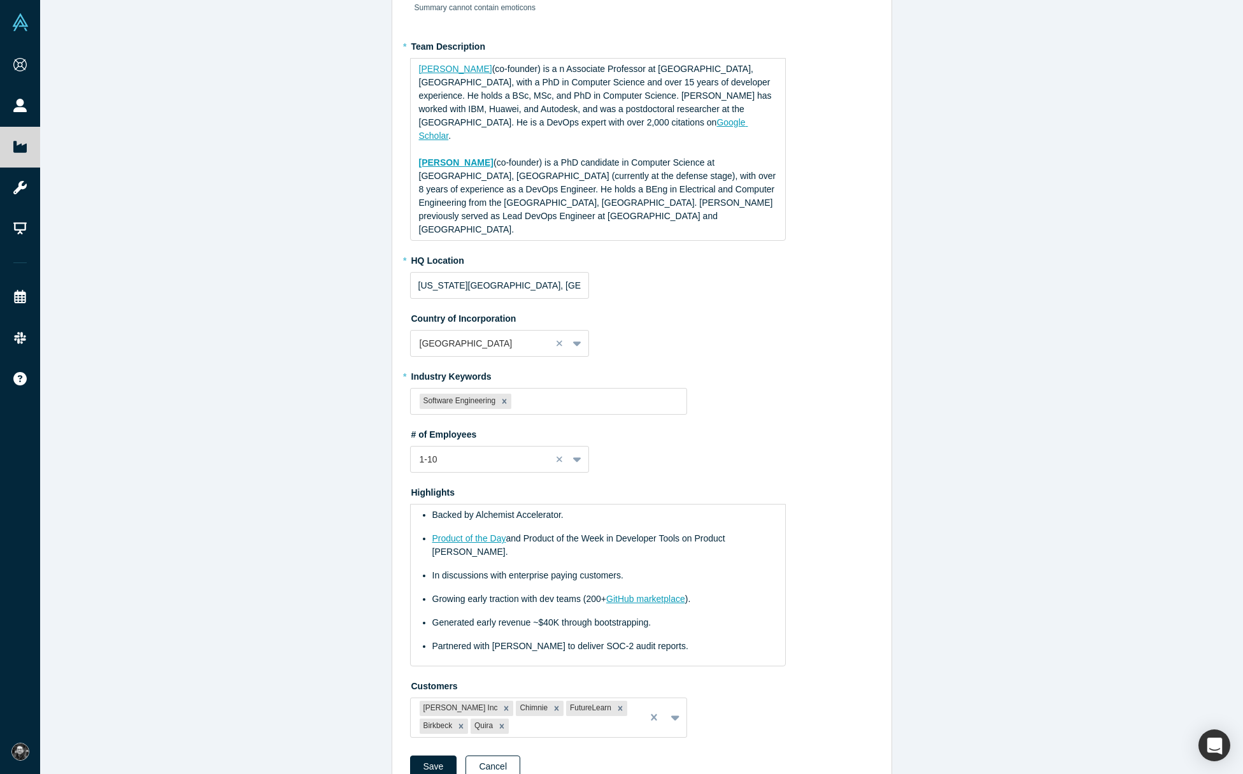
click at [492, 755] on button "Cancel" at bounding box center [492, 766] width 55 height 22
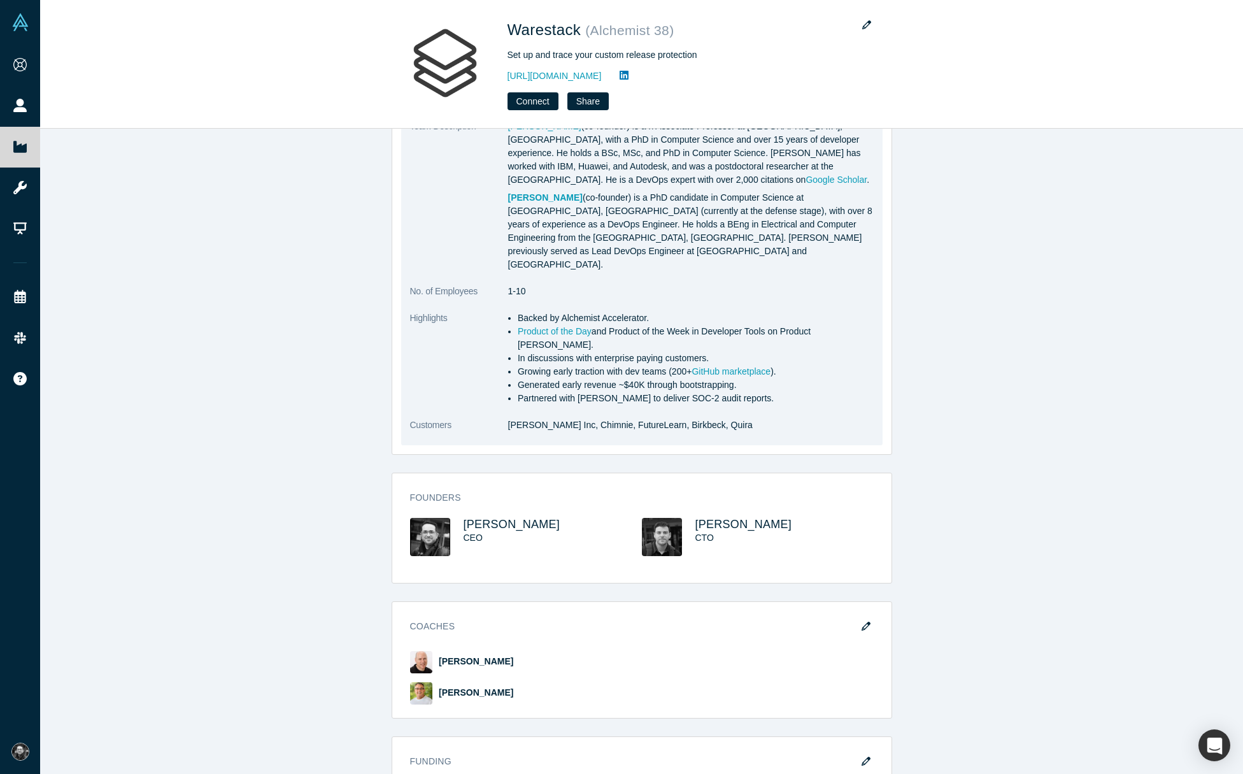
scroll to position [0, 0]
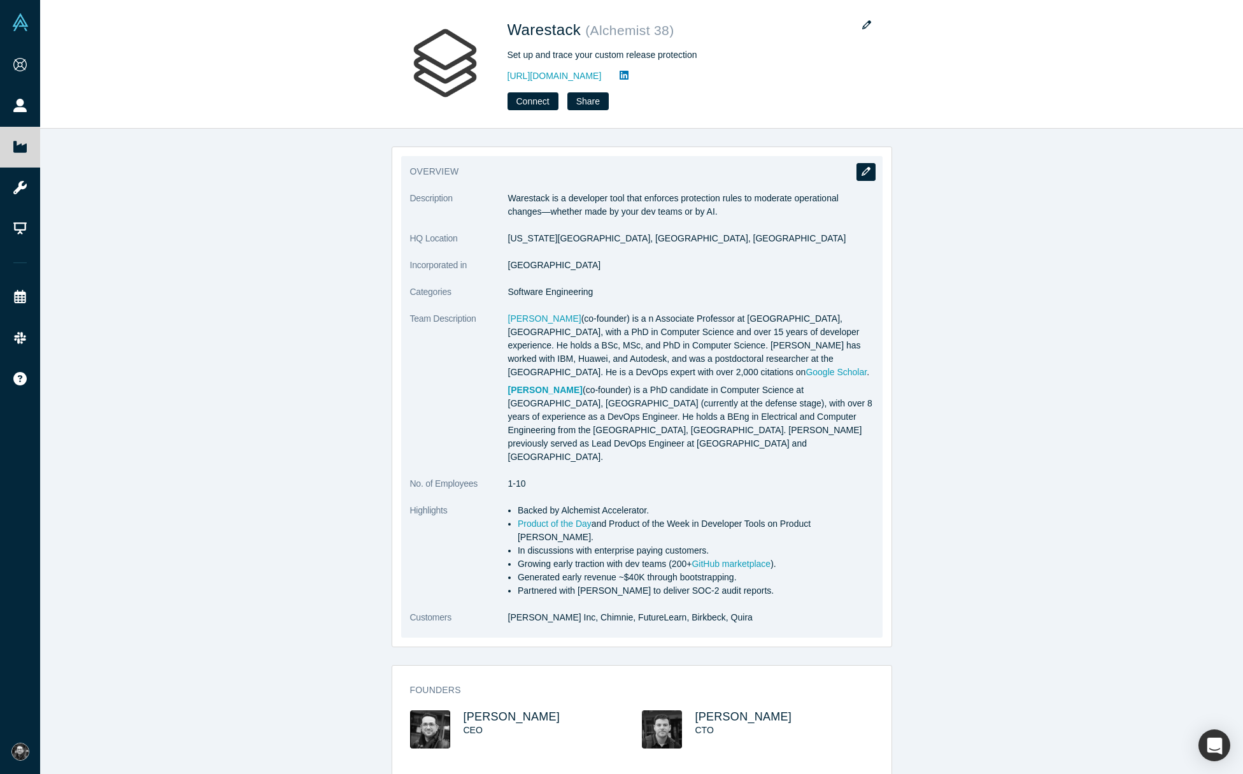
click at [870, 164] on button "button" at bounding box center [865, 172] width 19 height 18
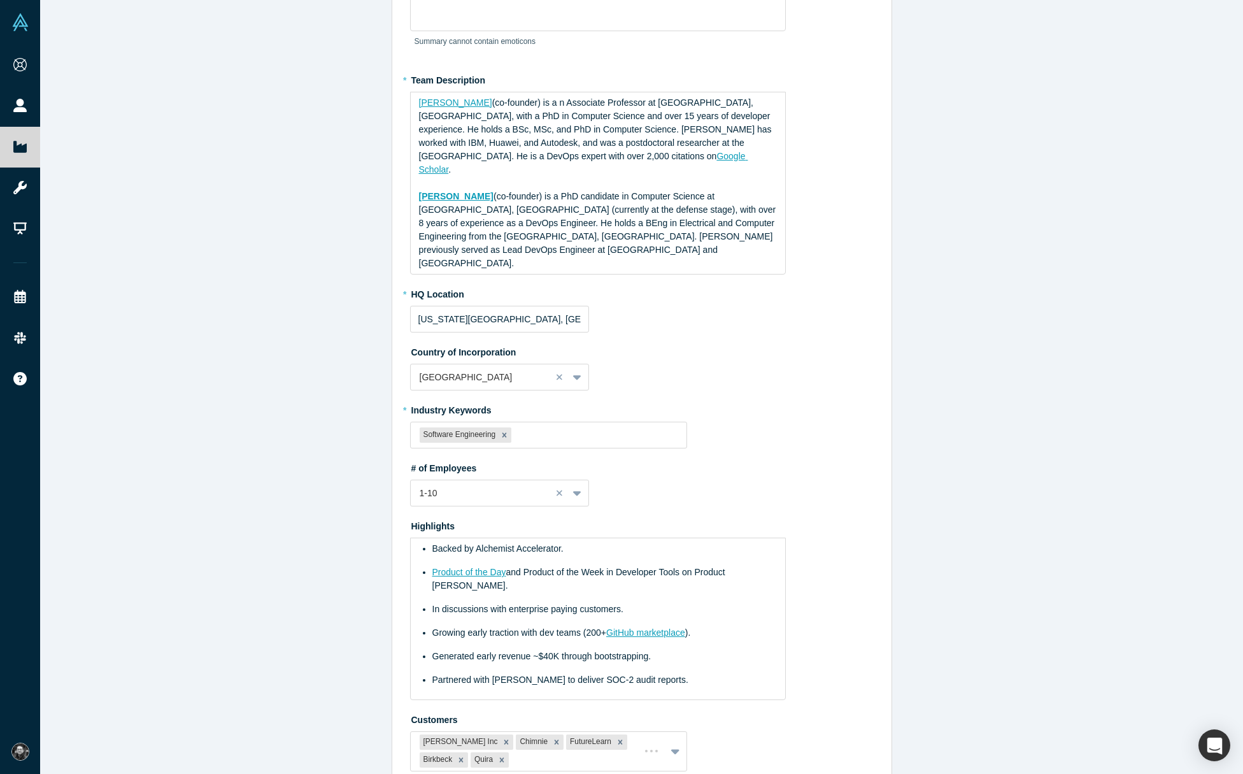
scroll to position [192, 0]
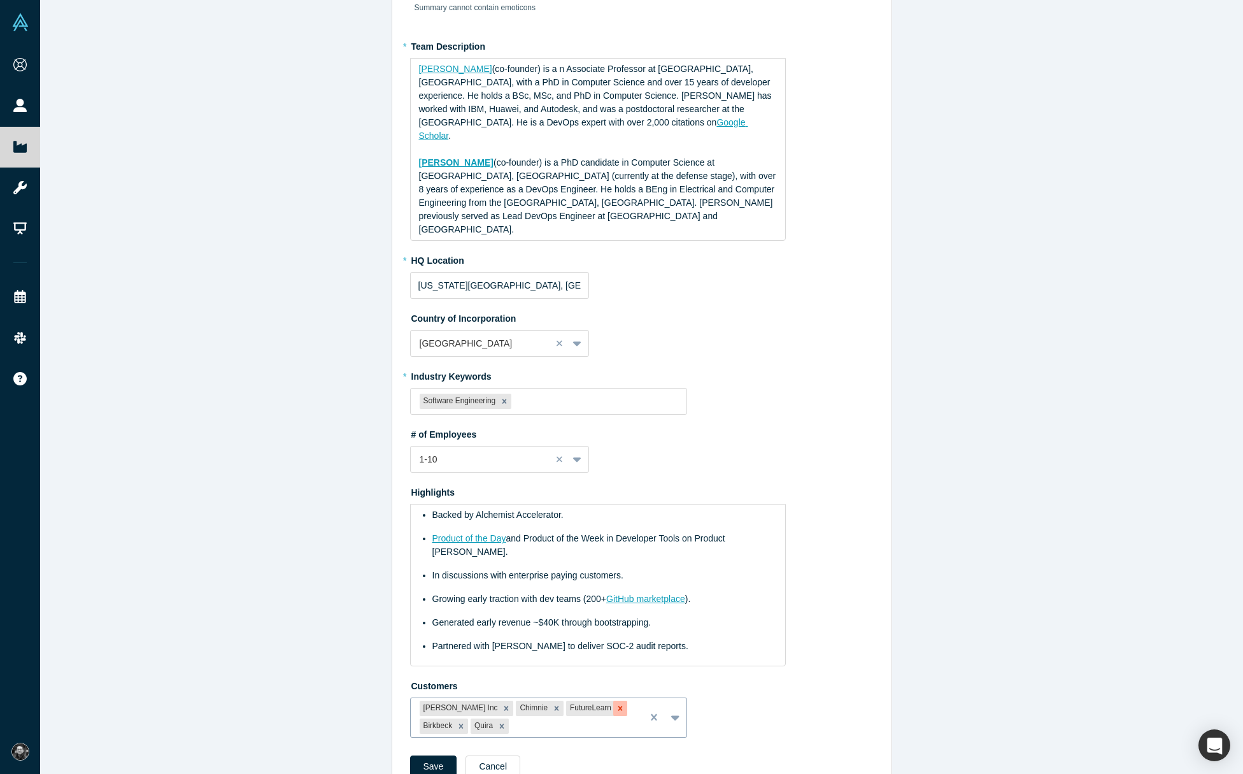
click at [618, 705] on icon "Remove FutureLearn" at bounding box center [620, 707] width 4 height 4
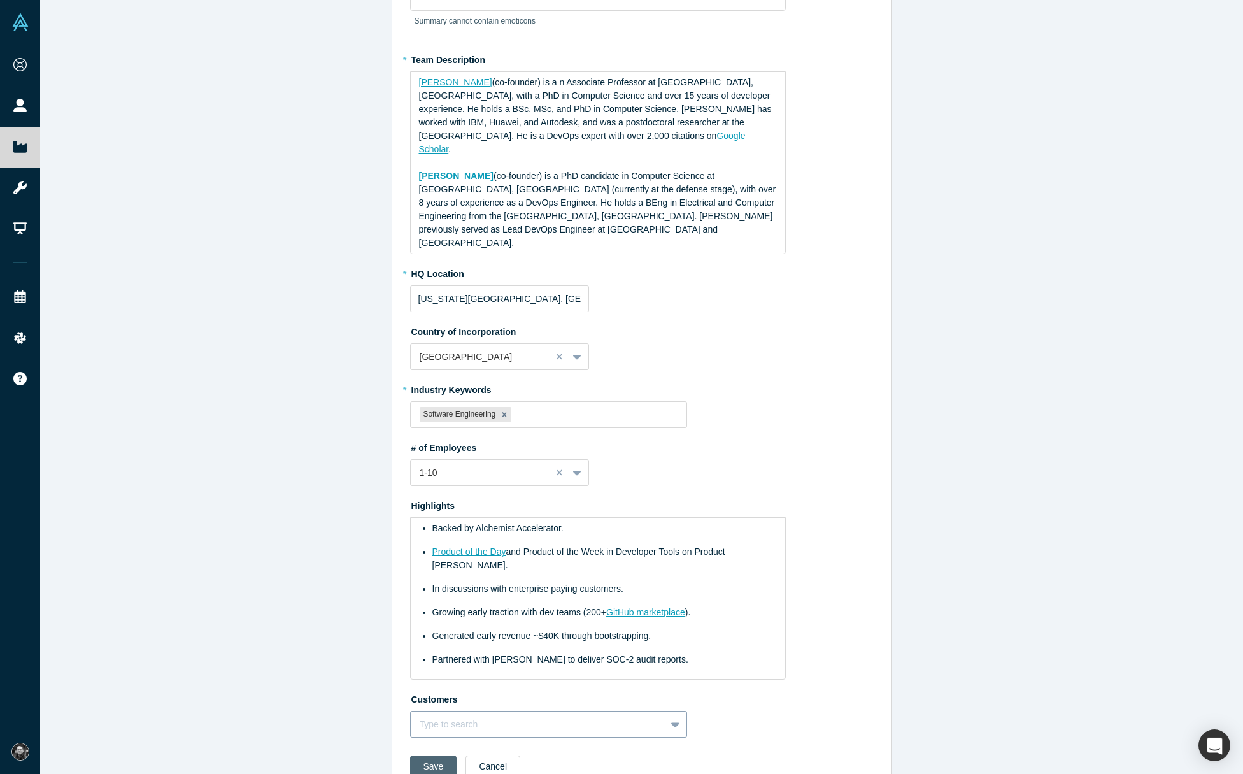
click at [450, 755] on button "Save" at bounding box center [433, 766] width 47 height 22
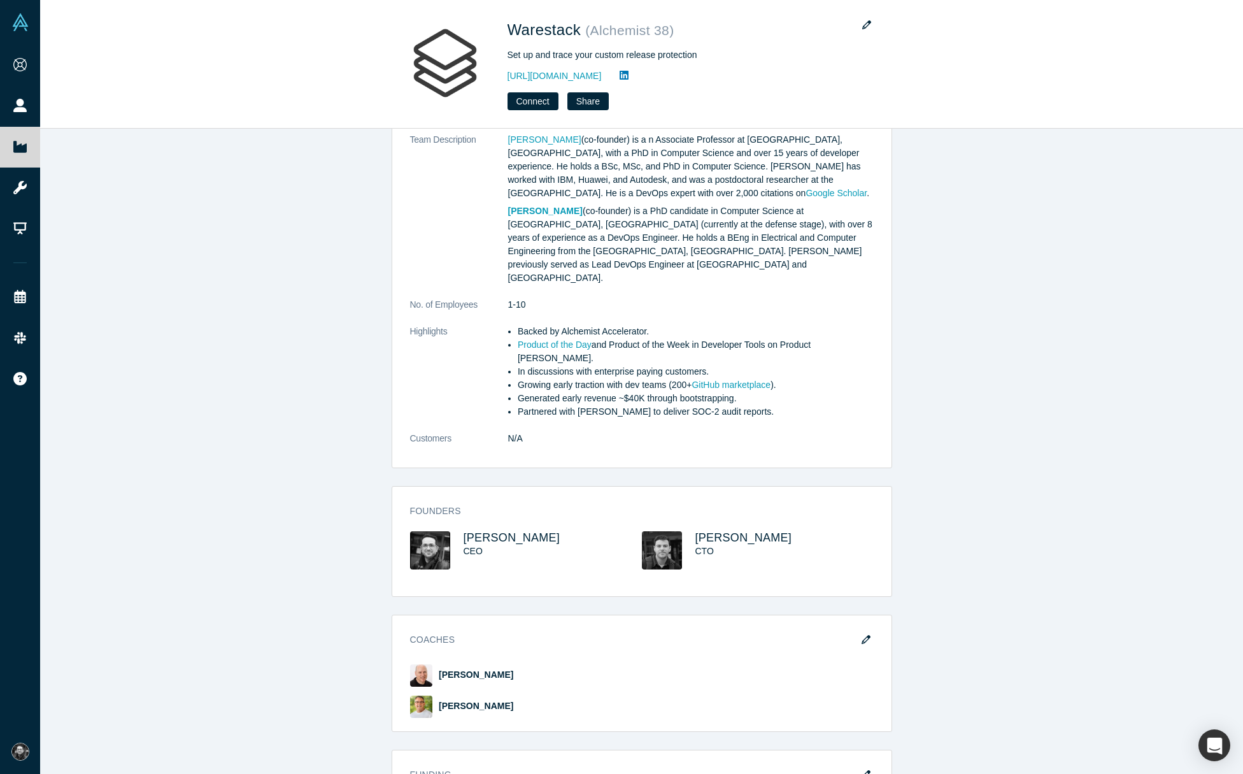
scroll to position [0, 0]
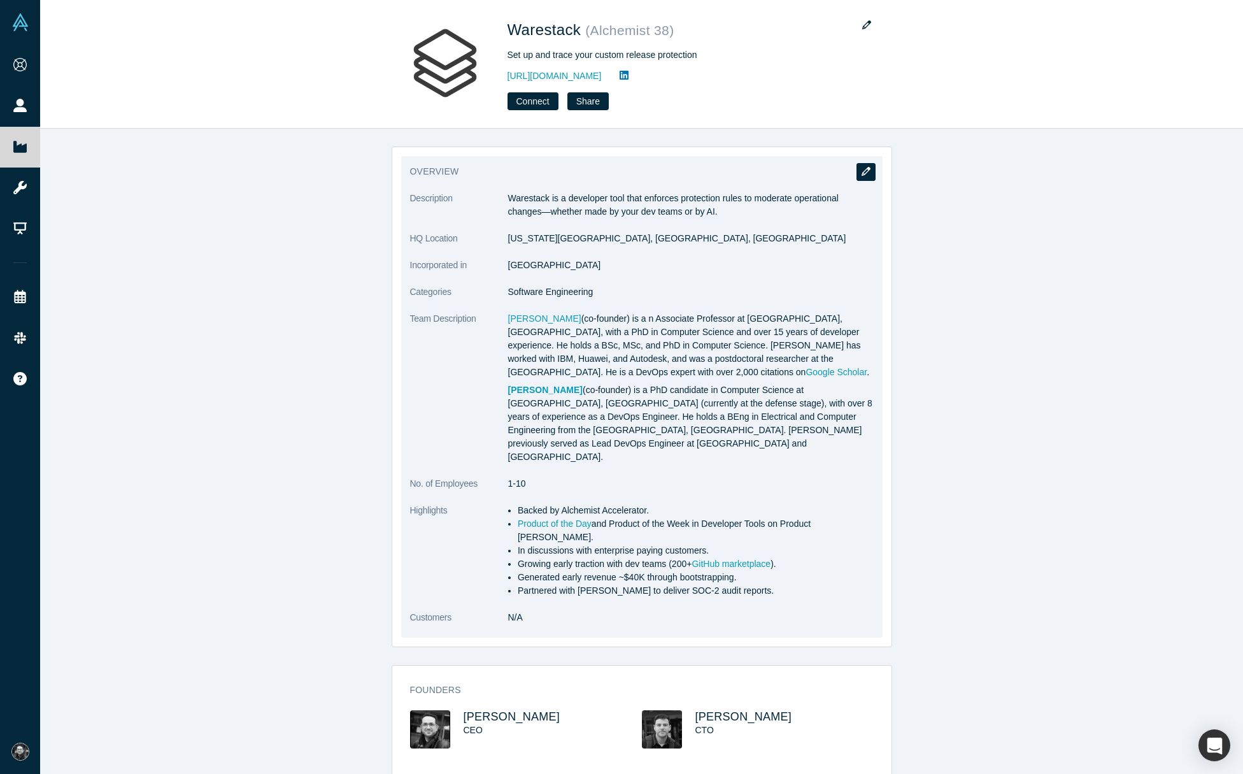
click at [858, 167] on button "button" at bounding box center [865, 172] width 19 height 18
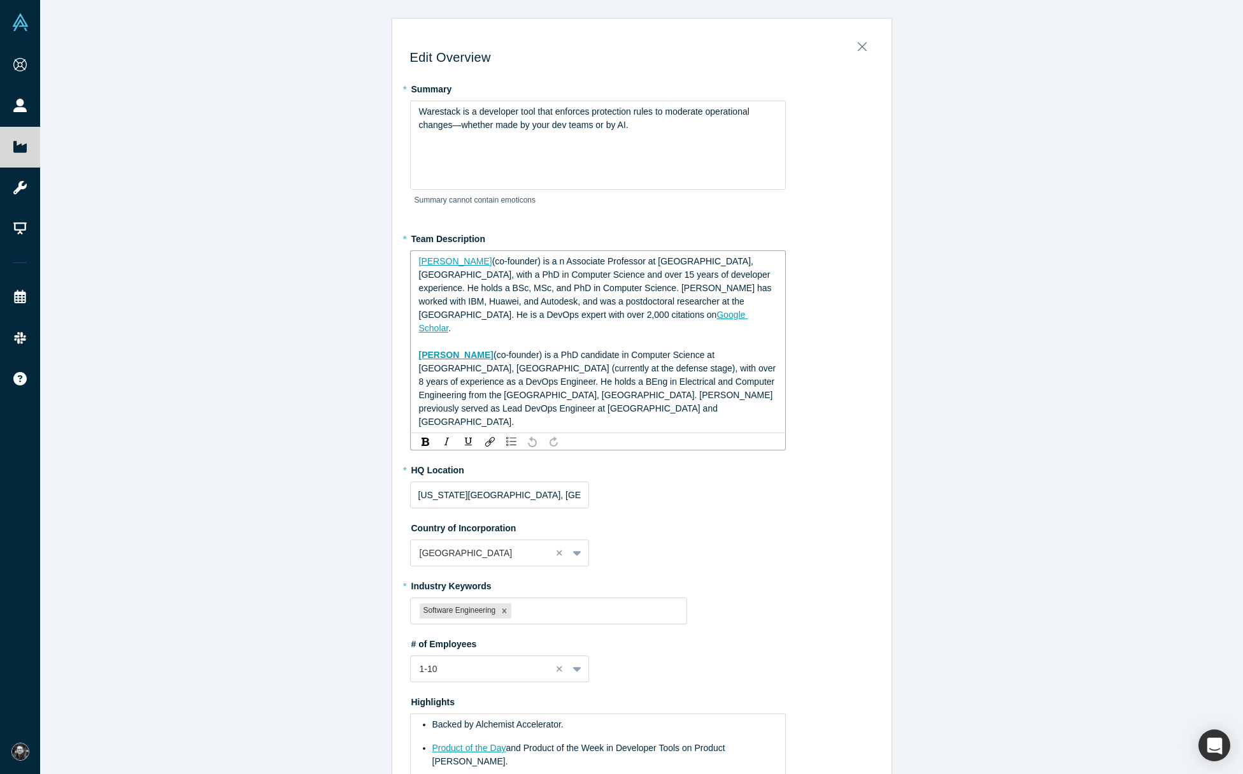
drag, startPoint x: 486, startPoint y: 262, endPoint x: 378, endPoint y: 262, distance: 107.6
click at [378, 262] on div "Edit Overview * Summary Warestack is a developer tool that enforces protection …" at bounding box center [641, 387] width 1203 height 774
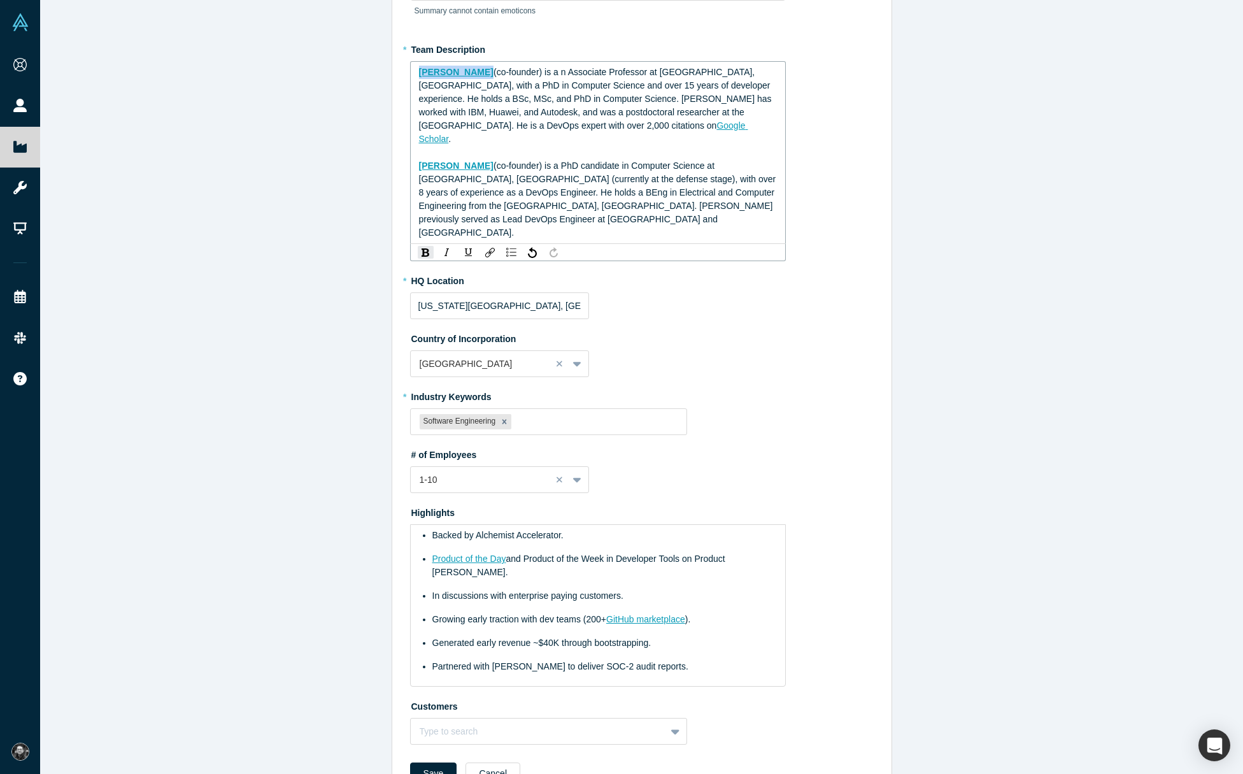
scroll to position [196, 0]
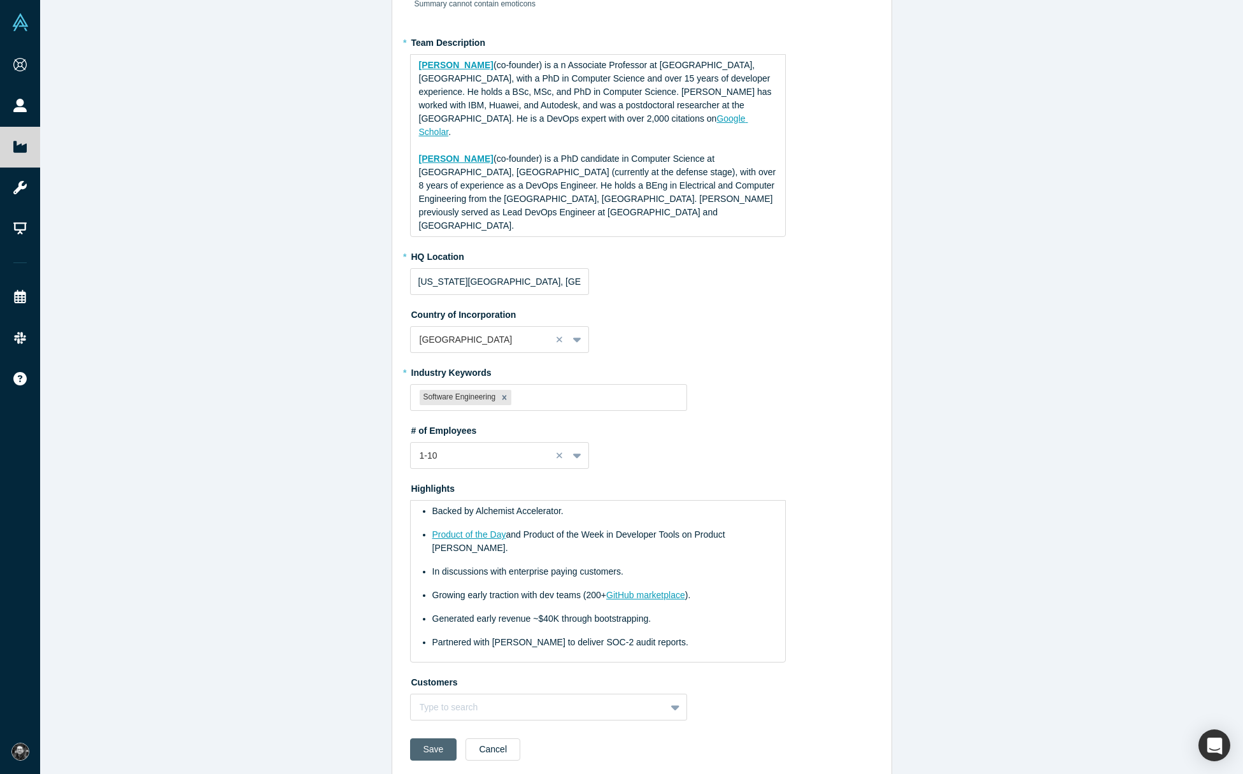
click at [439, 738] on button "Save" at bounding box center [433, 749] width 47 height 22
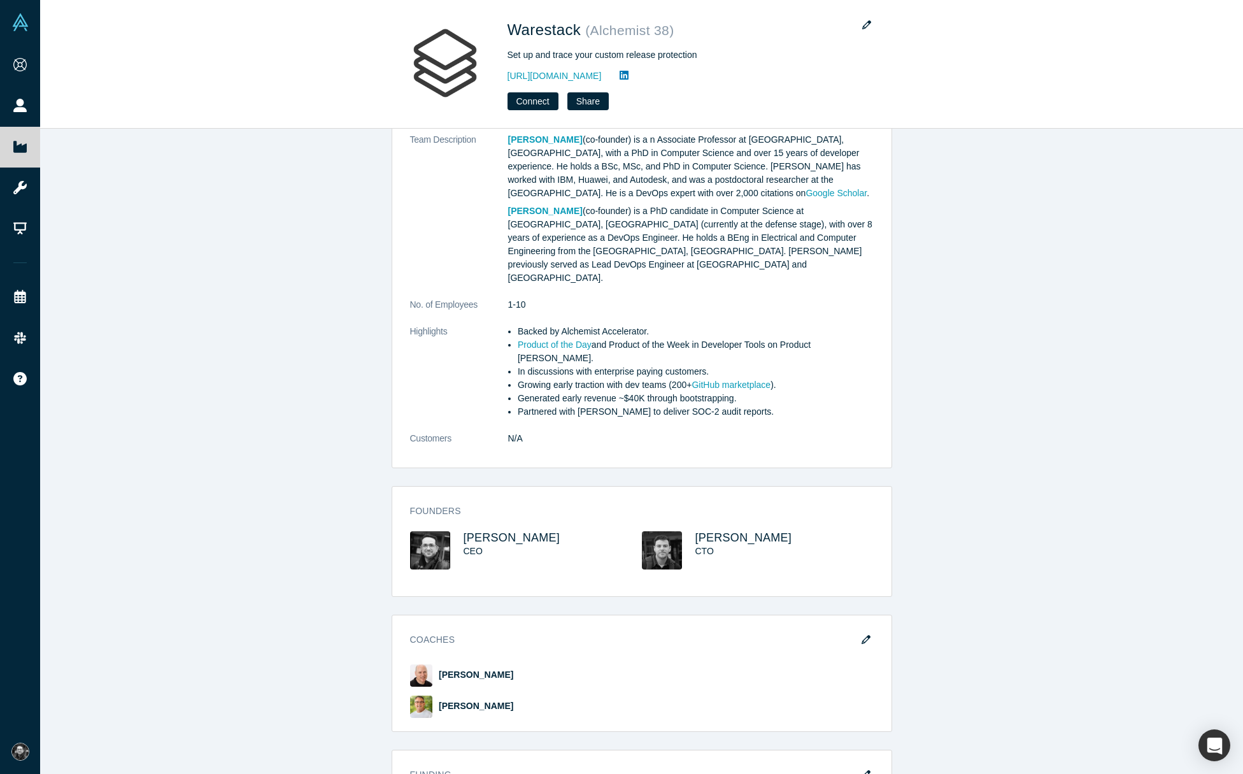
scroll to position [0, 0]
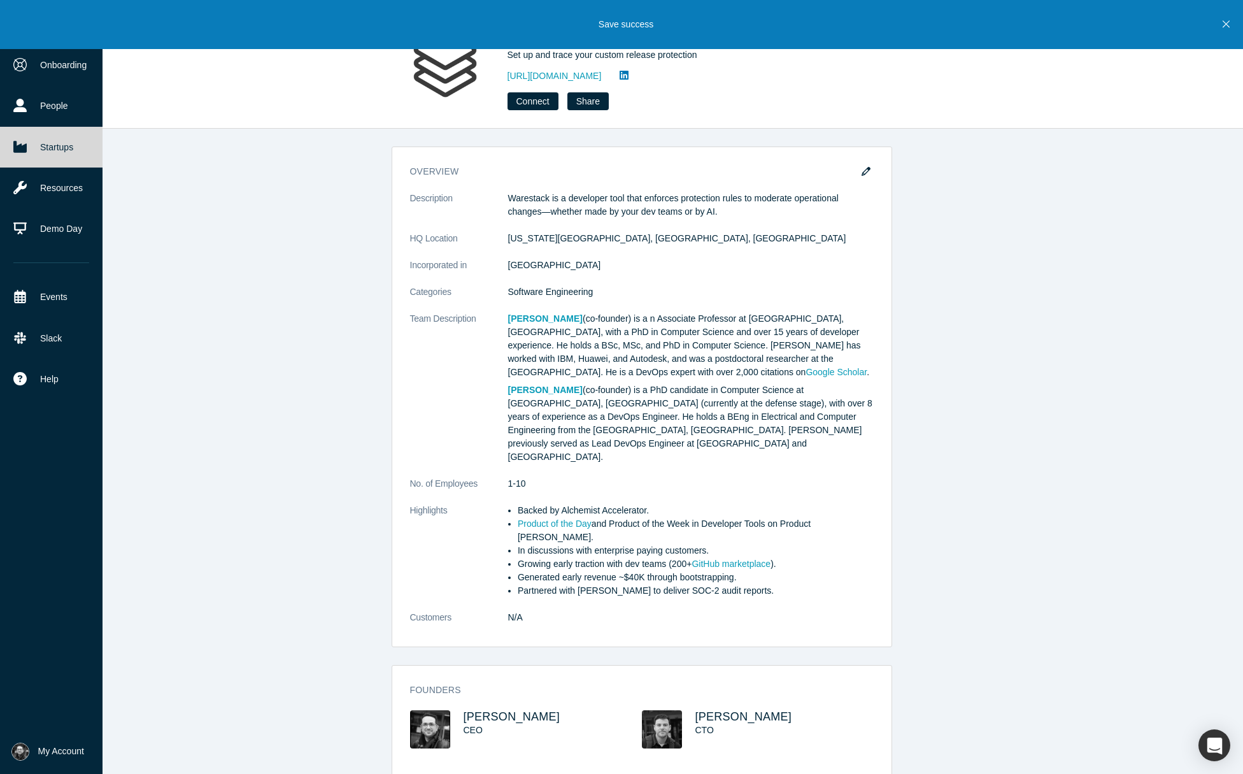
click at [31, 152] on link "Startups" at bounding box center [51, 147] width 103 height 41
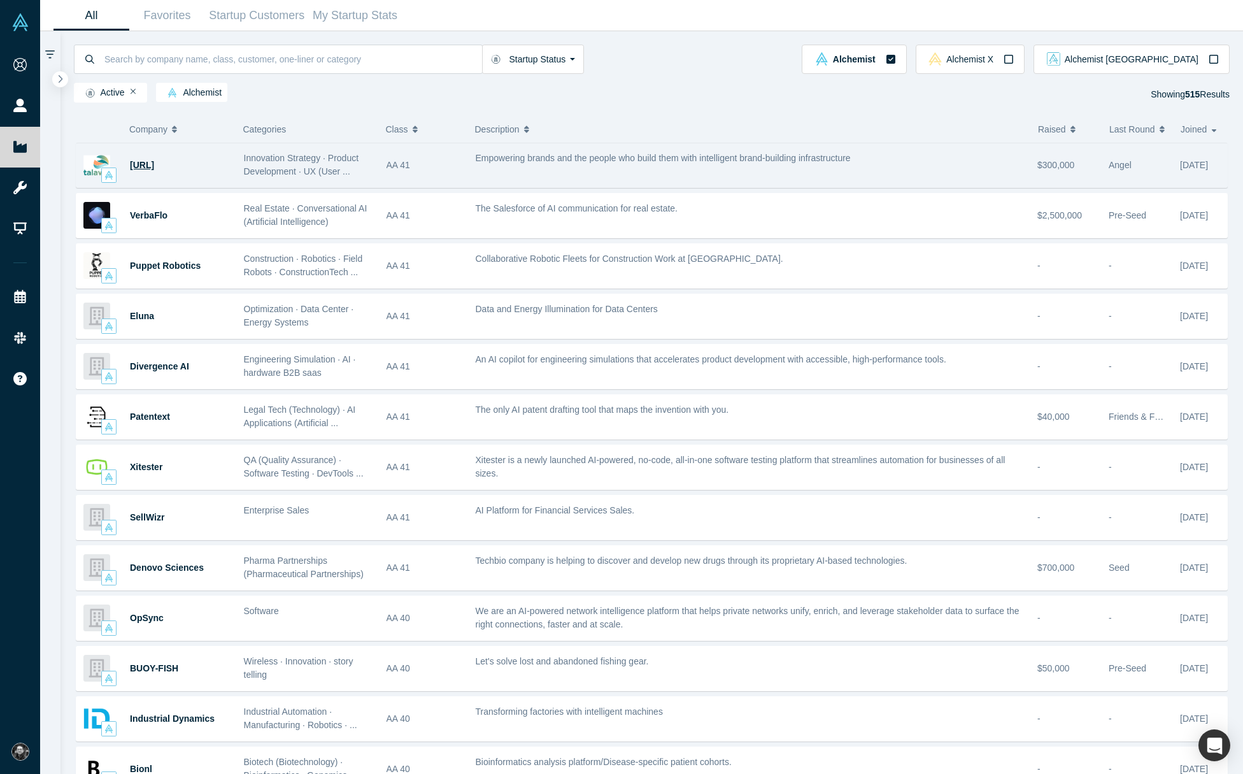
click at [136, 167] on span "Talawa.ai" at bounding box center [142, 165] width 24 height 10
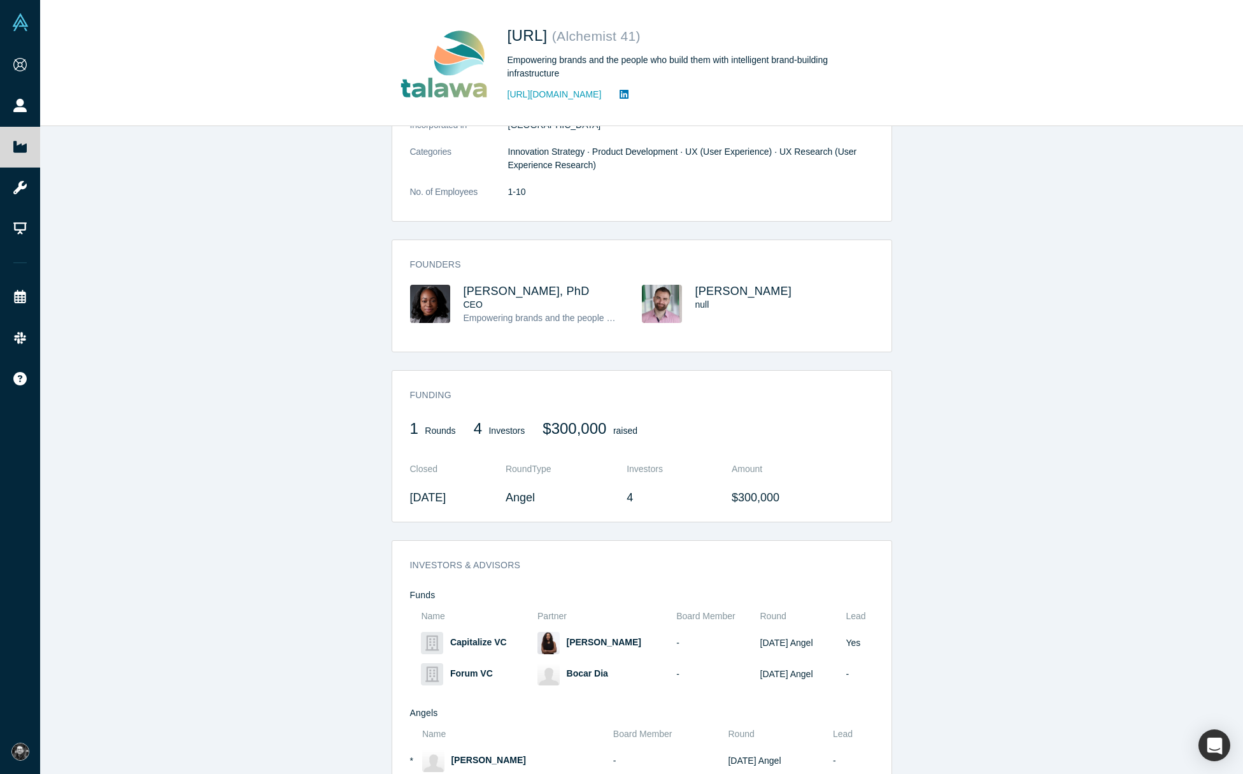
scroll to position [260, 0]
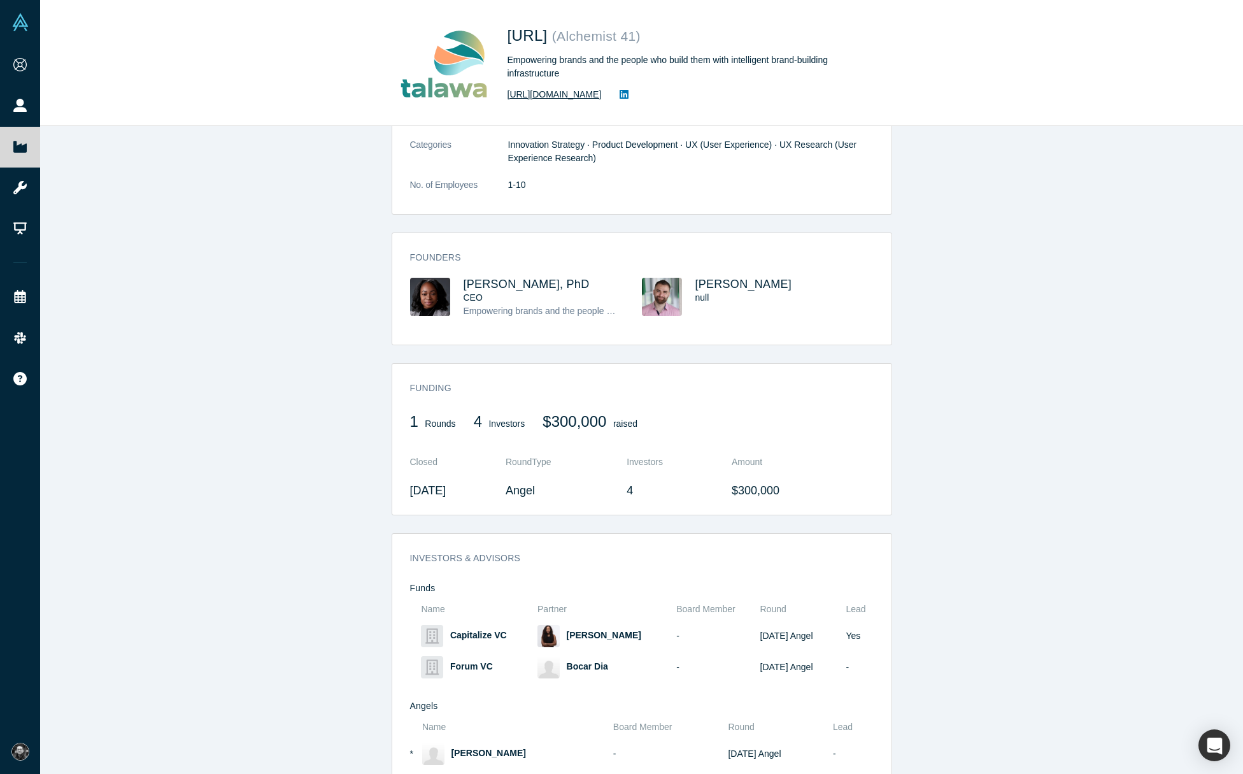
click at [602, 91] on link "https://dot-stealer-8118.typedream.app/" at bounding box center [554, 94] width 94 height 13
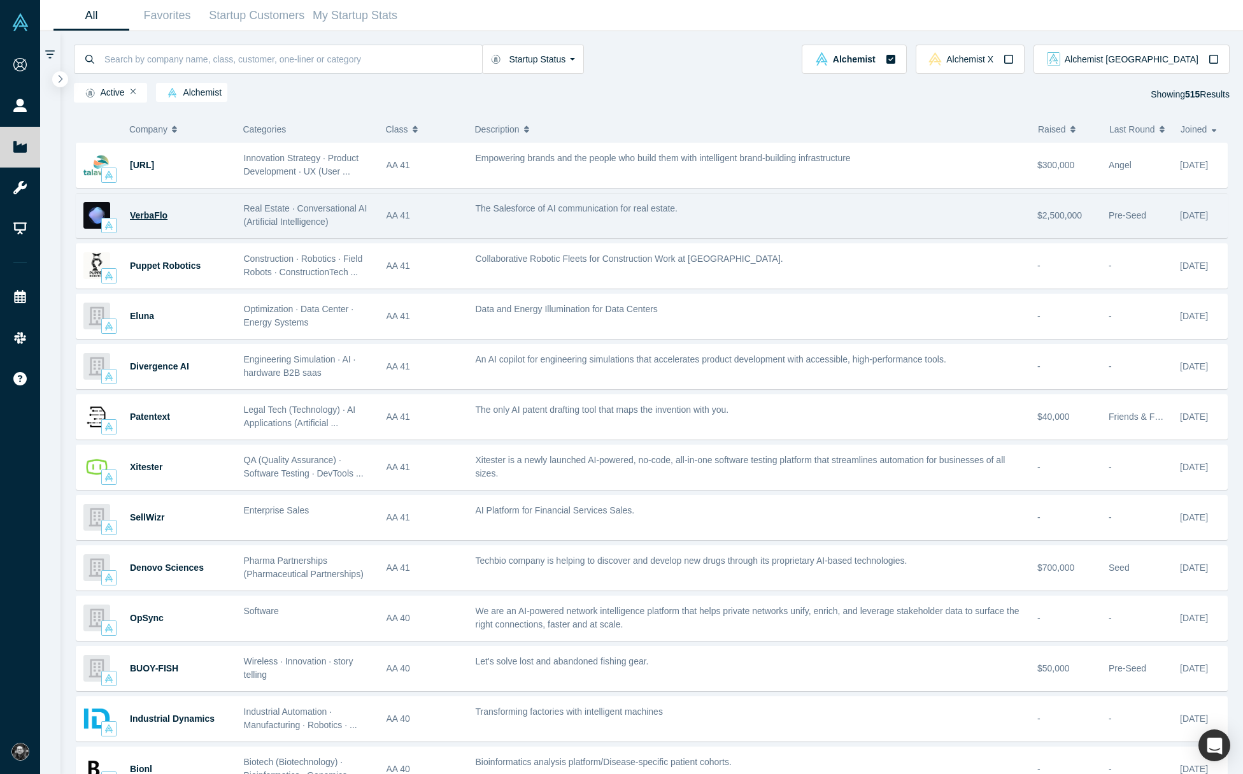
click at [150, 216] on span "VerbaFlo" at bounding box center [149, 215] width 38 height 10
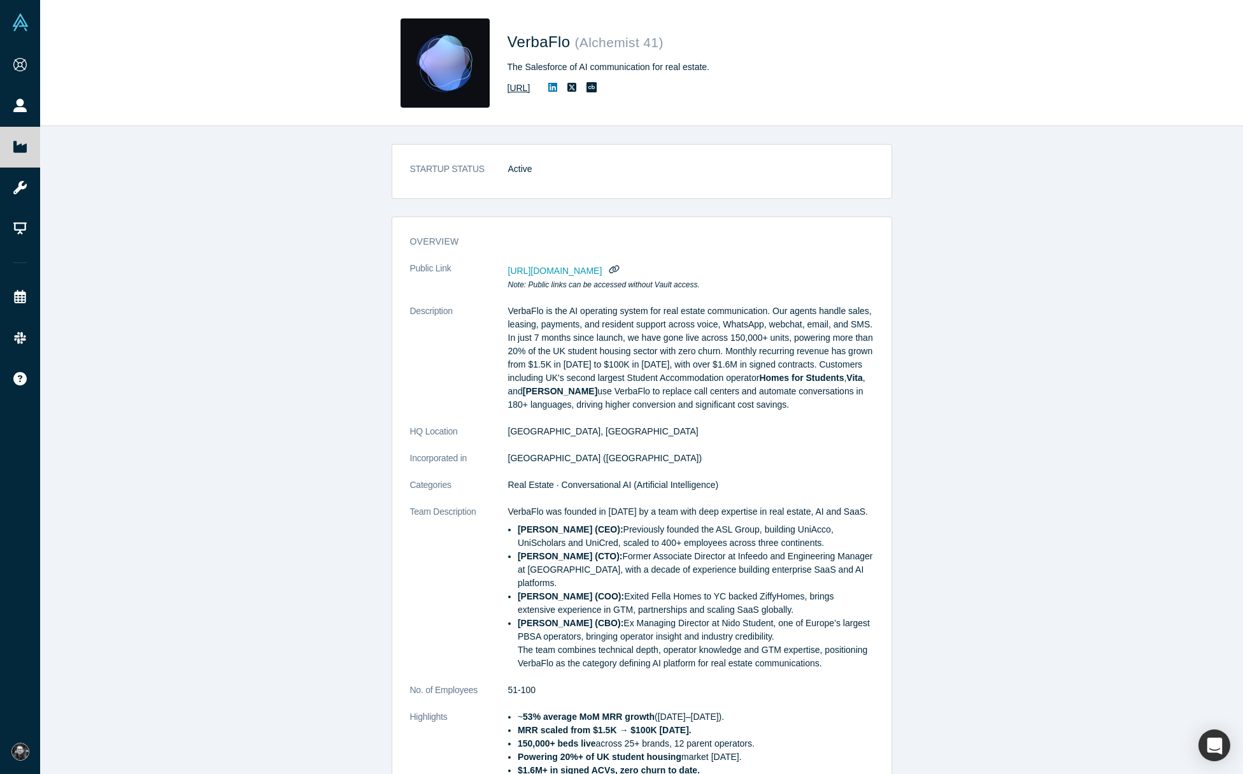
click at [530, 89] on link "https://verbaflo.ai/" at bounding box center [518, 87] width 23 height 13
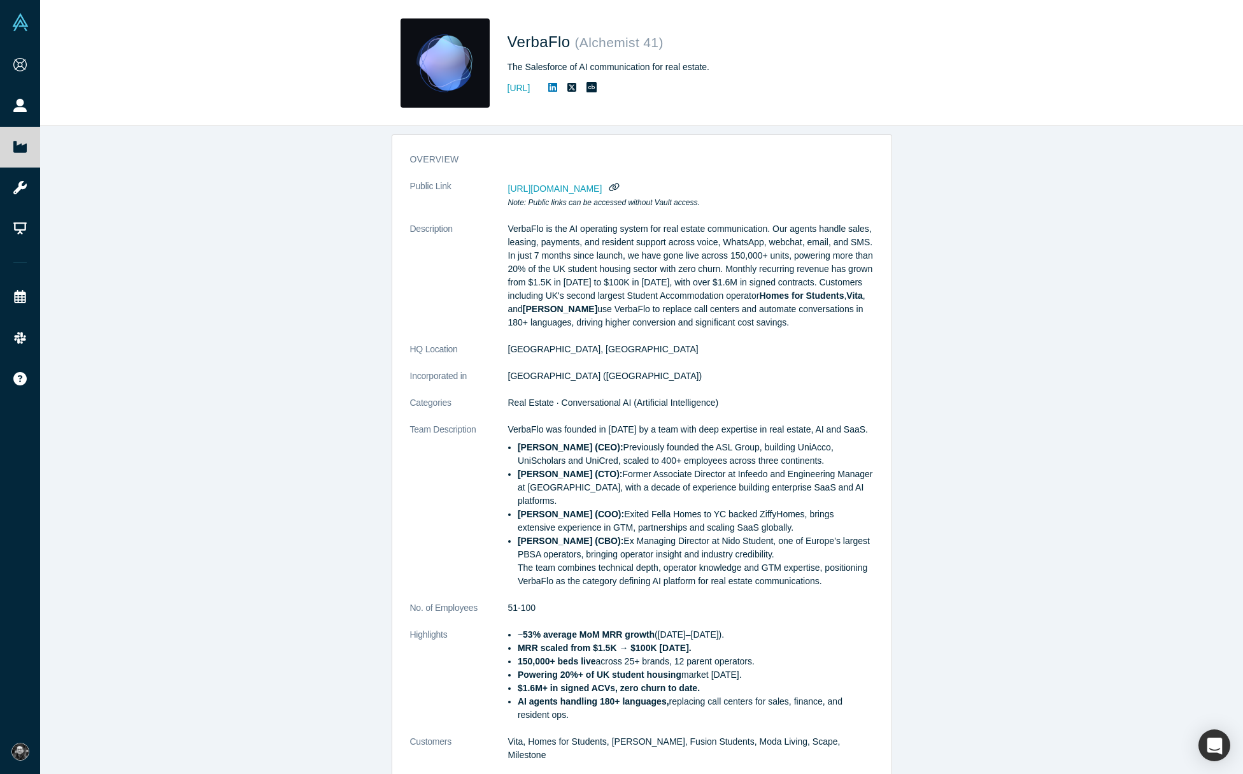
scroll to position [104, 0]
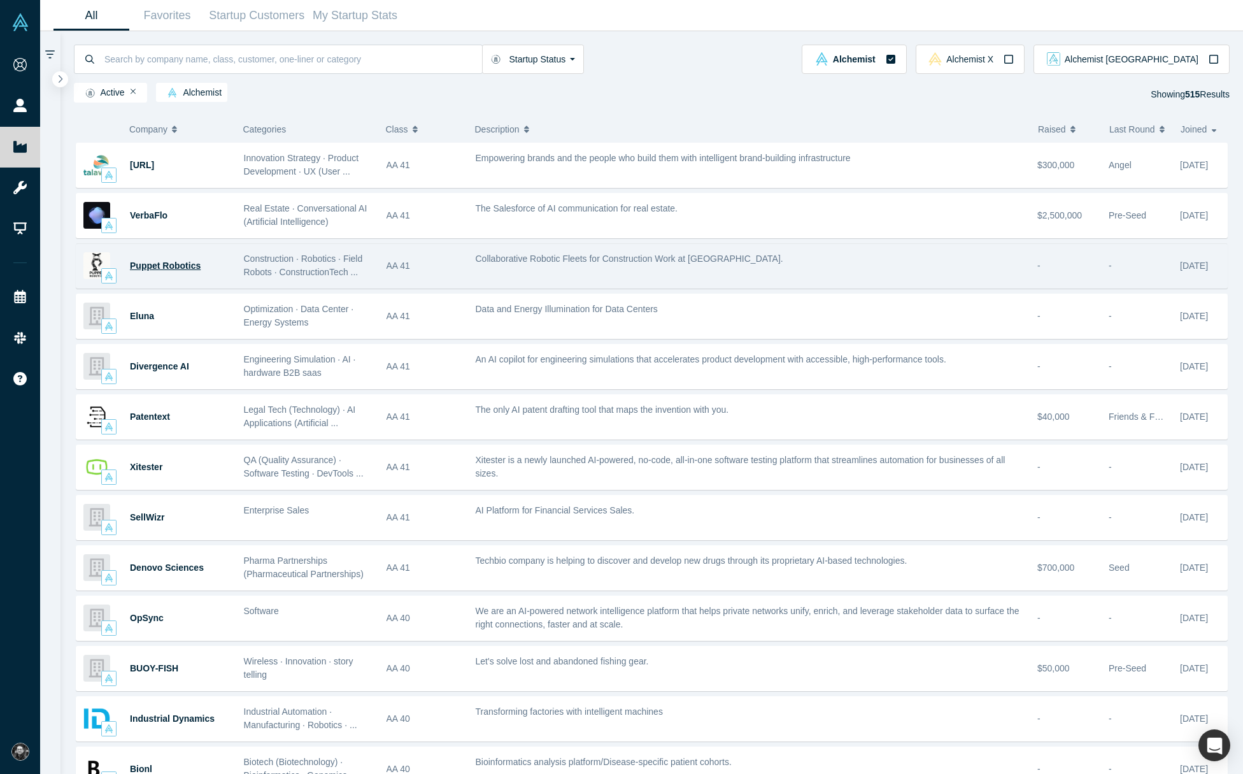
click at [163, 267] on span "Puppet Robotics" at bounding box center [165, 265] width 71 height 10
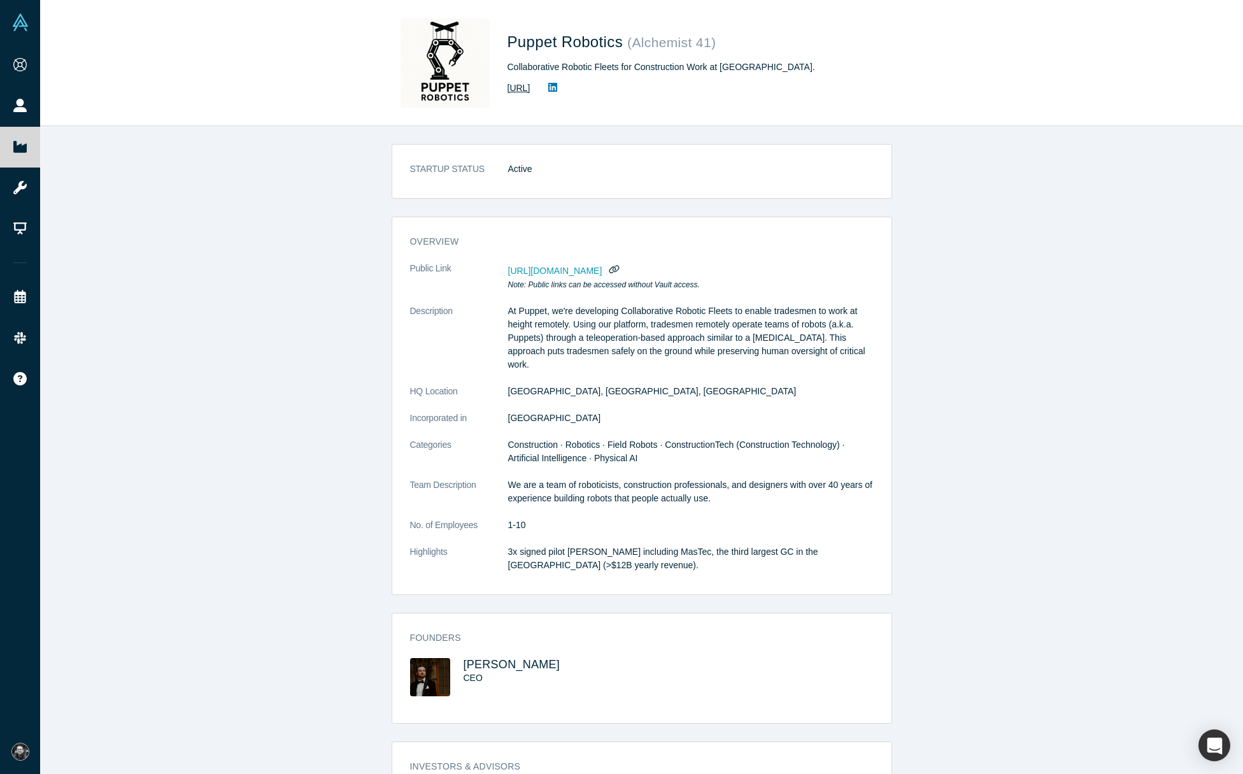
click at [530, 86] on link "https://puppetrobotics.ai" at bounding box center [518, 87] width 23 height 13
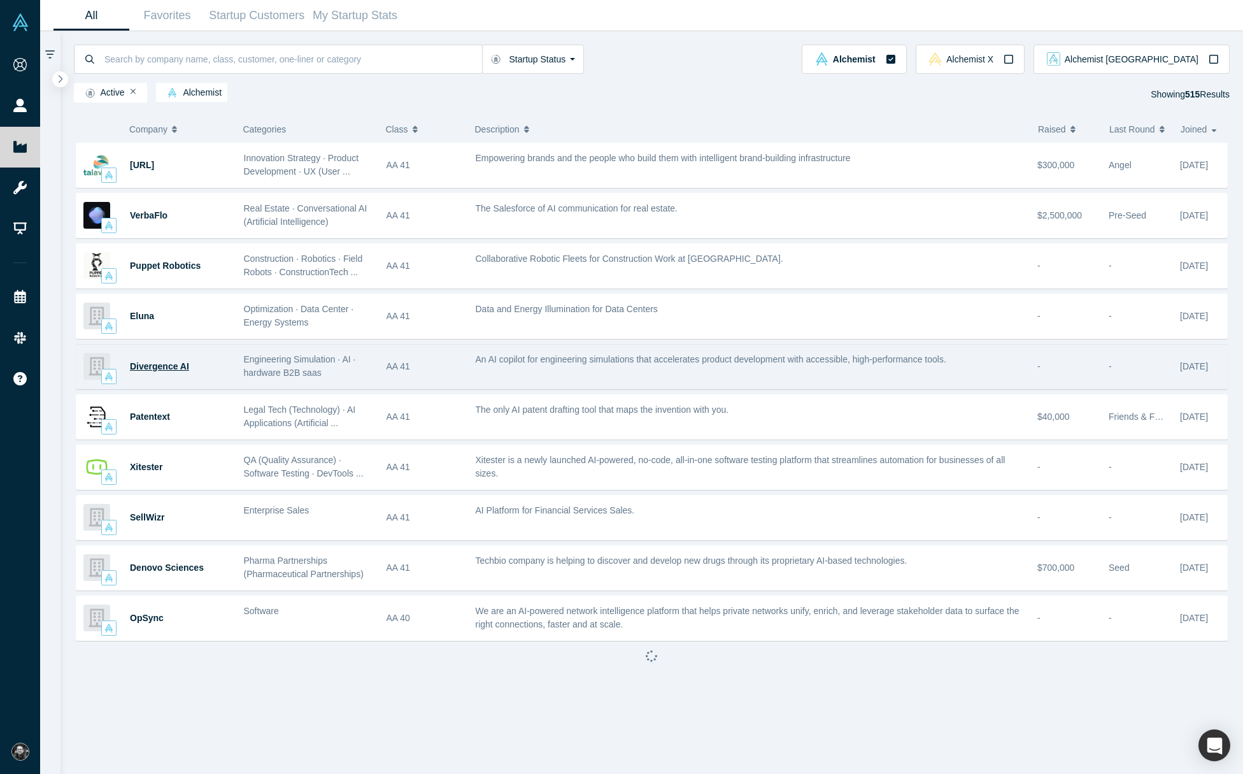
click at [148, 367] on span "Divergence AI" at bounding box center [159, 366] width 59 height 10
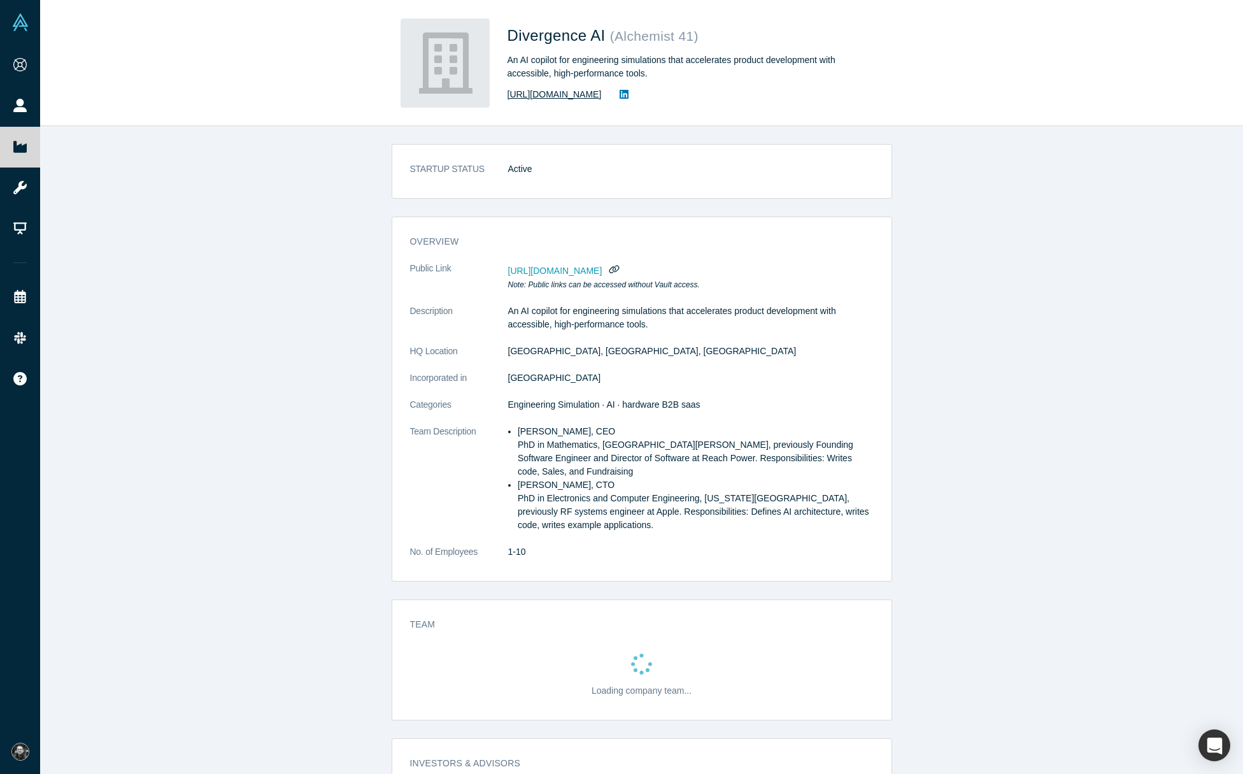
click at [584, 95] on link "https://divergenceai.xyz" at bounding box center [554, 94] width 94 height 13
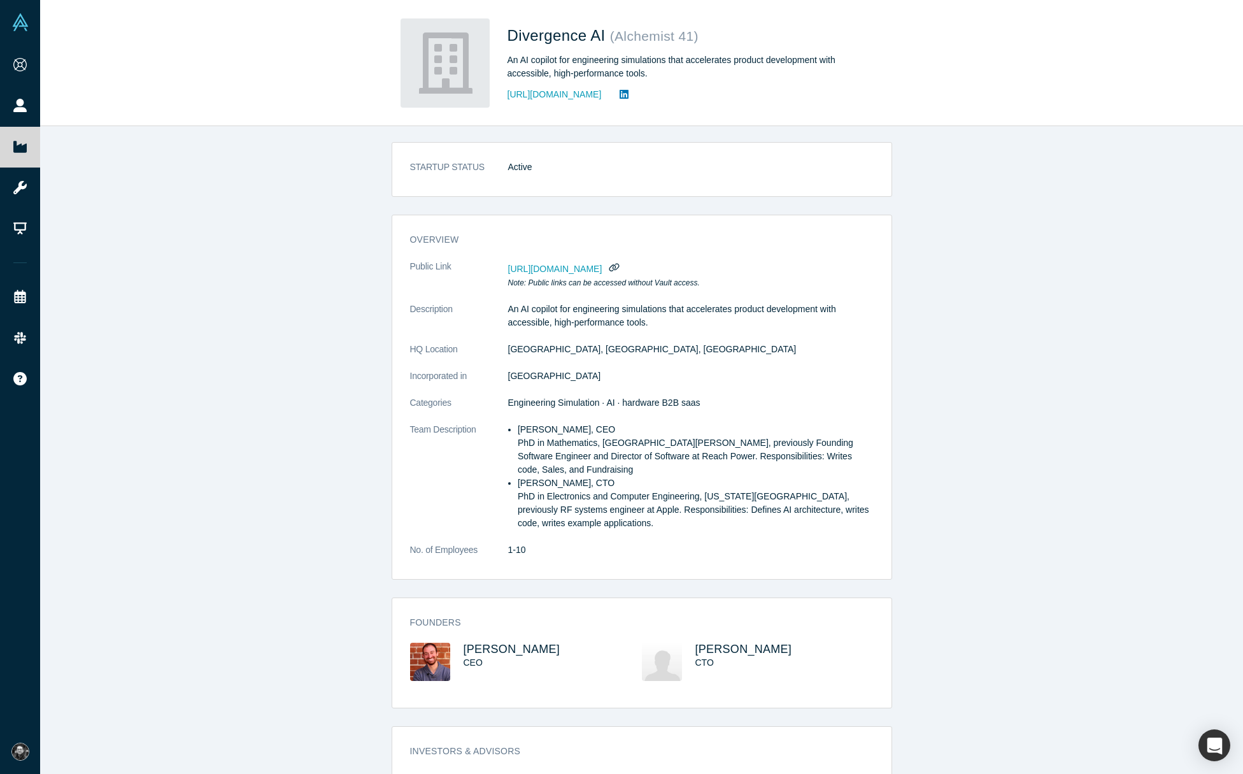
scroll to position [3, 0]
